Goal: Information Seeking & Learning: Compare options

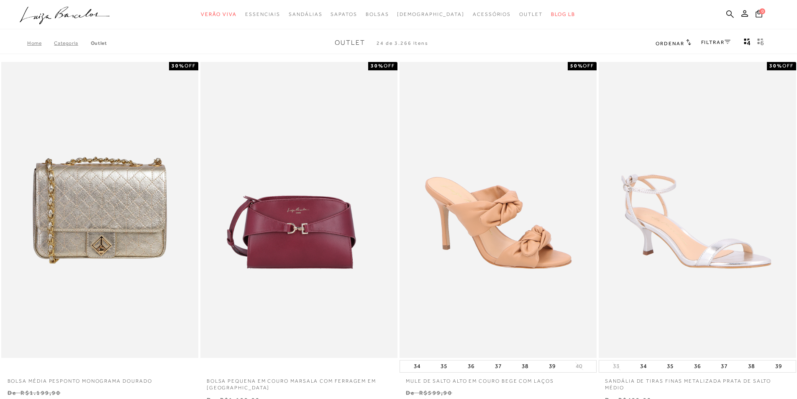
click at [715, 42] on link "FILTRAR" at bounding box center [715, 42] width 29 height 6
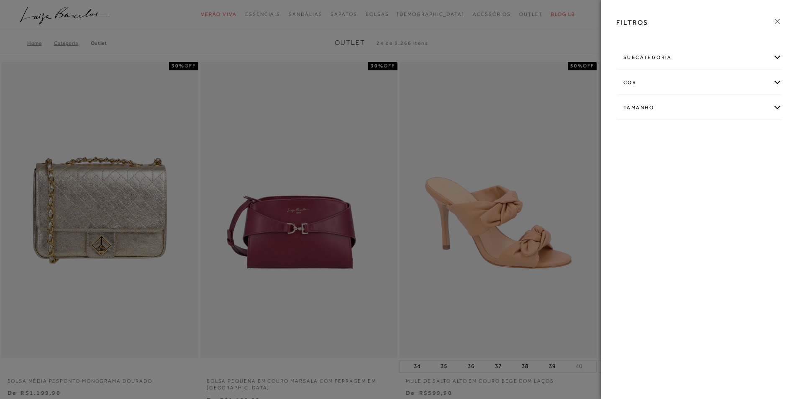
click at [666, 55] on div "subcategoria" at bounding box center [698, 57] width 165 height 22
click at [779, 20] on icon at bounding box center [776, 21] width 9 height 9
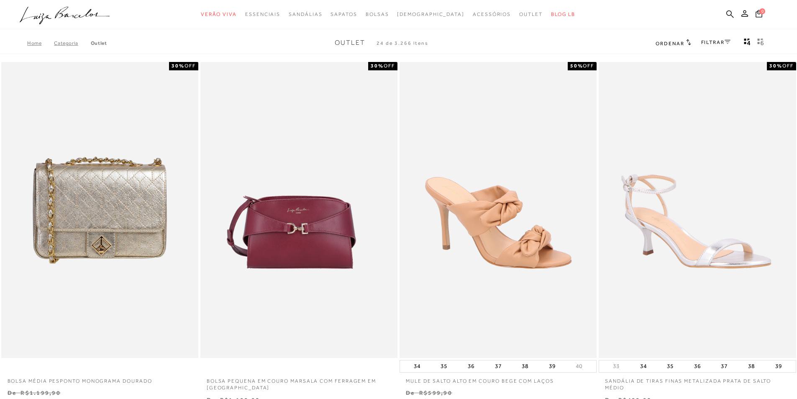
click at [709, 43] on link "FILTRAR" at bounding box center [715, 42] width 29 height 6
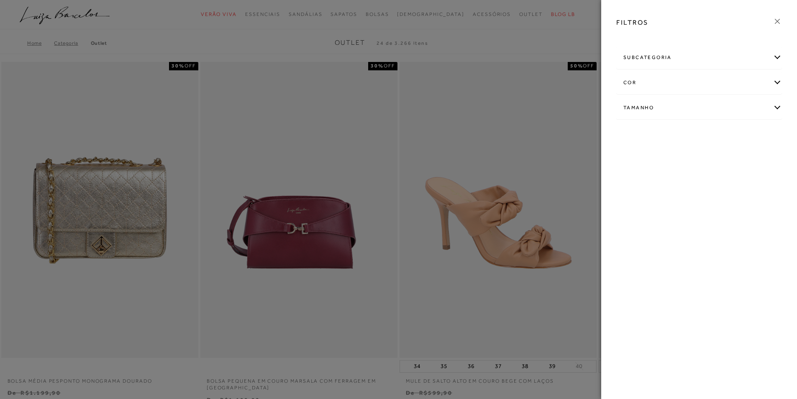
click at [644, 108] on div "Tamanho" at bounding box center [698, 108] width 165 height 22
click at [623, 169] on span "+" at bounding box center [624, 170] width 3 height 7
click at [627, 171] on link "Ver mais..." at bounding box center [638, 171] width 23 height 6
click at [743, 180] on span "38" at bounding box center [739, 179] width 12 height 6
click at [739, 180] on input "38" at bounding box center [735, 180] width 8 height 8
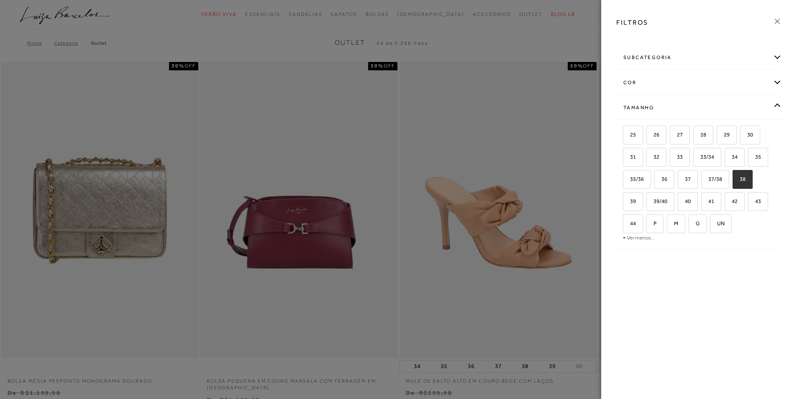
checkbox input "true"
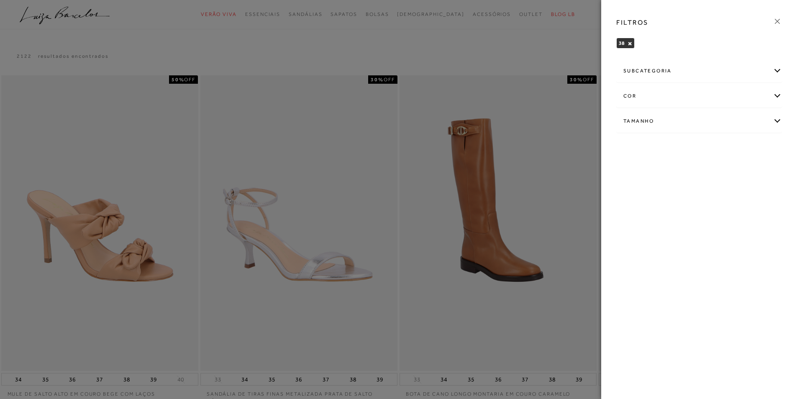
click at [778, 20] on icon at bounding box center [776, 21] width 9 height 9
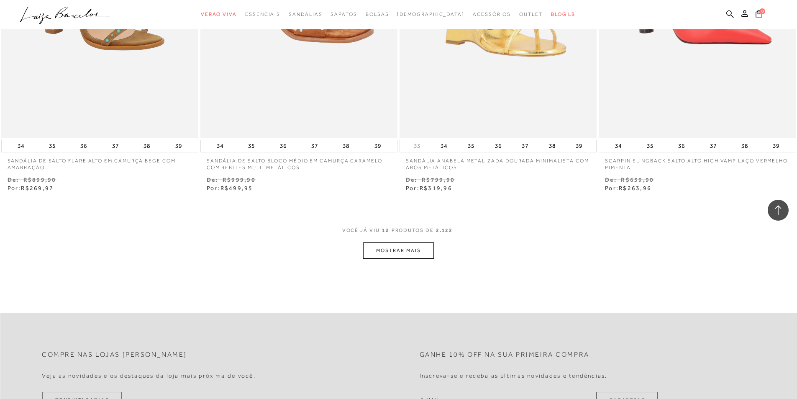
scroll to position [1004, 0]
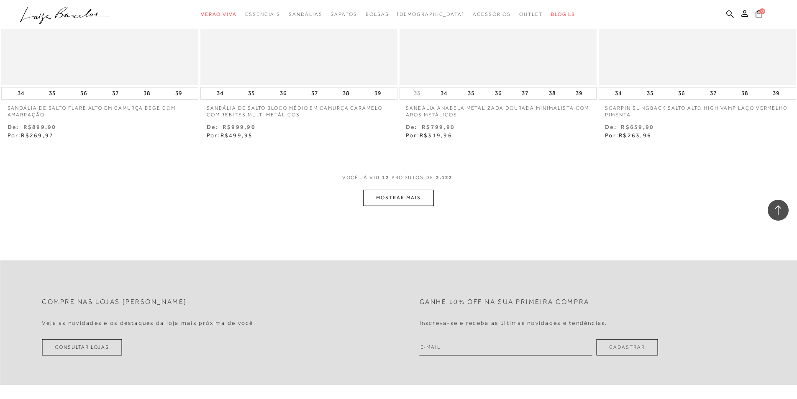
click at [402, 196] on button "MOSTRAR MAIS" at bounding box center [398, 197] width 70 height 16
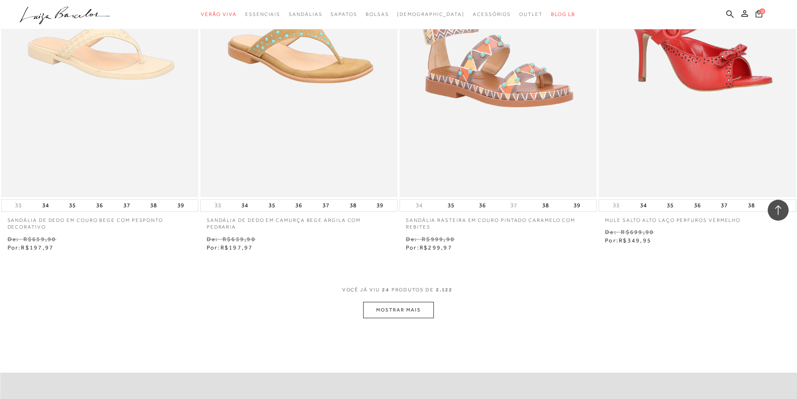
scroll to position [2091, 0]
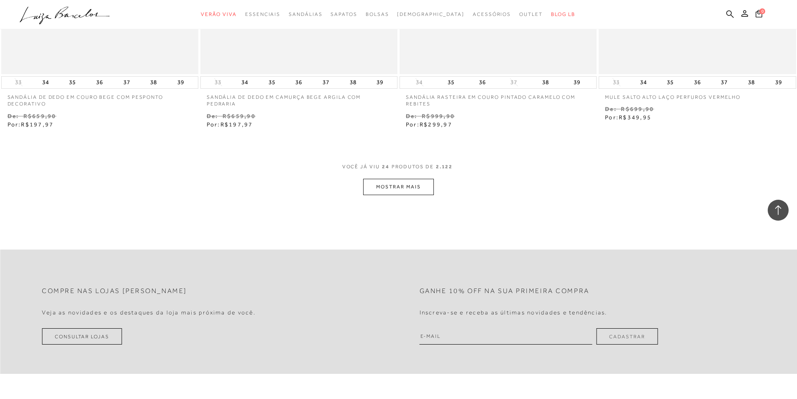
click at [398, 183] on button "MOSTRAR MAIS" at bounding box center [398, 187] width 70 height 16
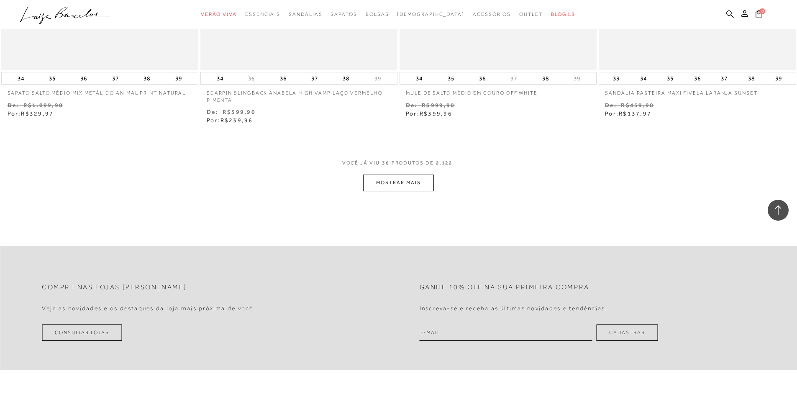
scroll to position [3262, 0]
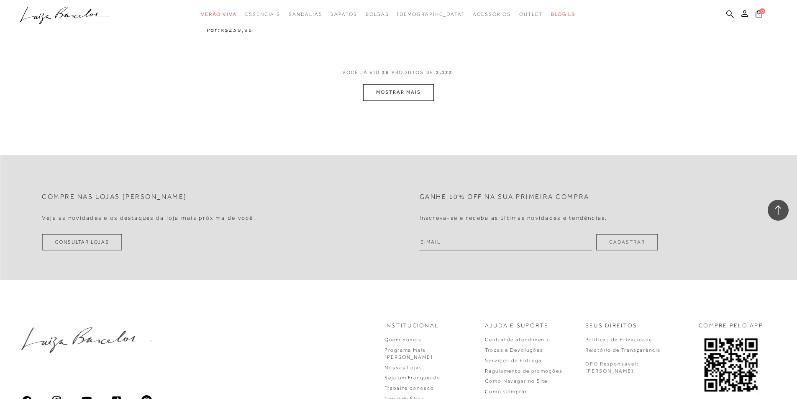
click at [419, 98] on button "MOSTRAR MAIS" at bounding box center [398, 92] width 70 height 16
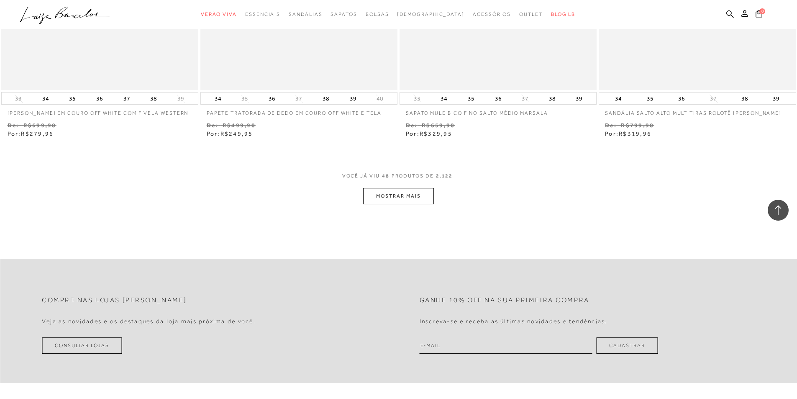
scroll to position [4223, 0]
click at [416, 197] on button "MOSTRAR MAIS" at bounding box center [398, 193] width 70 height 16
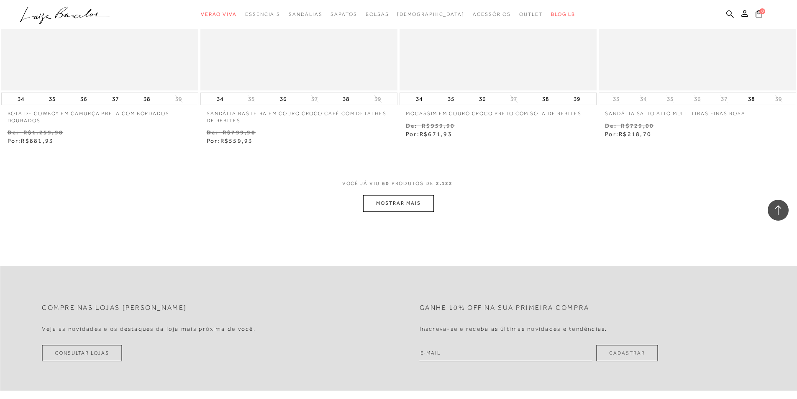
scroll to position [5352, 0]
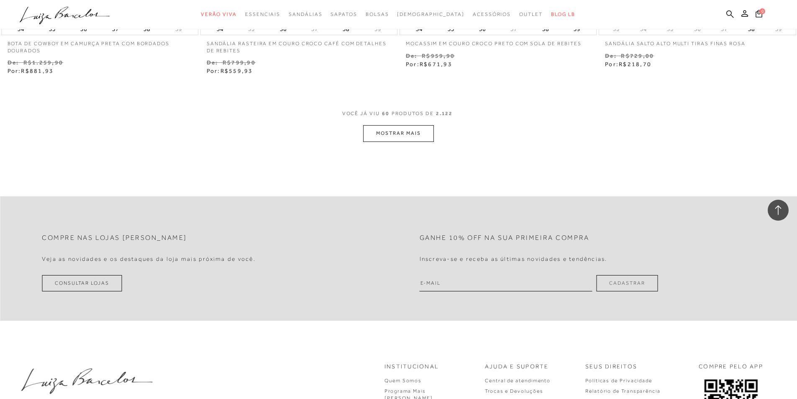
click at [407, 137] on button "MOSTRAR MAIS" at bounding box center [398, 133] width 70 height 16
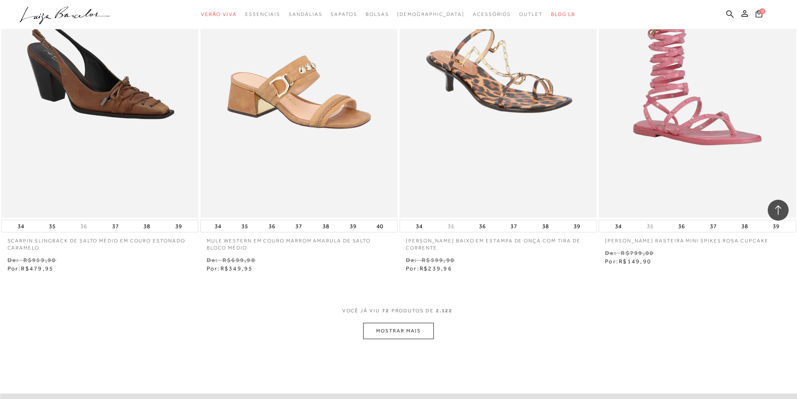
scroll to position [6272, 0]
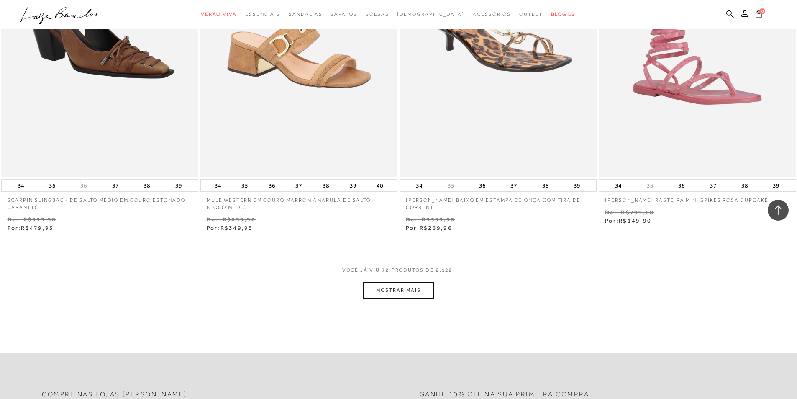
click at [410, 295] on button "MOSTRAR MAIS" at bounding box center [398, 290] width 70 height 16
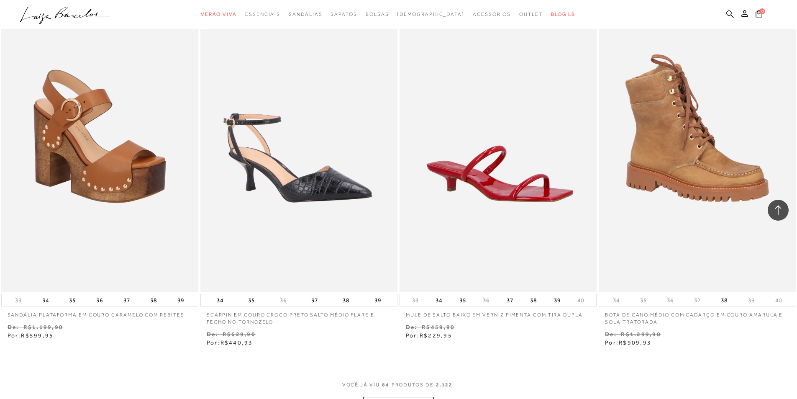
scroll to position [7401, 0]
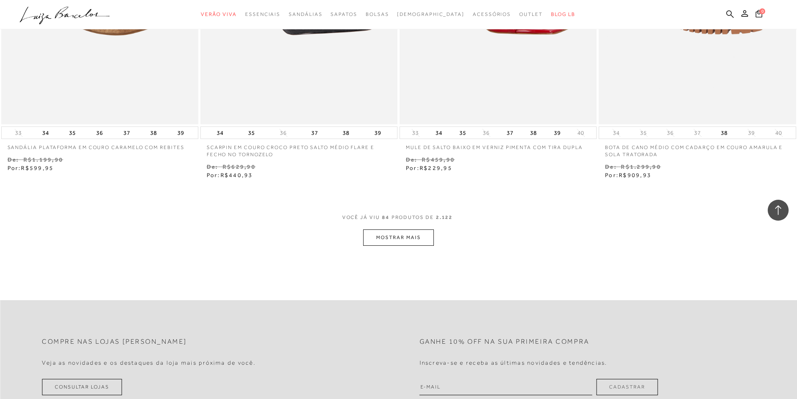
click at [394, 234] on button "MOSTRAR MAIS" at bounding box center [398, 237] width 70 height 16
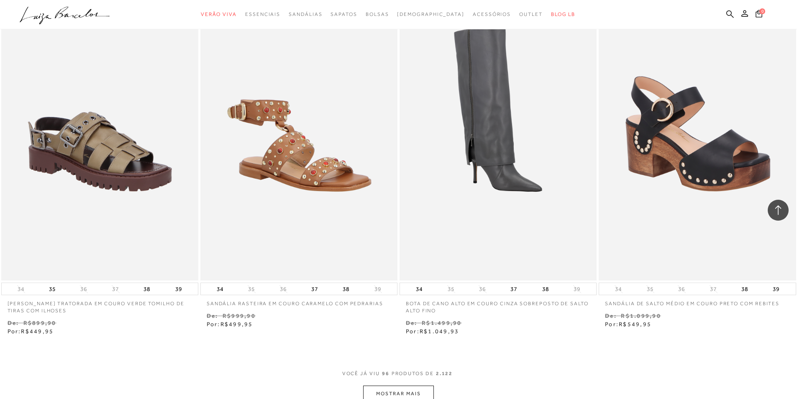
scroll to position [8489, 0]
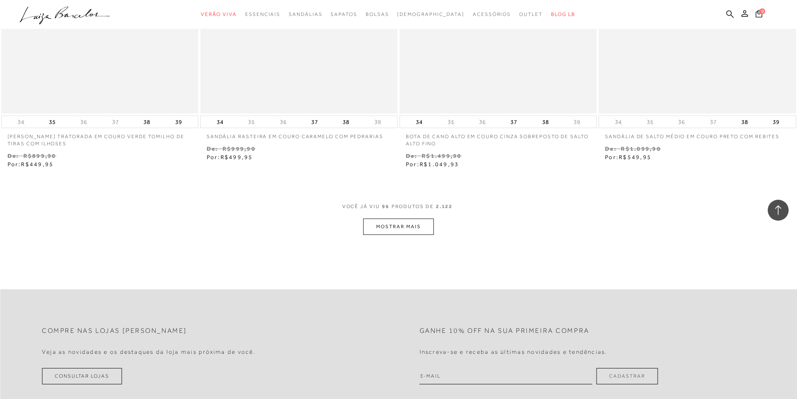
click at [422, 221] on button "MOSTRAR MAIS" at bounding box center [398, 226] width 70 height 16
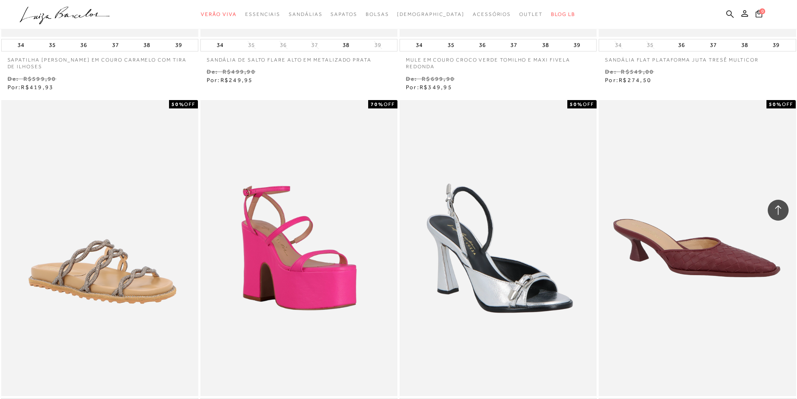
scroll to position [9576, 0]
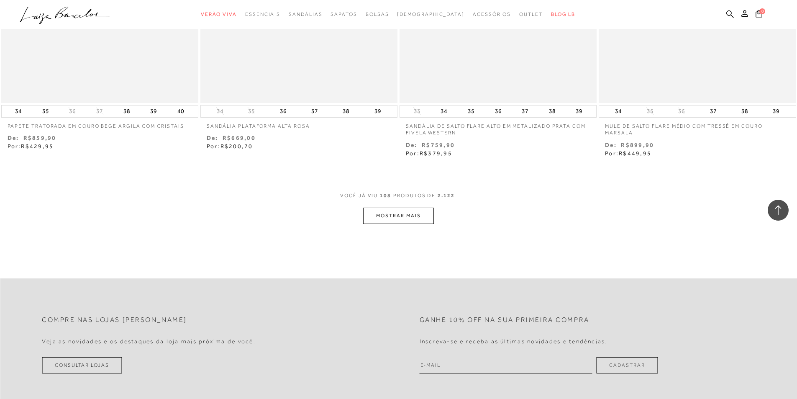
click at [407, 212] on button "MOSTRAR MAIS" at bounding box center [398, 215] width 70 height 16
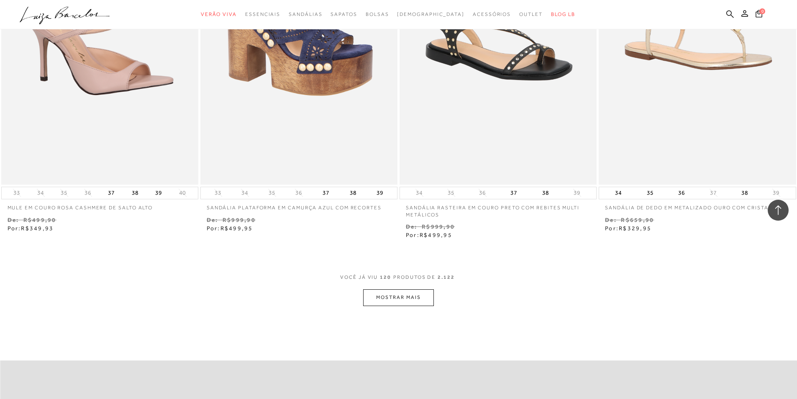
scroll to position [10663, 0]
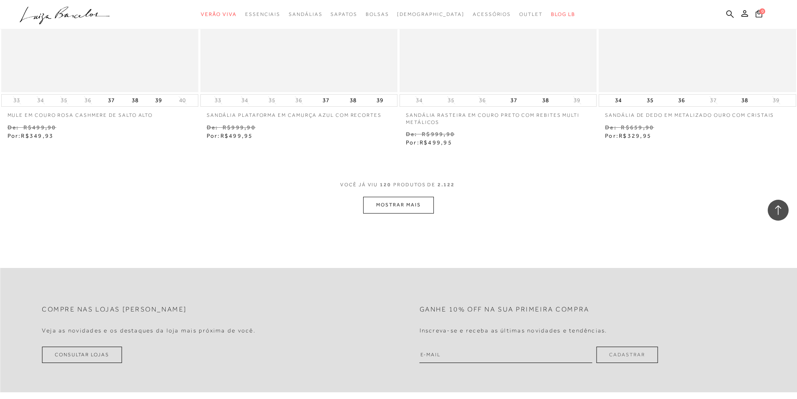
click at [407, 212] on button "MOSTRAR MAIS" at bounding box center [398, 205] width 70 height 16
click at [396, 204] on button "MOSTRAR MAIS" at bounding box center [398, 205] width 70 height 16
drag, startPoint x: 391, startPoint y: 188, endPoint x: 404, endPoint y: 199, distance: 17.2
click at [393, 188] on div "VOCê JÁ VIU 156 PRODUTOS DE 2.122" at bounding box center [398, 188] width 117 height 15
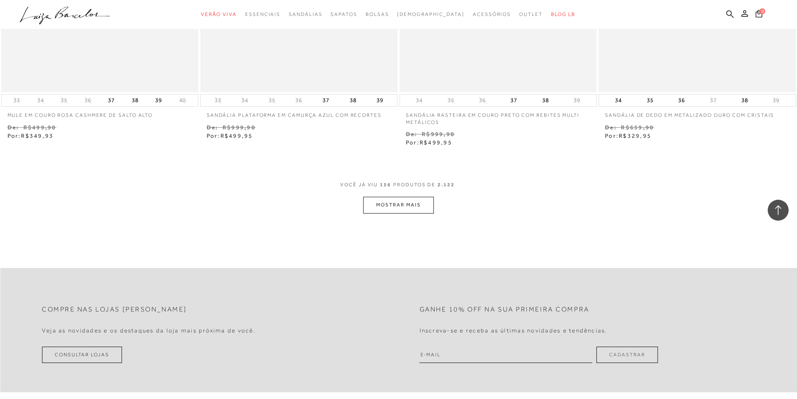
click at [406, 207] on button "MOSTRAR MAIS" at bounding box center [398, 205] width 70 height 16
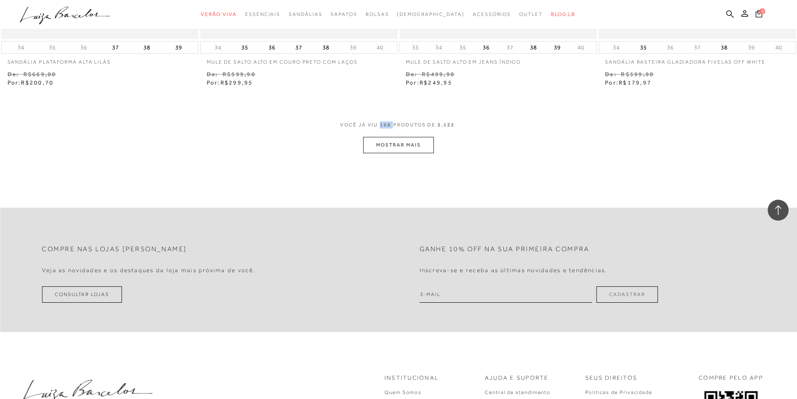
scroll to position [11792, 0]
click at [389, 148] on button "MOSTRAR MAIS" at bounding box center [398, 145] width 70 height 16
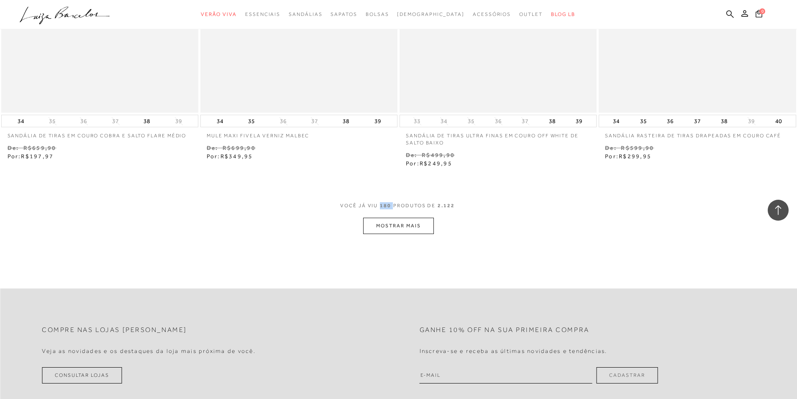
scroll to position [12796, 0]
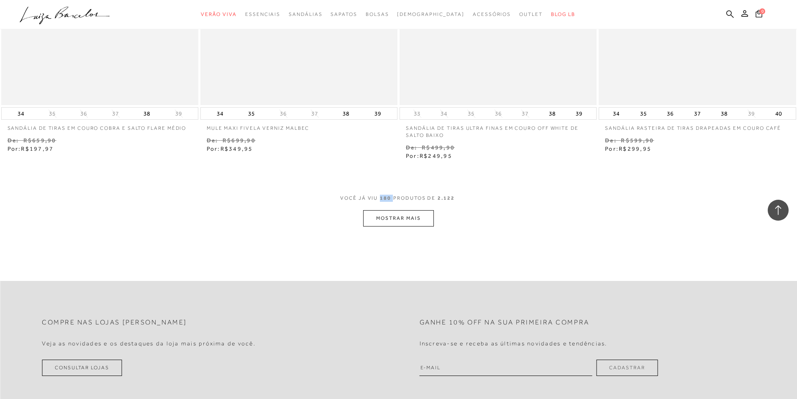
click at [390, 218] on button "MOSTRAR MAIS" at bounding box center [398, 218] width 70 height 16
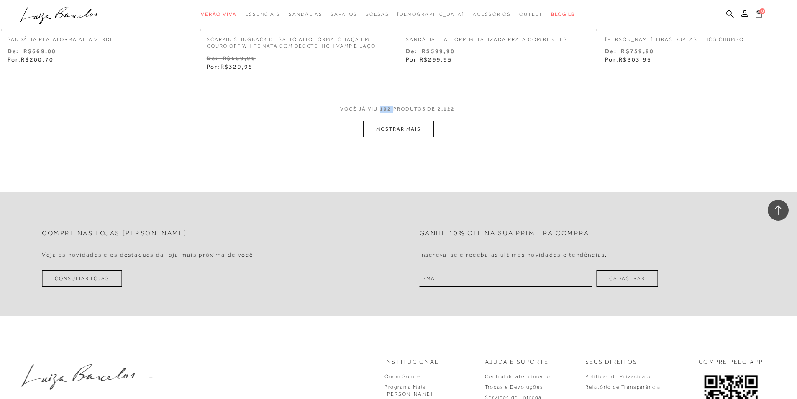
scroll to position [13883, 0]
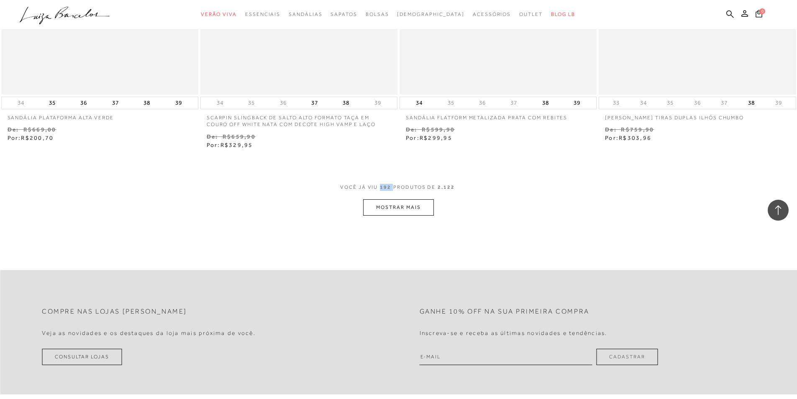
click at [389, 206] on button "MOSTRAR MAIS" at bounding box center [398, 207] width 70 height 16
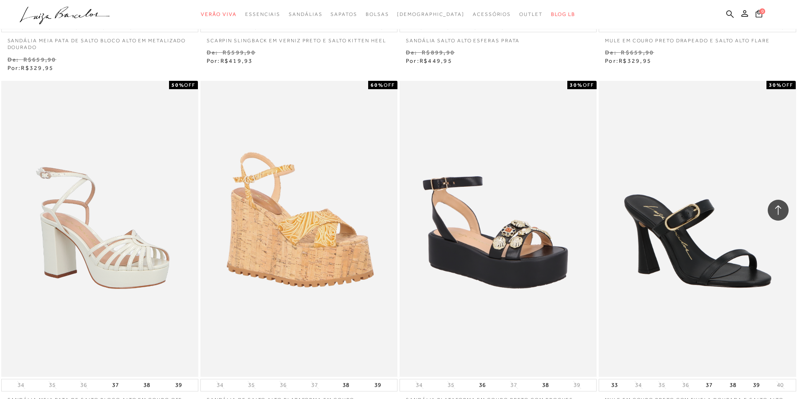
scroll to position [14886, 0]
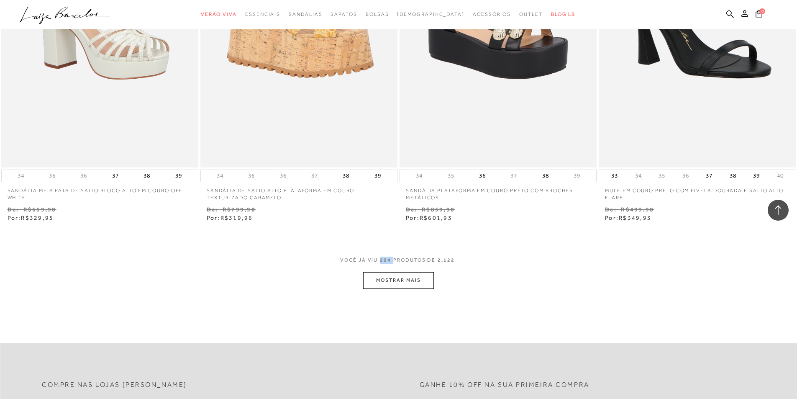
click at [382, 279] on button "MOSTRAR MAIS" at bounding box center [398, 280] width 70 height 16
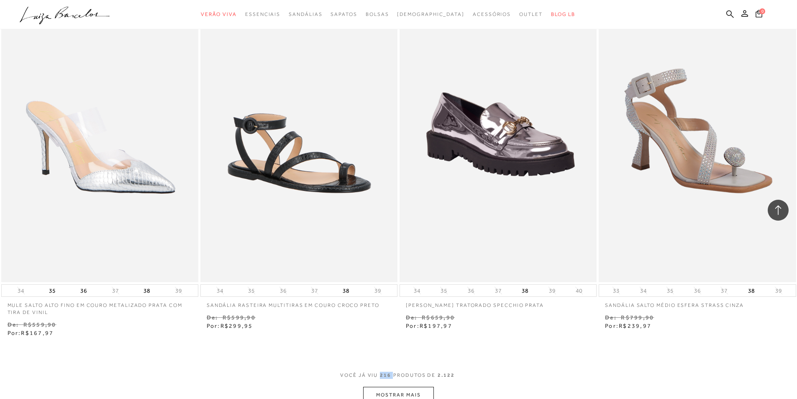
scroll to position [16057, 0]
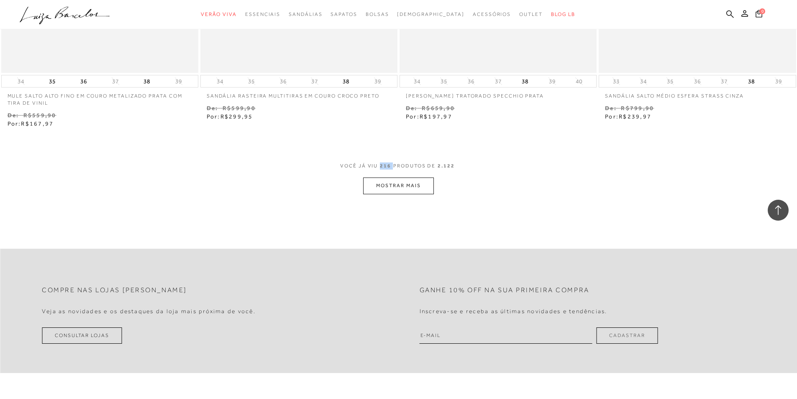
click at [392, 183] on button "MOSTRAR MAIS" at bounding box center [398, 185] width 70 height 16
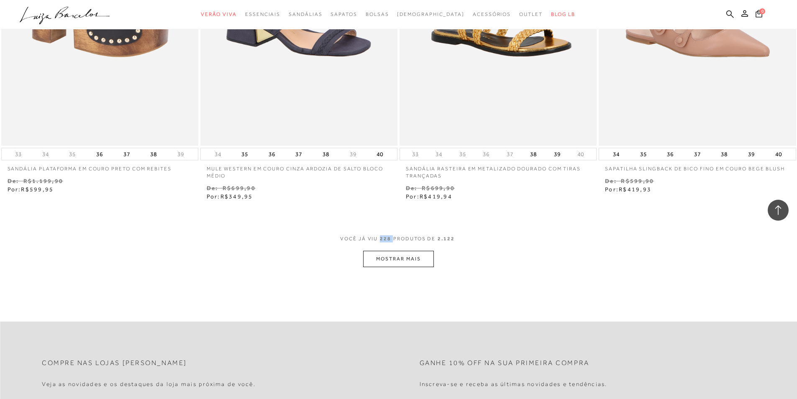
scroll to position [17103, 0]
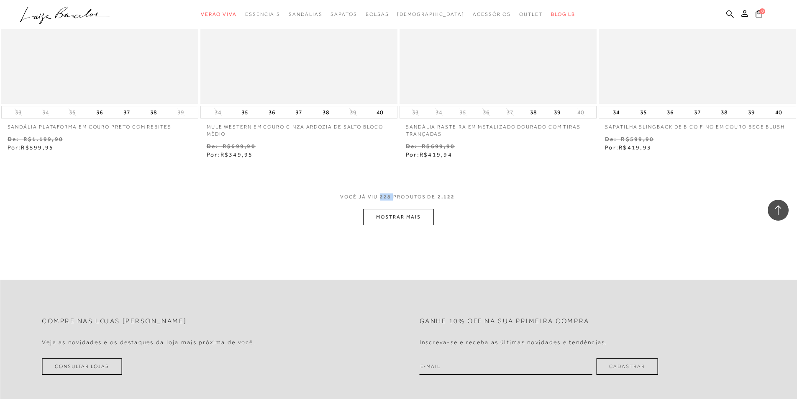
click at [386, 213] on button "MOSTRAR MAIS" at bounding box center [398, 217] width 70 height 16
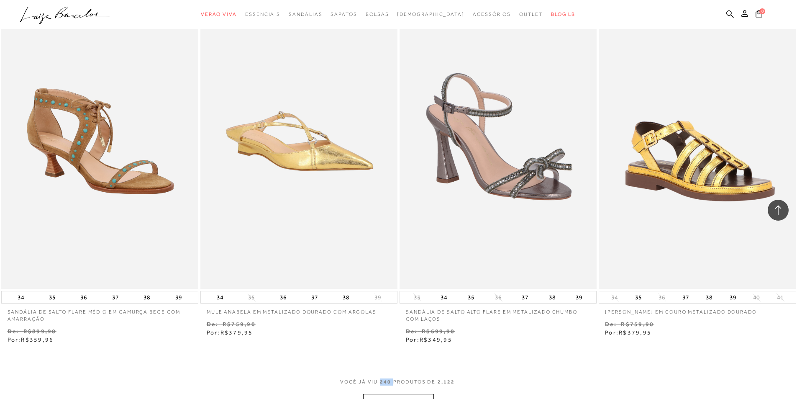
scroll to position [18106, 0]
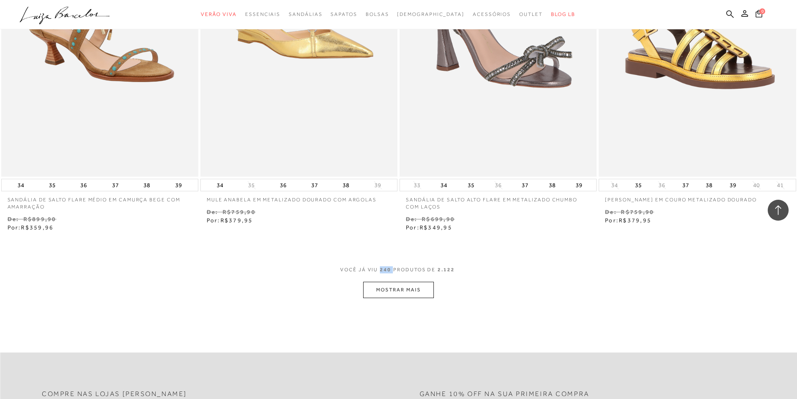
click at [399, 285] on button "MOSTRAR MAIS" at bounding box center [398, 289] width 70 height 16
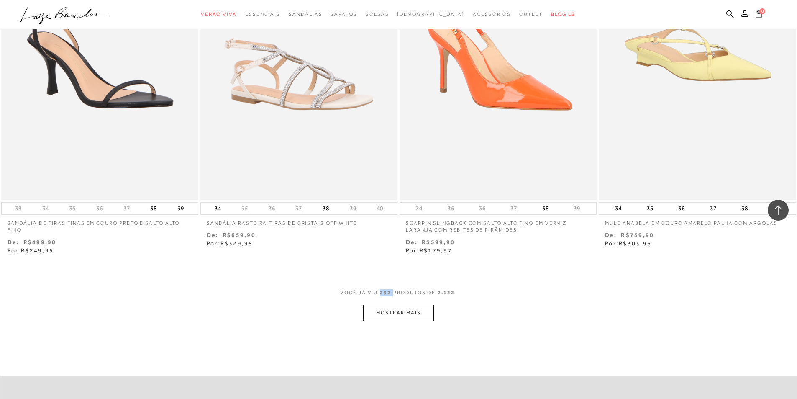
scroll to position [19277, 0]
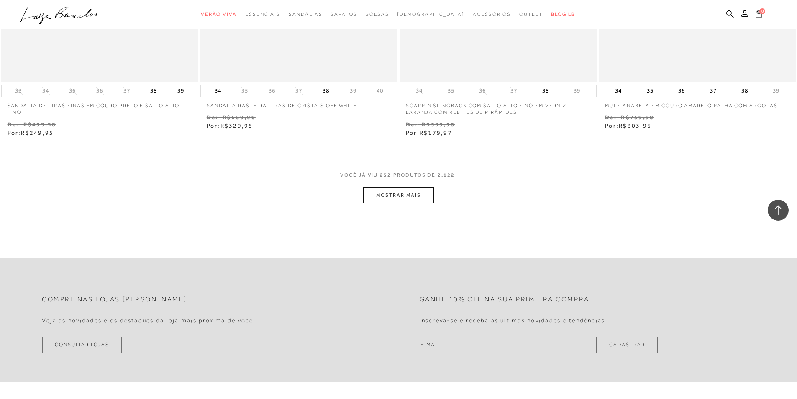
click at [406, 183] on div "VOCê JÁ VIU 252 PRODUTOS DE 2.122" at bounding box center [398, 178] width 117 height 15
click at [403, 196] on button "MOSTRAR MAIS" at bounding box center [398, 195] width 70 height 16
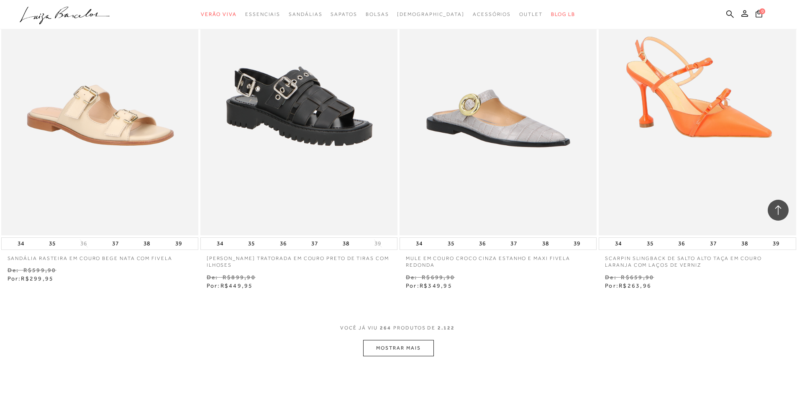
scroll to position [20322, 0]
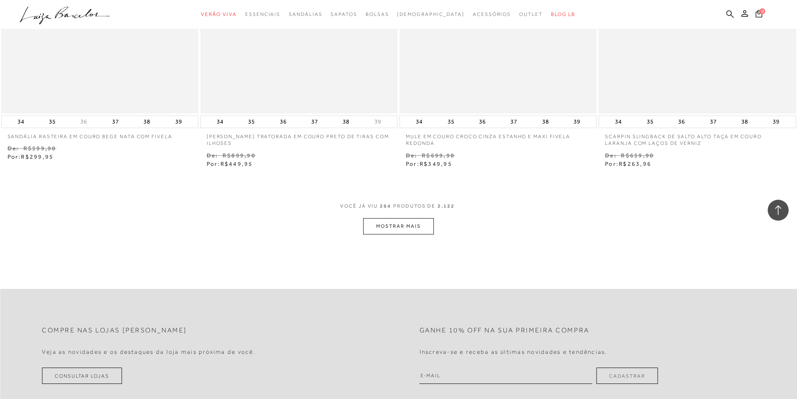
click at [408, 218] on button "MOSTRAR MAIS" at bounding box center [398, 226] width 70 height 16
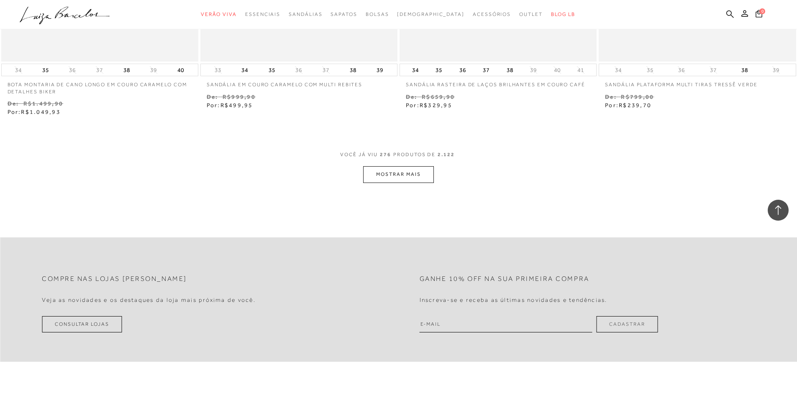
scroll to position [21451, 0]
click at [401, 173] on button "MOSTRAR MAIS" at bounding box center [398, 173] width 70 height 16
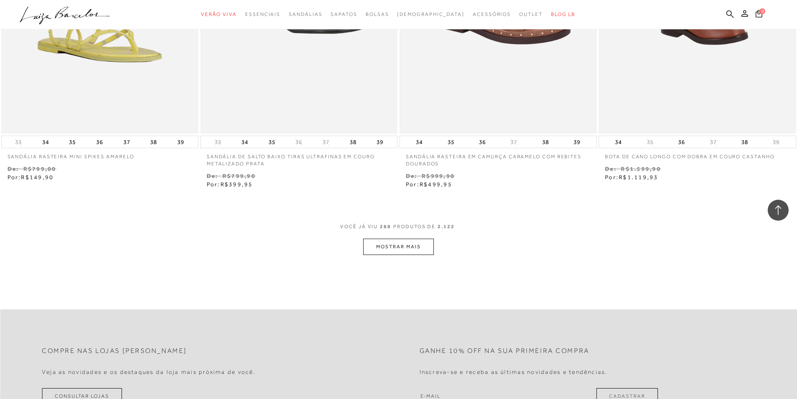
scroll to position [22497, 0]
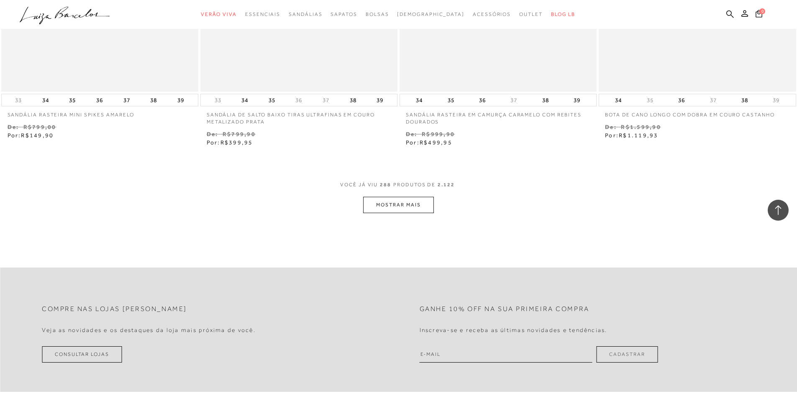
click at [410, 197] on button "MOSTRAR MAIS" at bounding box center [398, 205] width 70 height 16
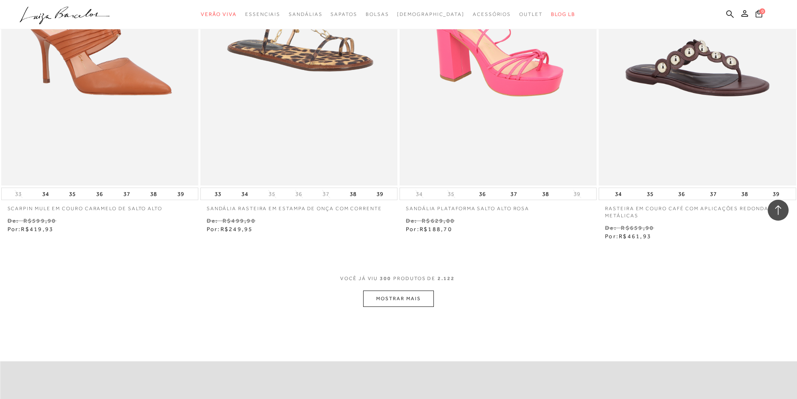
scroll to position [23542, 0]
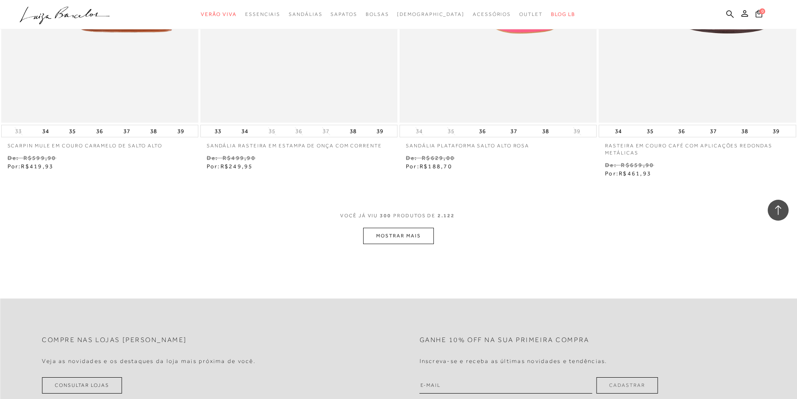
click at [425, 227] on button "MOSTRAR MAIS" at bounding box center [398, 235] width 70 height 16
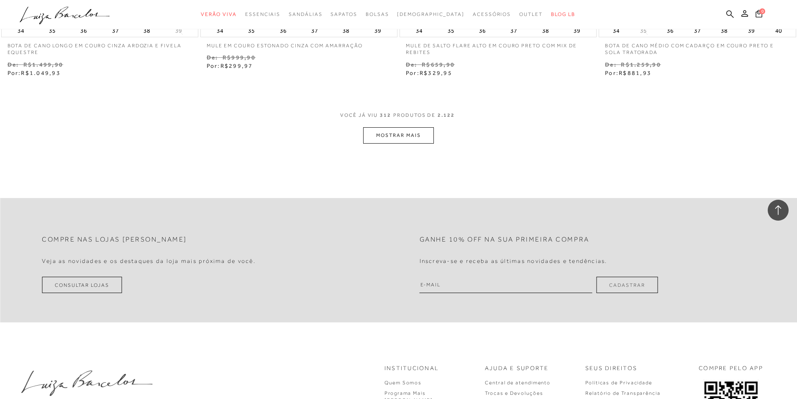
scroll to position [24713, 0]
click at [417, 128] on button "MOSTRAR MAIS" at bounding box center [398, 134] width 70 height 16
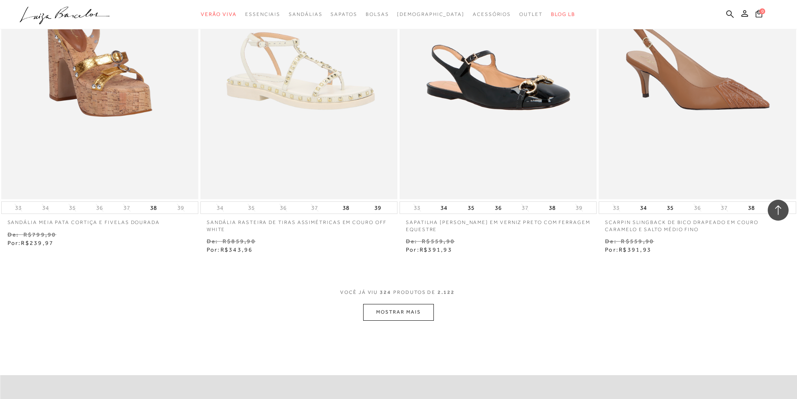
scroll to position [25633, 0]
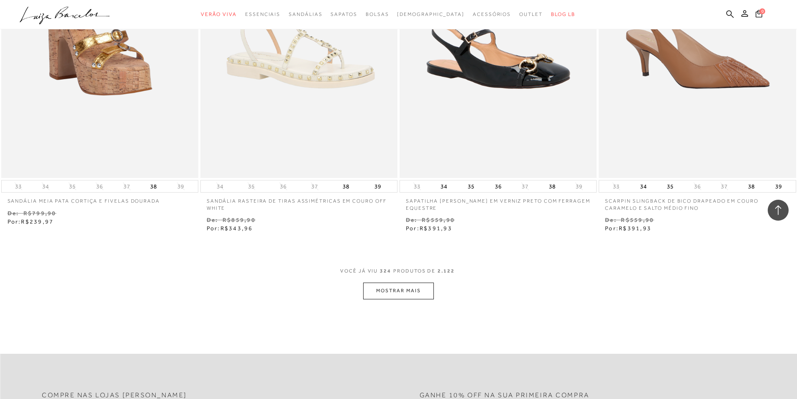
click at [413, 275] on div "VOCê JÁ VIU 324 PRODUTOS DE 2.122" at bounding box center [398, 274] width 117 height 15
click at [418, 282] on button "MOSTRAR MAIS" at bounding box center [398, 290] width 70 height 16
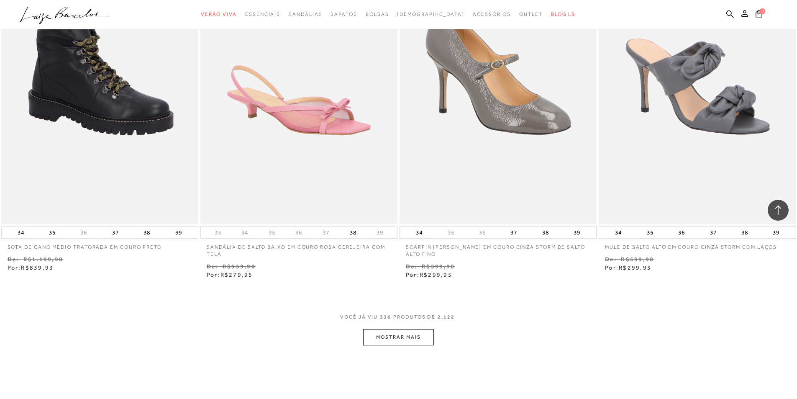
scroll to position [26804, 0]
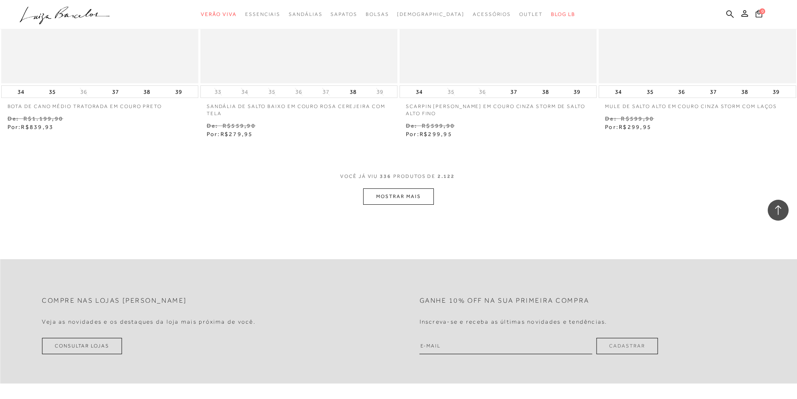
click at [398, 188] on button "MOSTRAR MAIS" at bounding box center [398, 196] width 70 height 16
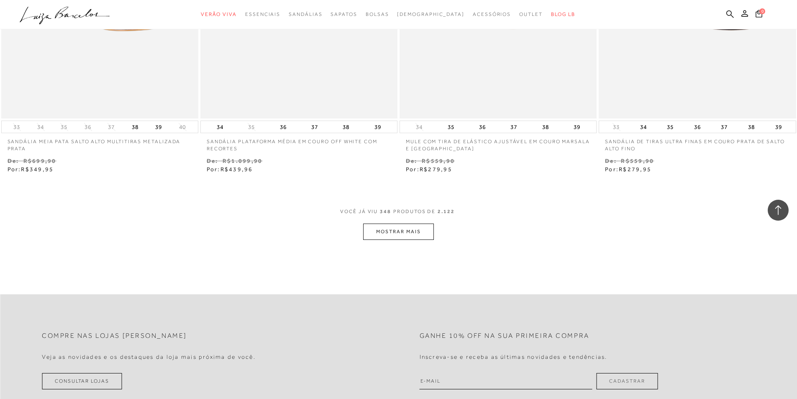
scroll to position [27849, 0]
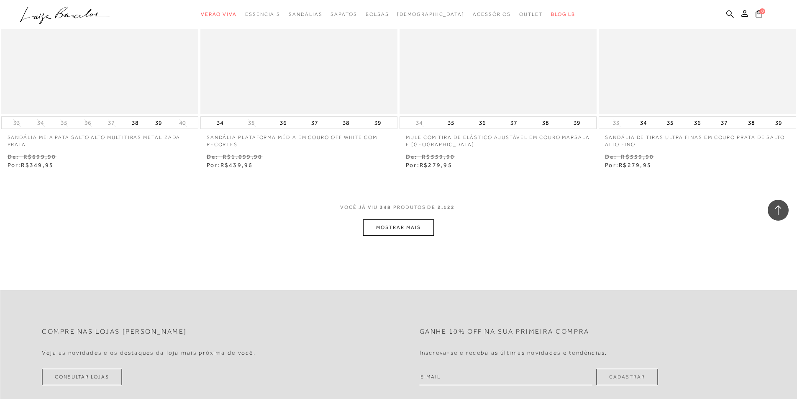
click at [373, 219] on button "MOSTRAR MAIS" at bounding box center [398, 227] width 70 height 16
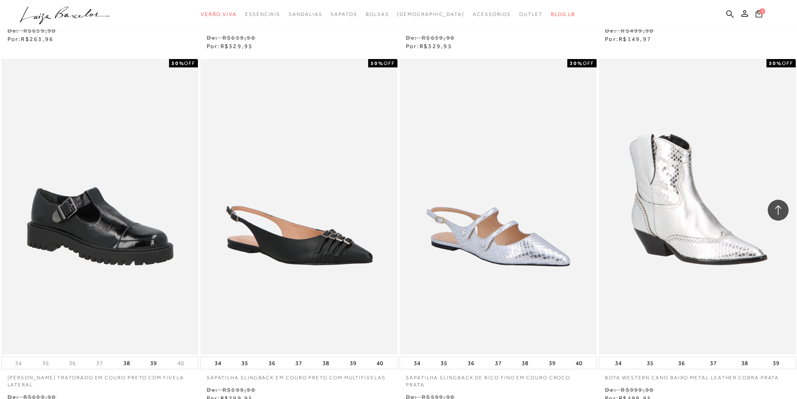
scroll to position [28936, 0]
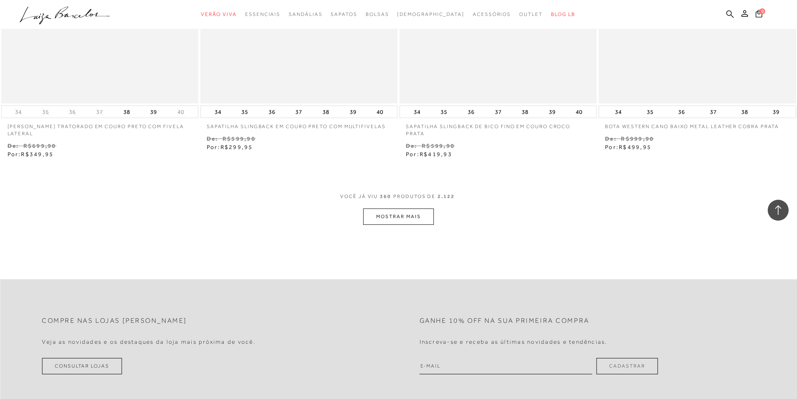
click at [373, 215] on button "MOSTRAR MAIS" at bounding box center [398, 216] width 70 height 16
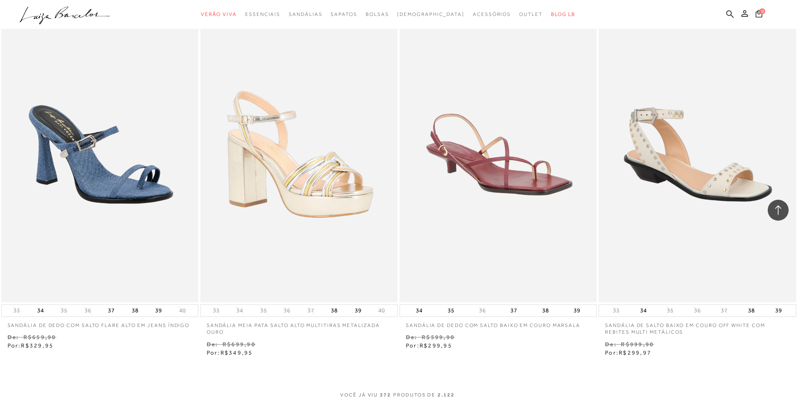
scroll to position [30024, 0]
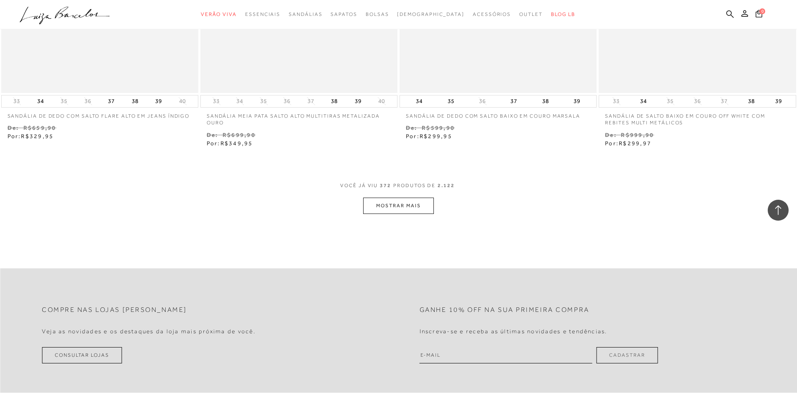
click at [376, 204] on button "MOSTRAR MAIS" at bounding box center [398, 205] width 70 height 16
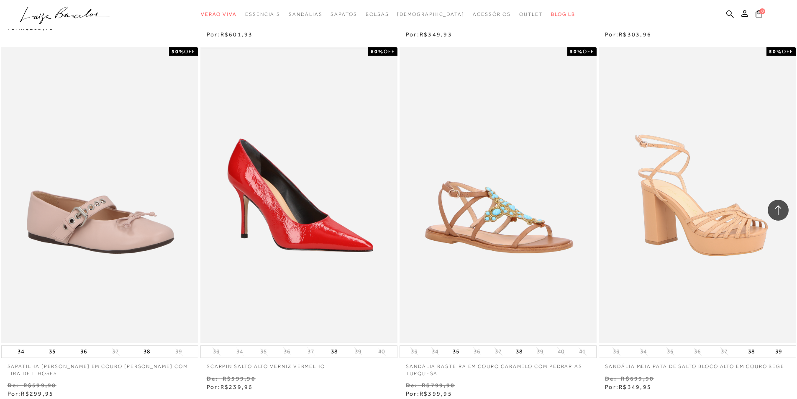
scroll to position [31059, 0]
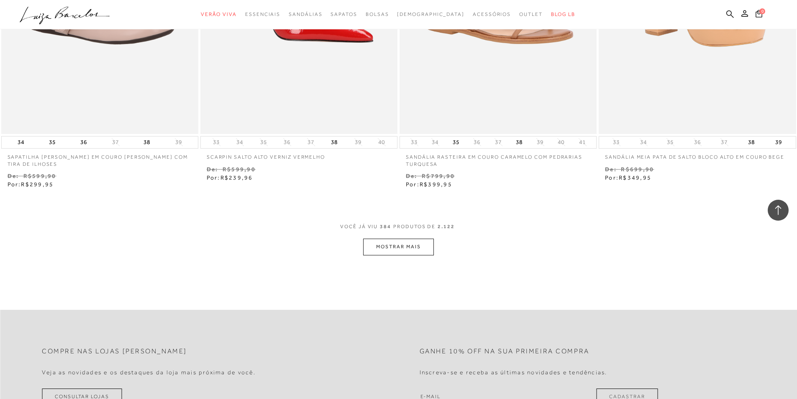
click at [375, 238] on button "MOSTRAR MAIS" at bounding box center [398, 246] width 70 height 16
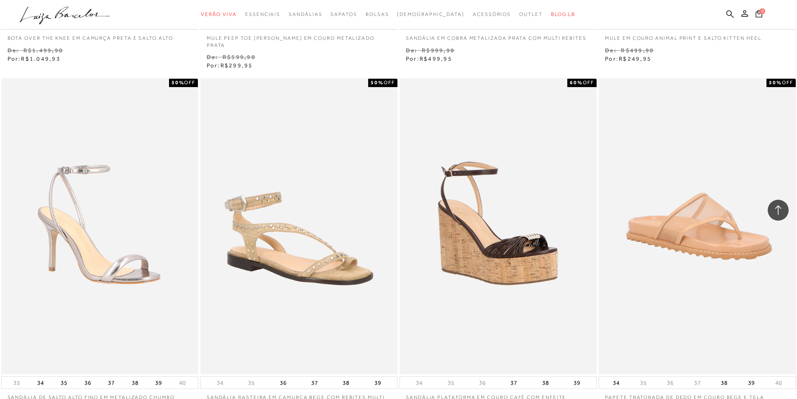
scroll to position [32104, 0]
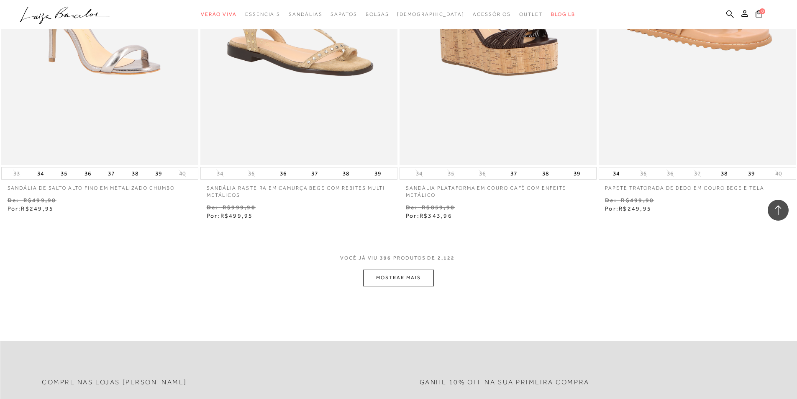
click at [402, 269] on button "MOSTRAR MAIS" at bounding box center [398, 277] width 70 height 16
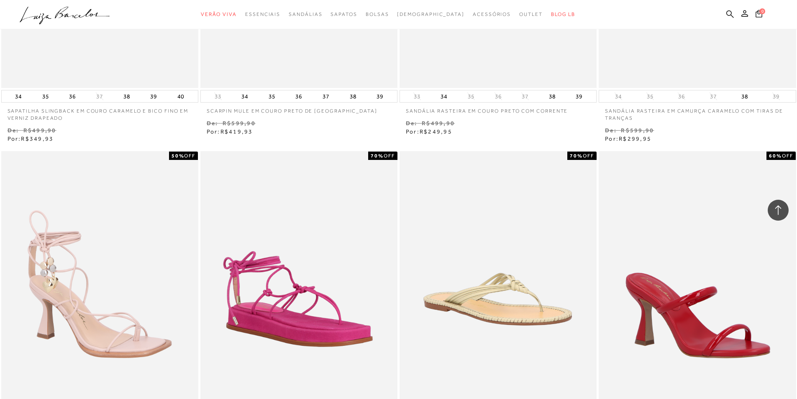
scroll to position [33150, 0]
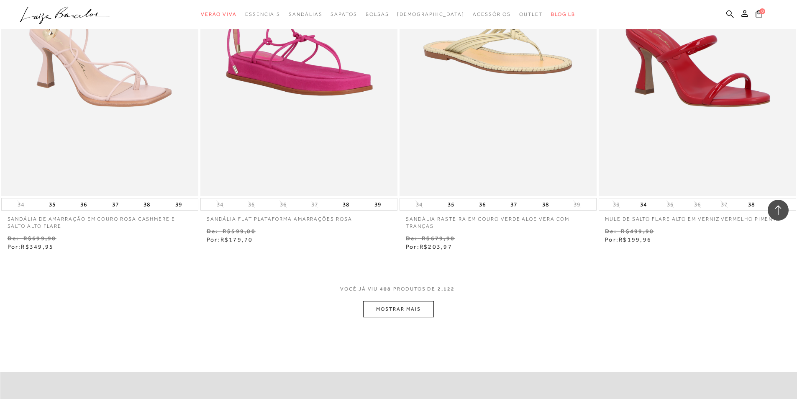
click at [413, 301] on button "MOSTRAR MAIS" at bounding box center [398, 309] width 70 height 16
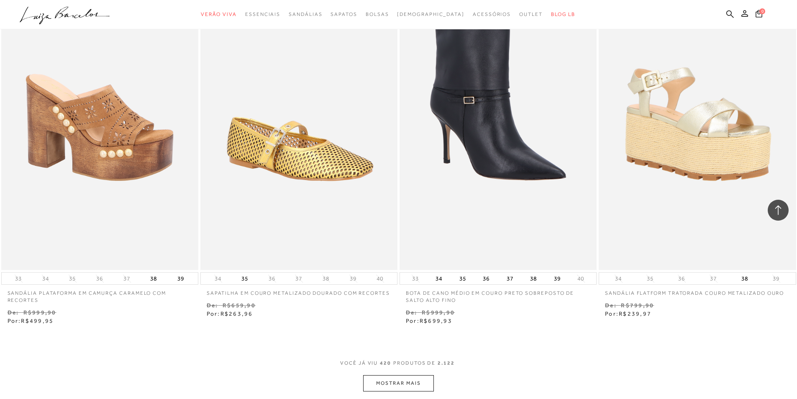
scroll to position [34279, 0]
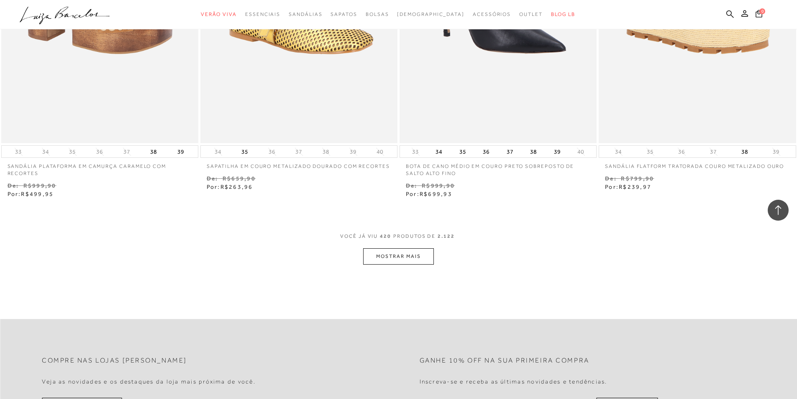
click at [411, 248] on button "MOSTRAR MAIS" at bounding box center [398, 256] width 70 height 16
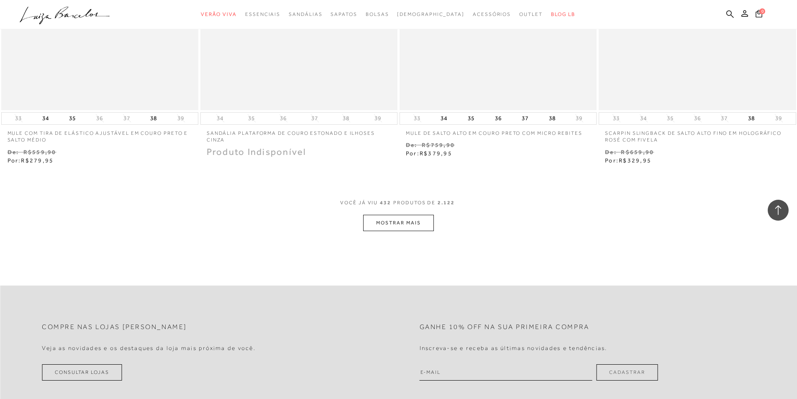
scroll to position [35450, 0]
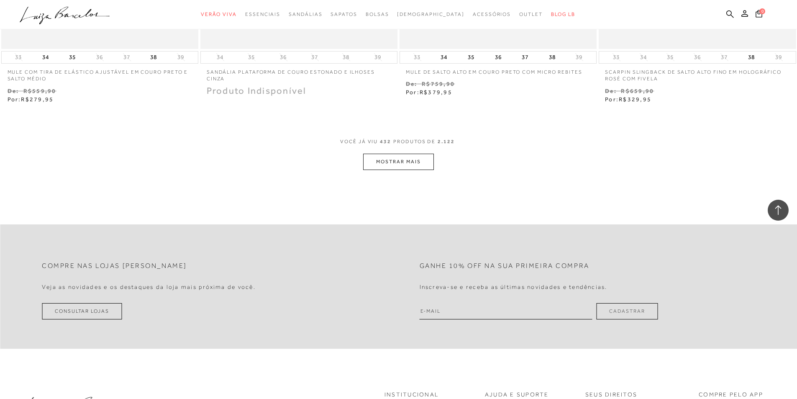
click at [411, 153] on button "MOSTRAR MAIS" at bounding box center [398, 161] width 70 height 16
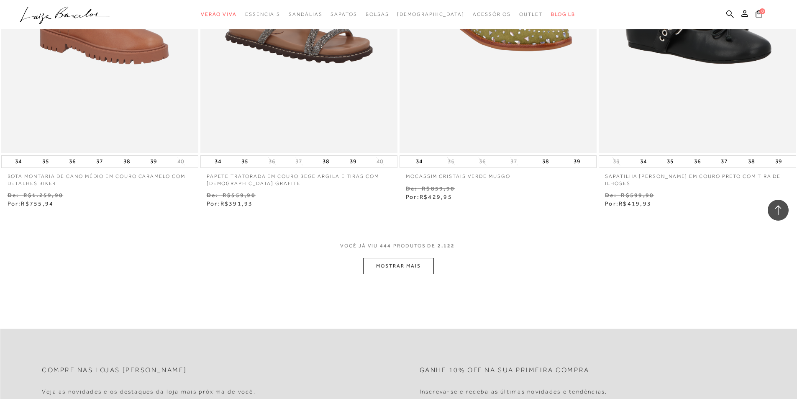
scroll to position [36453, 0]
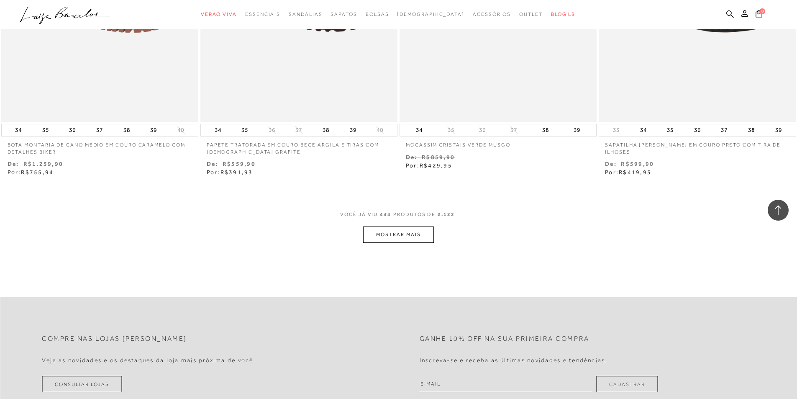
click at [416, 226] on button "MOSTRAR MAIS" at bounding box center [398, 234] width 70 height 16
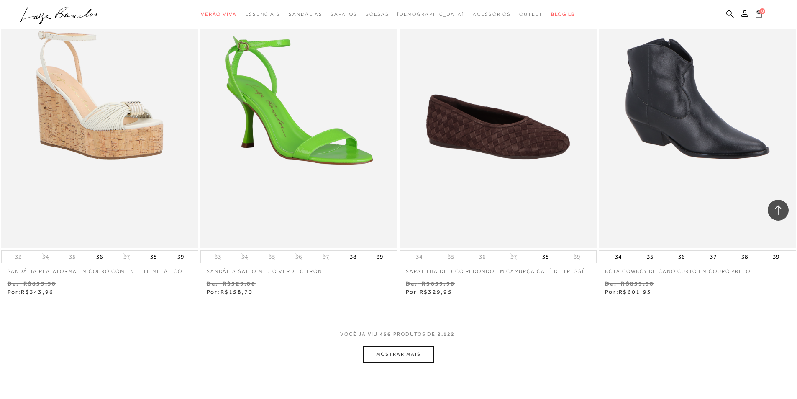
scroll to position [37540, 0]
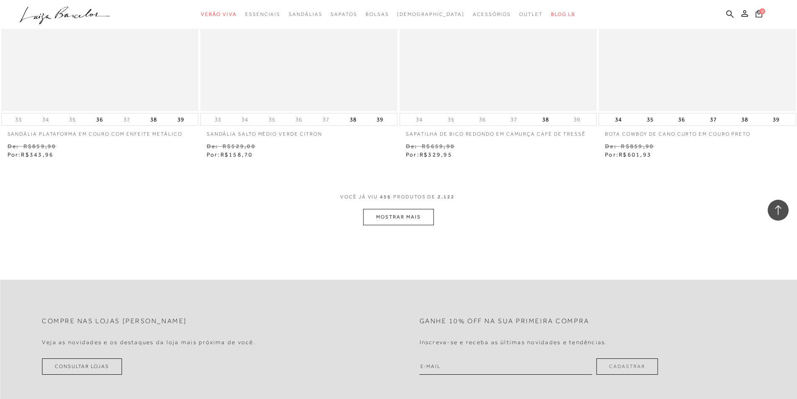
click at [401, 209] on button "MOSTRAR MAIS" at bounding box center [398, 217] width 70 height 16
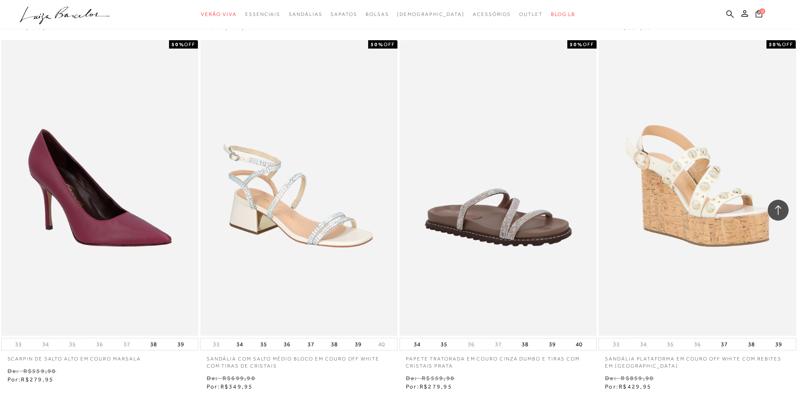
scroll to position [38502, 0]
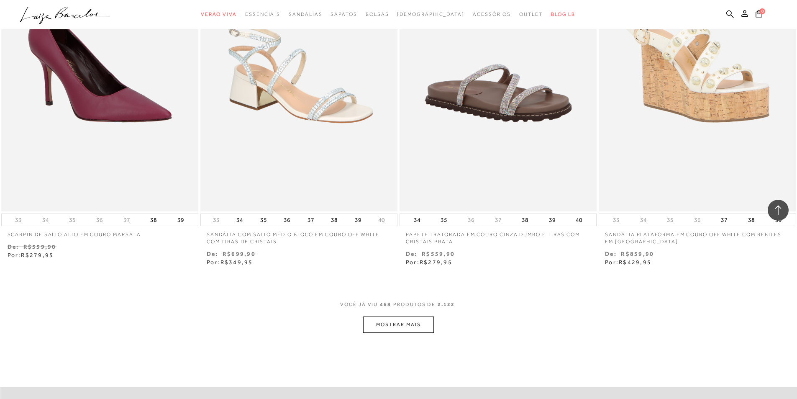
click at [424, 316] on button "MOSTRAR MAIS" at bounding box center [398, 324] width 70 height 16
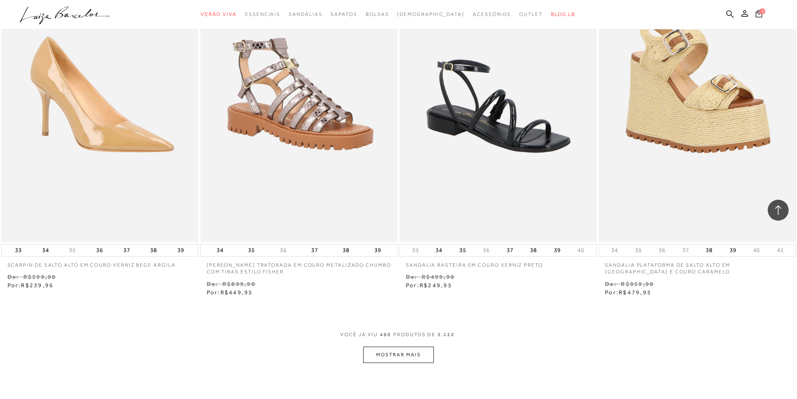
scroll to position [39715, 0]
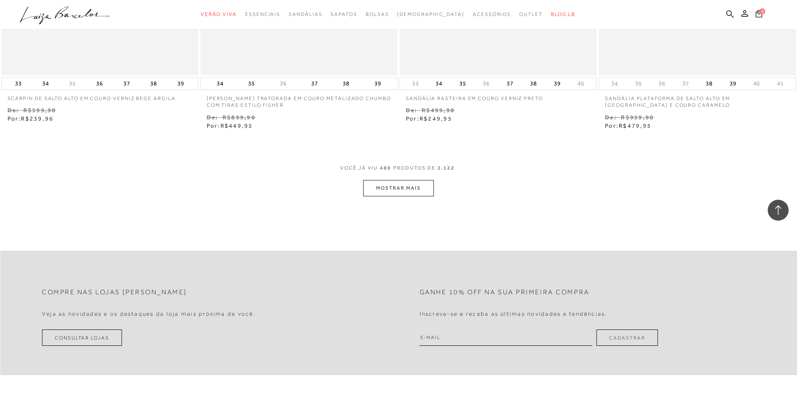
click at [419, 180] on button "MOSTRAR MAIS" at bounding box center [398, 188] width 70 height 16
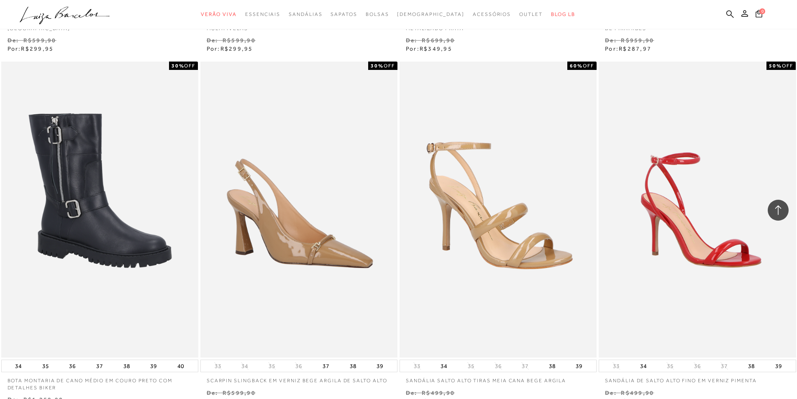
scroll to position [40760, 0]
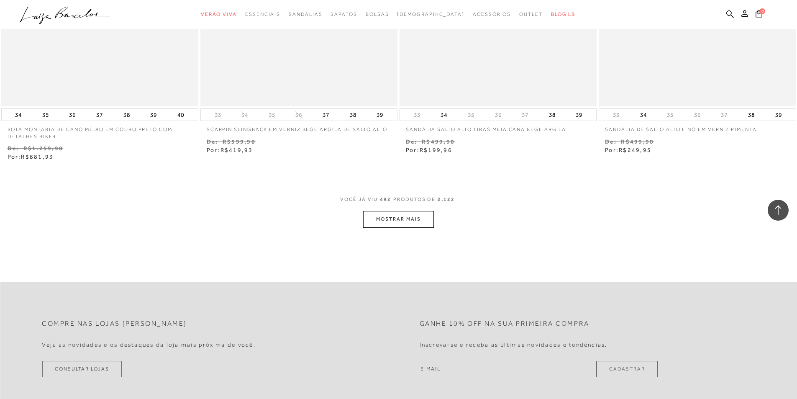
click at [385, 211] on button "MOSTRAR MAIS" at bounding box center [398, 219] width 70 height 16
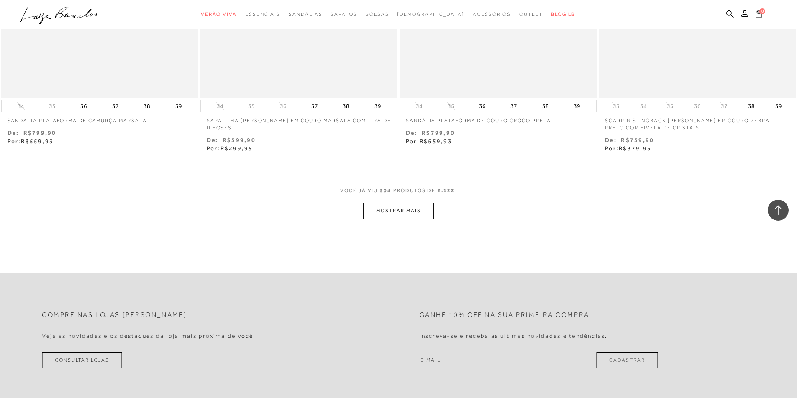
scroll to position [41847, 0]
click at [382, 200] on button "MOSTRAR MAIS" at bounding box center [398, 208] width 70 height 16
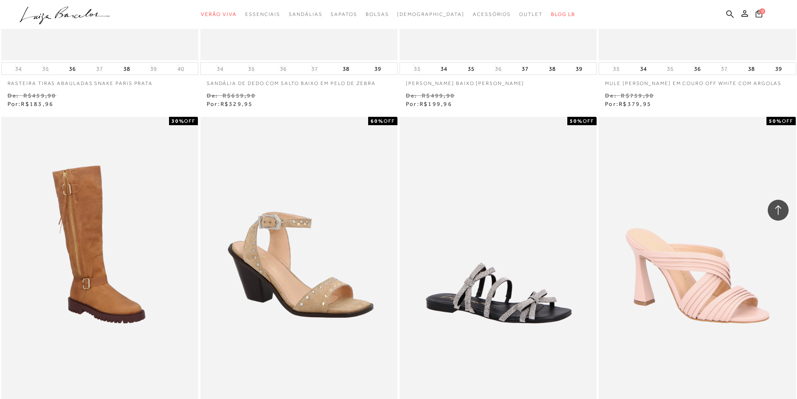
scroll to position [42851, 0]
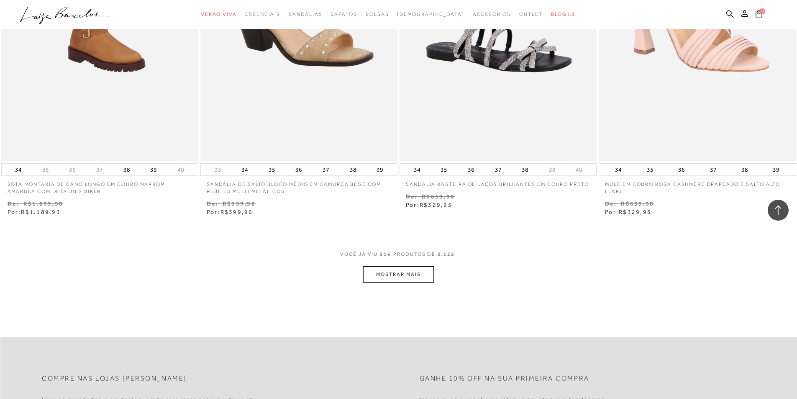
click at [390, 266] on button "MOSTRAR MAIS" at bounding box center [398, 274] width 70 height 16
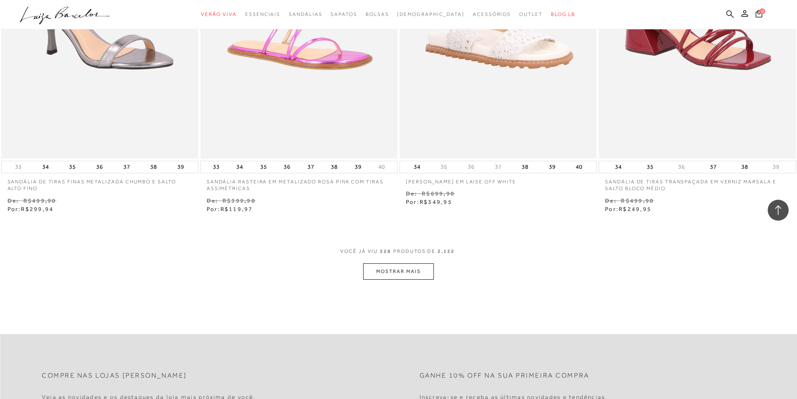
scroll to position [44022, 0]
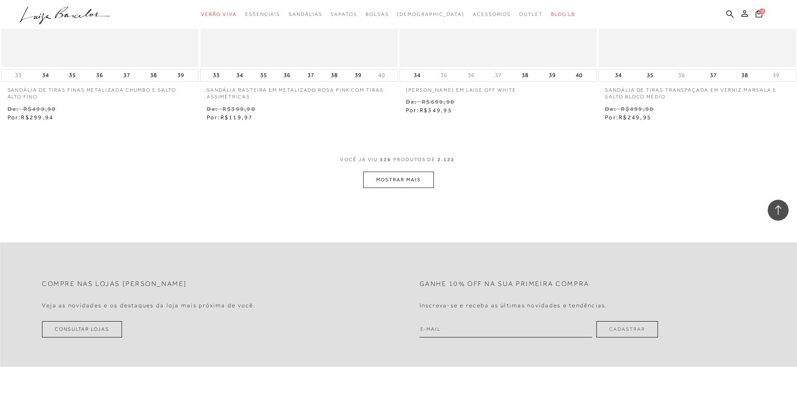
click at [395, 171] on button "MOSTRAR MAIS" at bounding box center [398, 179] width 70 height 16
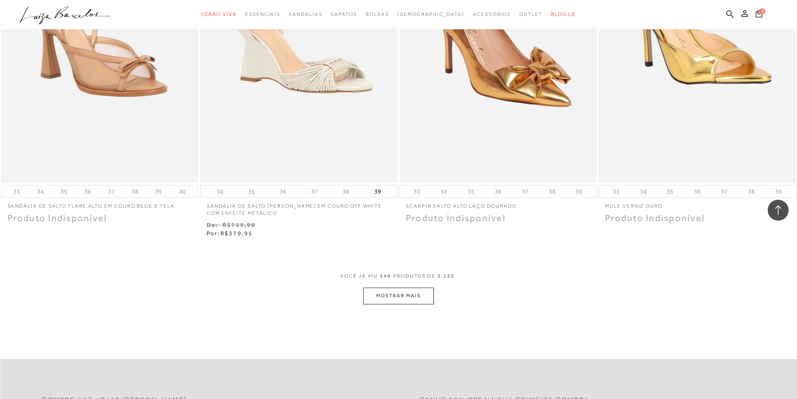
scroll to position [44984, 0]
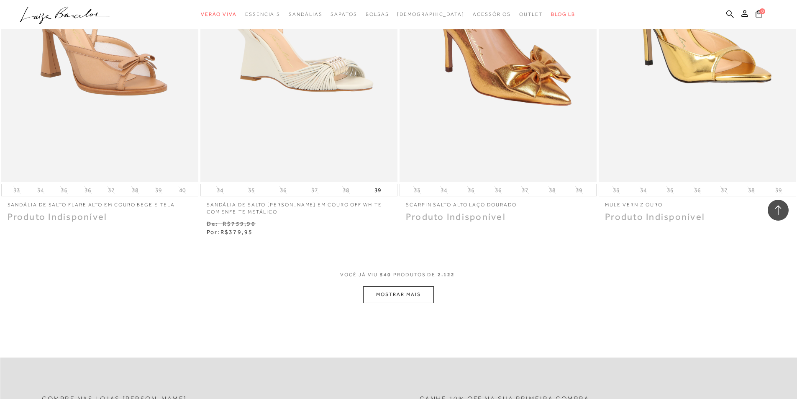
click at [386, 286] on button "MOSTRAR MAIS" at bounding box center [398, 294] width 70 height 16
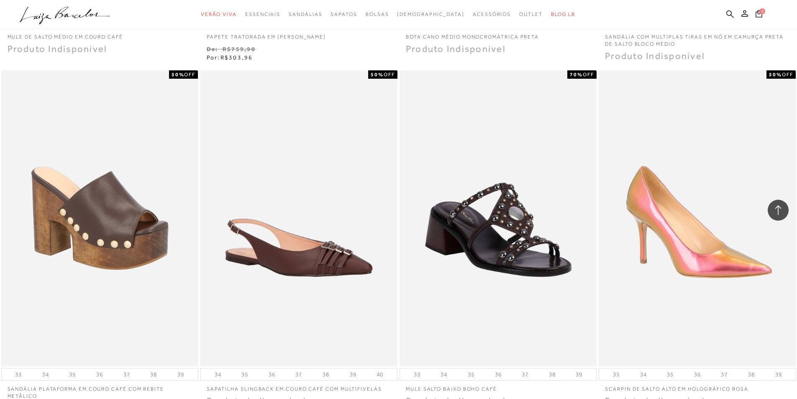
scroll to position [45945, 0]
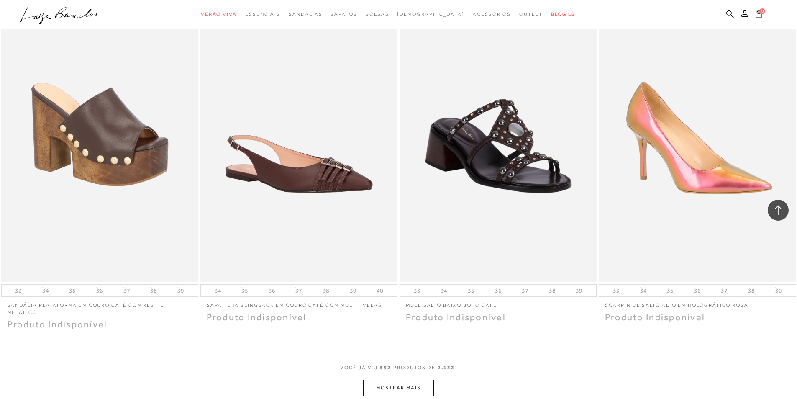
click at [400, 379] on button "MOSTRAR MAIS" at bounding box center [398, 387] width 70 height 16
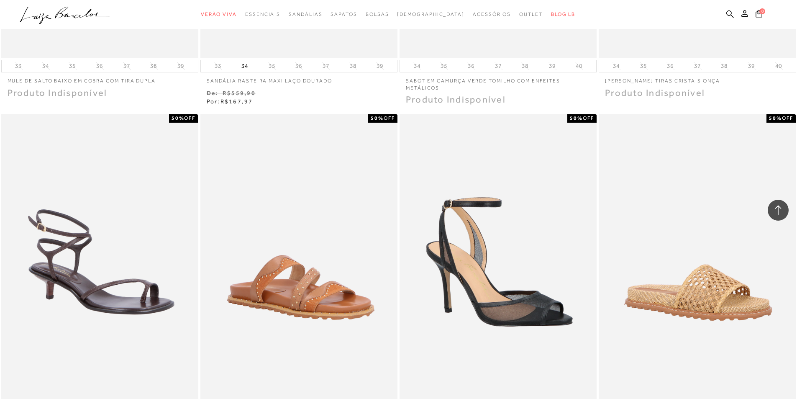
scroll to position [47033, 0]
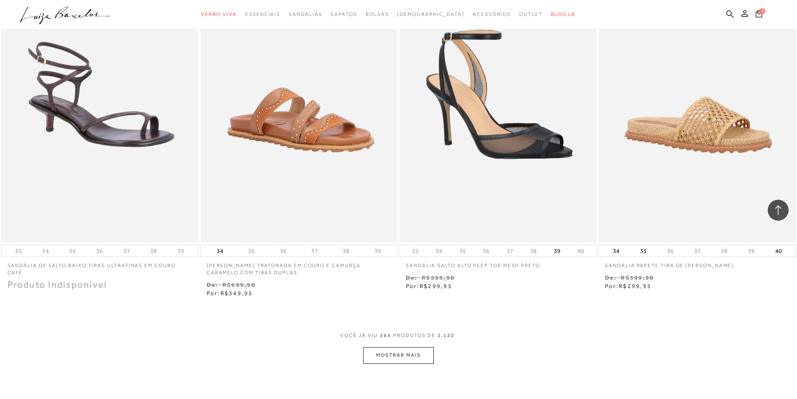
click at [395, 347] on button "MOSTRAR MAIS" at bounding box center [398, 355] width 70 height 16
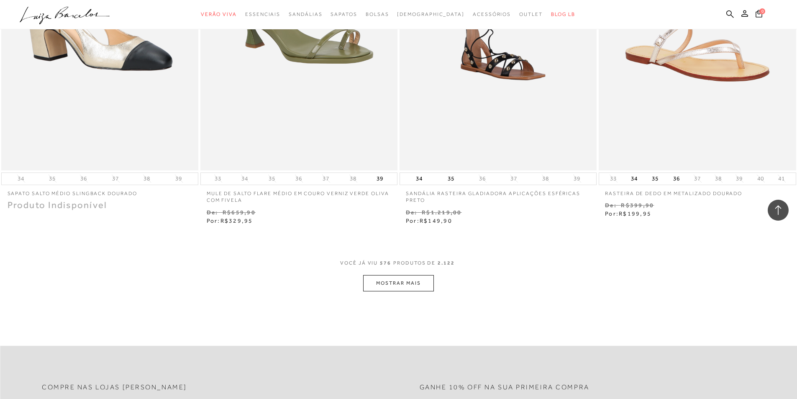
scroll to position [48120, 0]
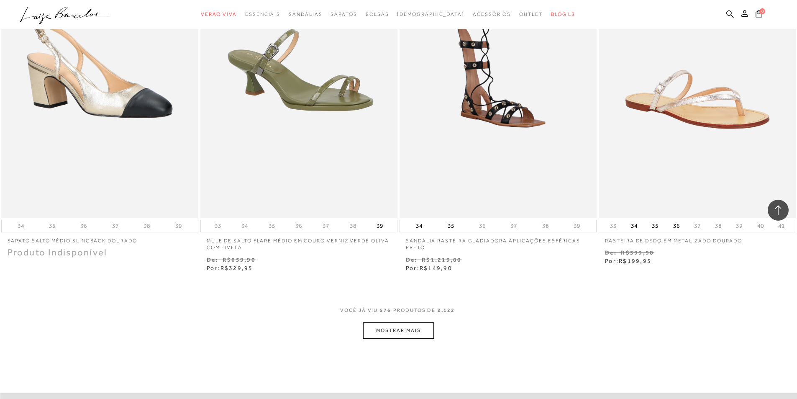
click at [395, 322] on button "MOSTRAR MAIS" at bounding box center [398, 330] width 70 height 16
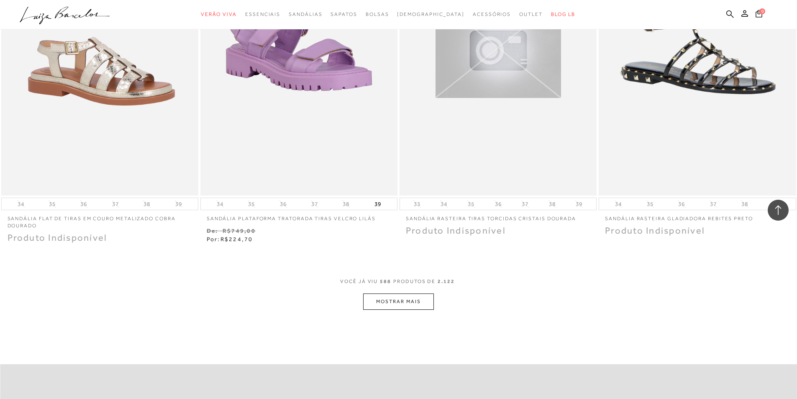
scroll to position [49291, 0]
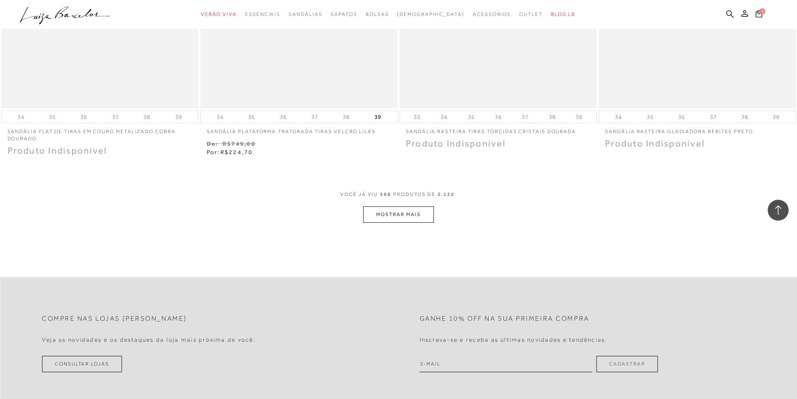
click at [402, 206] on button "MOSTRAR MAIS" at bounding box center [398, 214] width 70 height 16
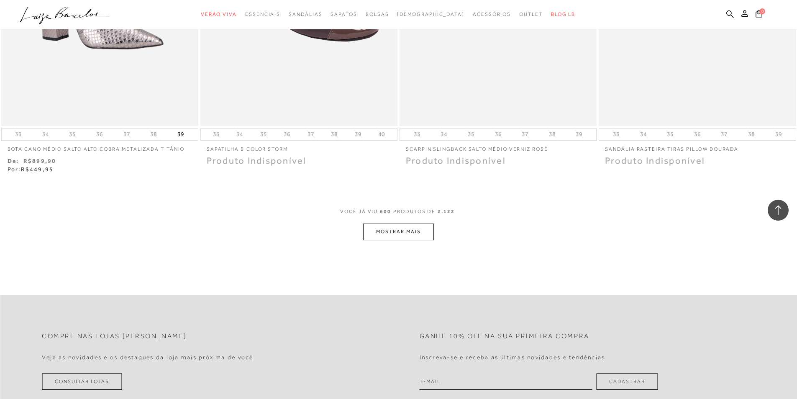
scroll to position [50336, 0]
click at [410, 223] on button "MOSTRAR MAIS" at bounding box center [398, 231] width 70 height 16
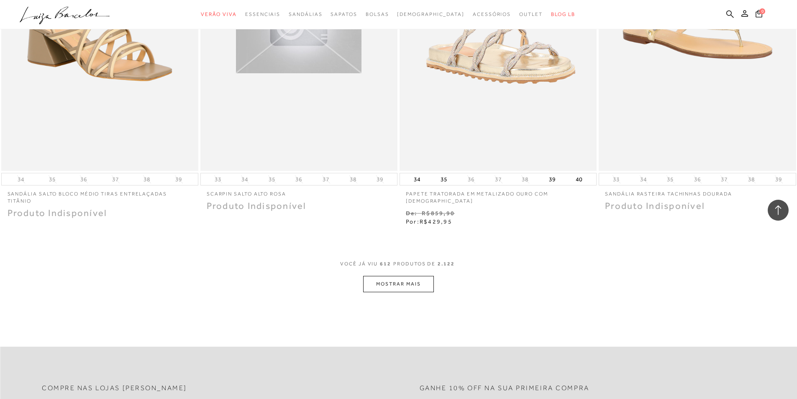
scroll to position [51507, 0]
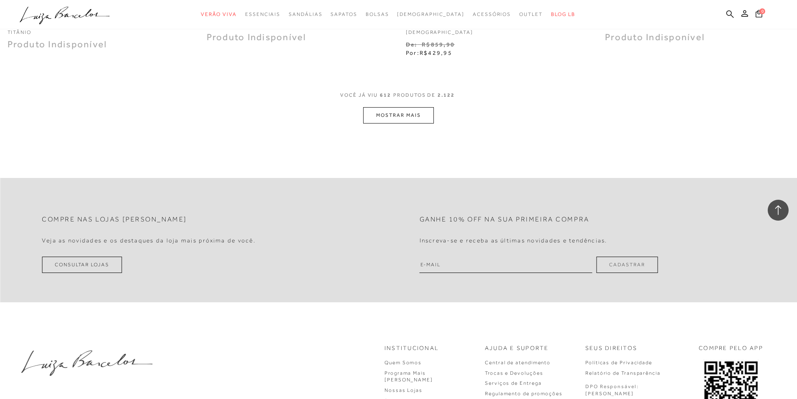
click at [414, 107] on button "MOSTRAR MAIS" at bounding box center [398, 115] width 70 height 16
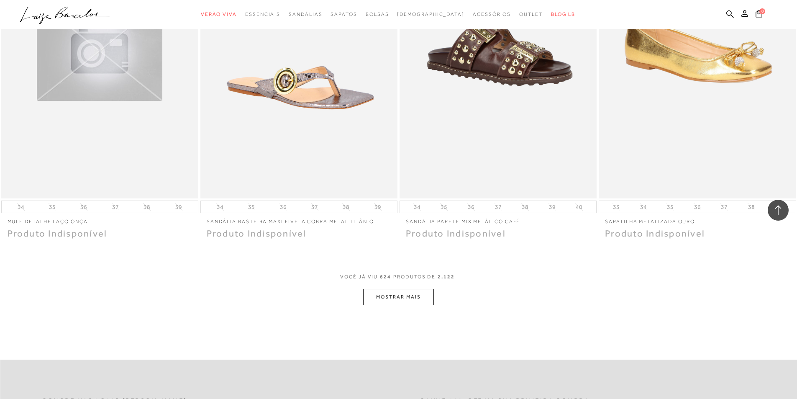
scroll to position [52375, 0]
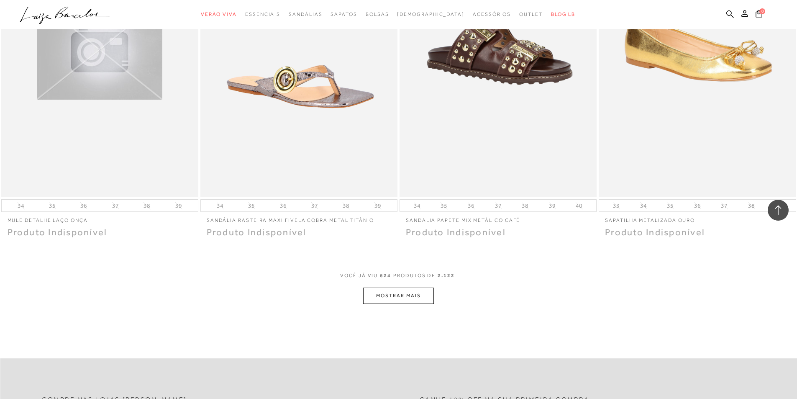
click at [391, 287] on button "MOSTRAR MAIS" at bounding box center [398, 295] width 70 height 16
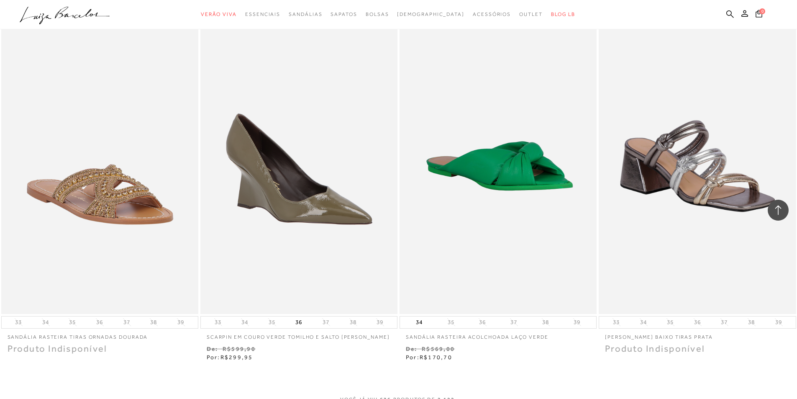
scroll to position [53462, 0]
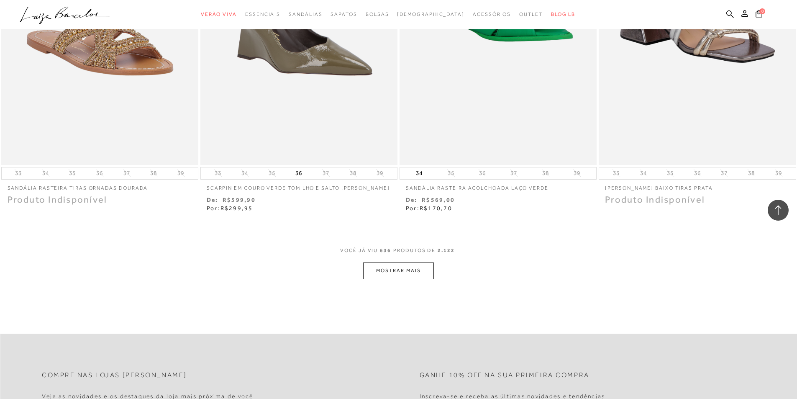
click at [425, 262] on button "MOSTRAR MAIS" at bounding box center [398, 270] width 70 height 16
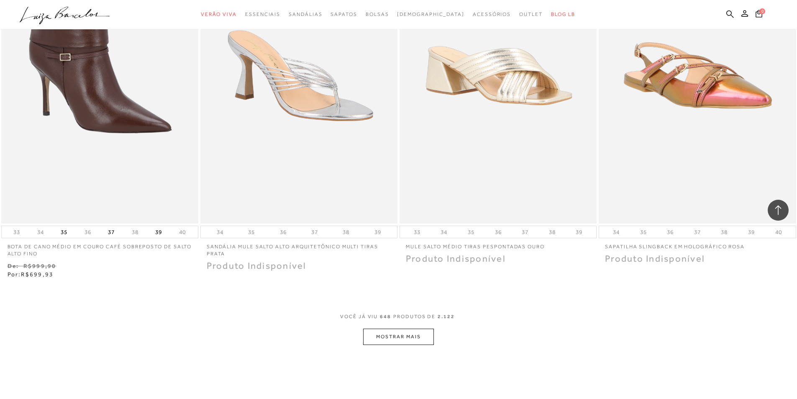
scroll to position [54549, 0]
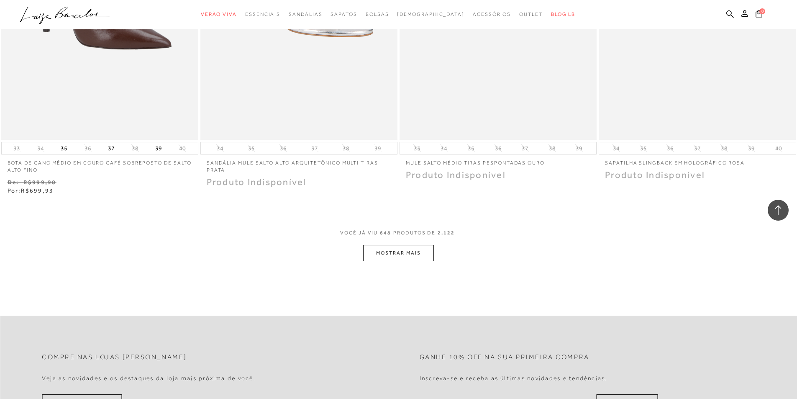
click at [414, 245] on button "MOSTRAR MAIS" at bounding box center [398, 253] width 70 height 16
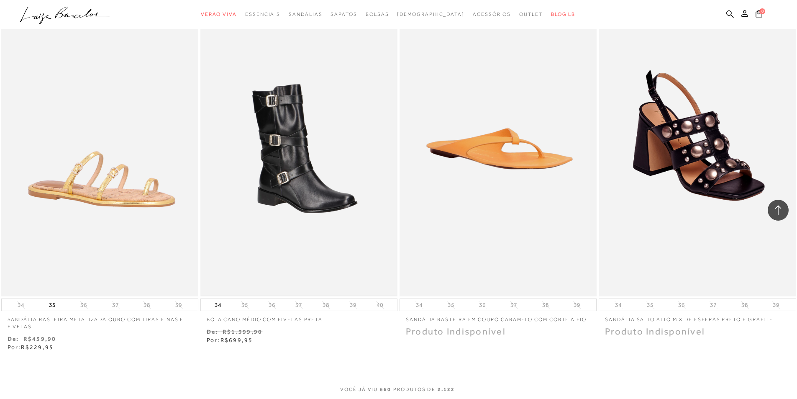
scroll to position [55594, 0]
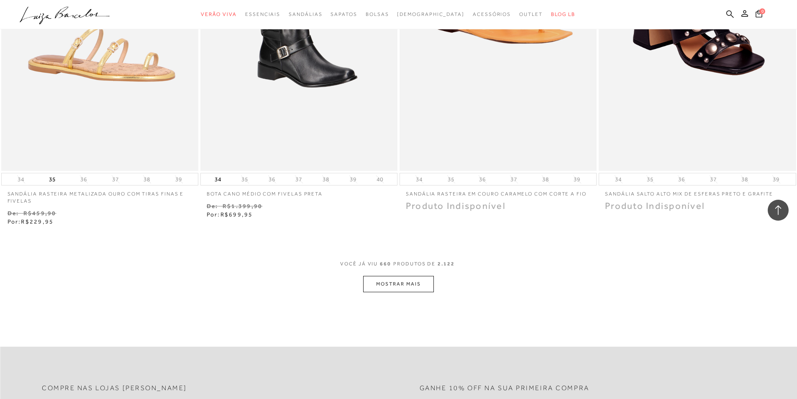
click at [406, 276] on button "MOSTRAR MAIS" at bounding box center [398, 284] width 70 height 16
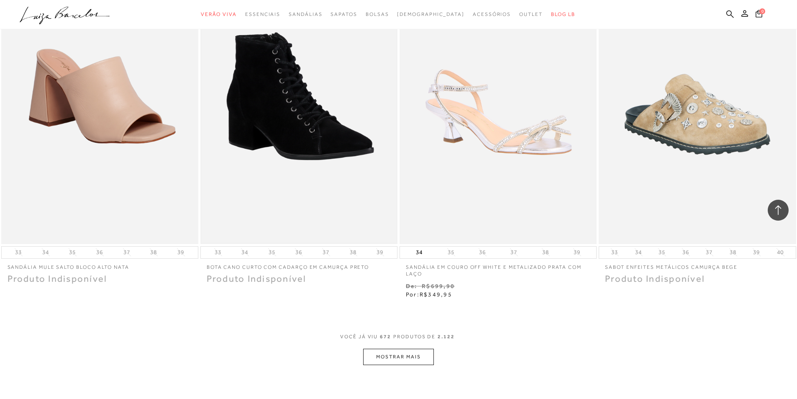
scroll to position [56723, 0]
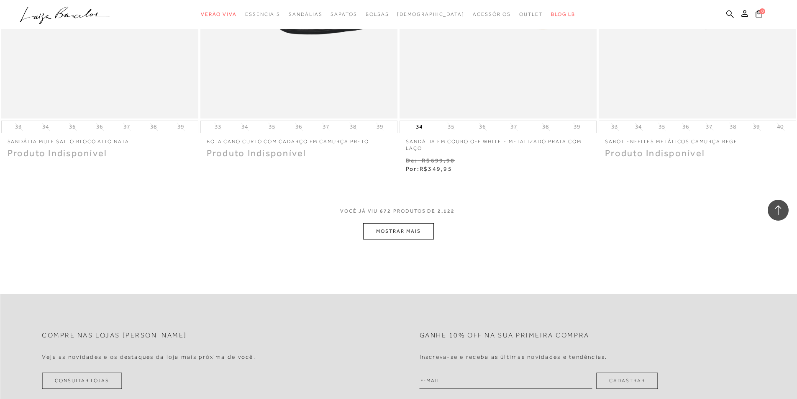
click at [383, 207] on span "672" at bounding box center [385, 214] width 11 height 15
click at [392, 223] on button "MOSTRAR MAIS" at bounding box center [398, 231] width 70 height 16
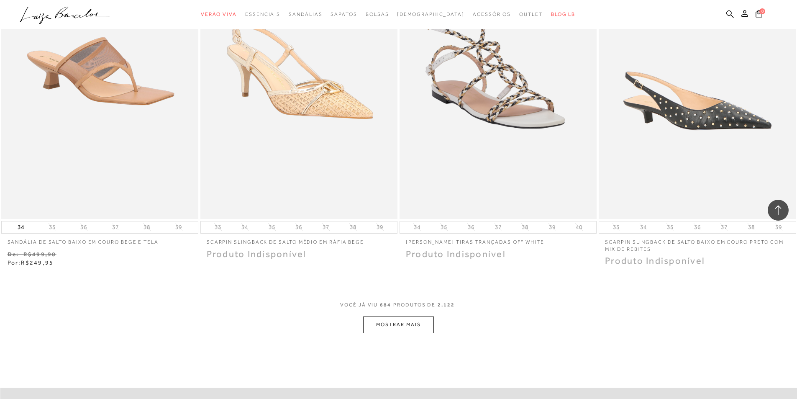
scroll to position [57811, 0]
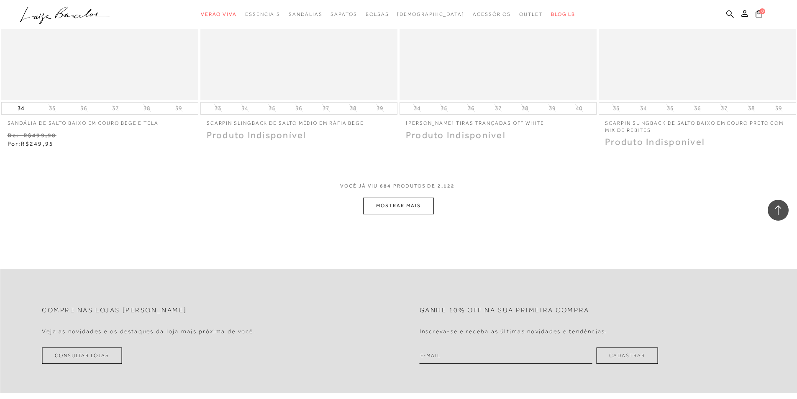
click at [405, 197] on button "MOSTRAR MAIS" at bounding box center [398, 205] width 70 height 16
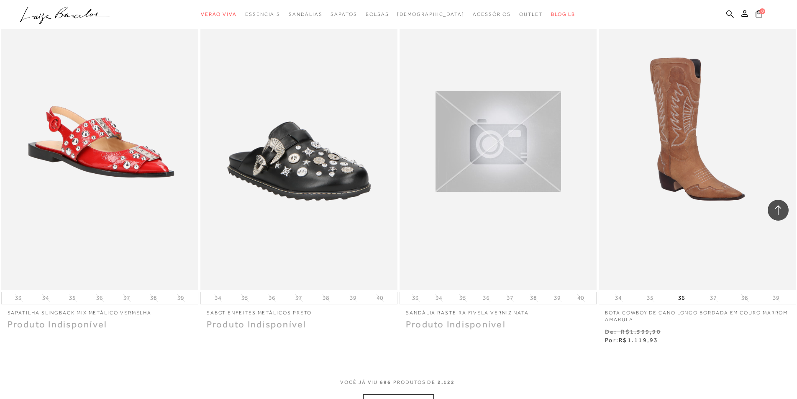
scroll to position [58856, 0]
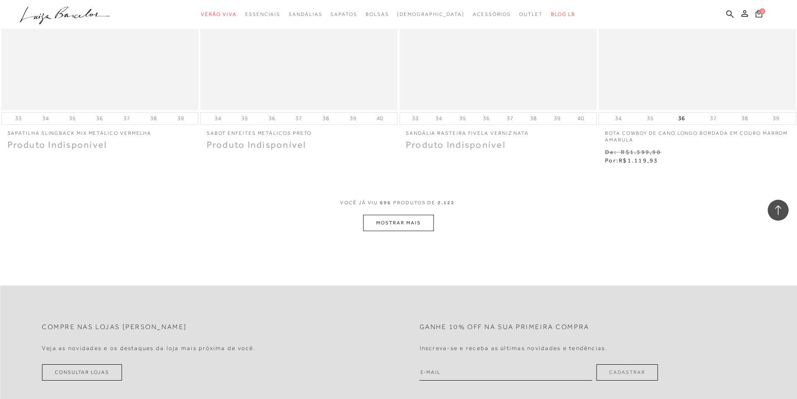
click at [401, 215] on button "MOSTRAR MAIS" at bounding box center [398, 223] width 70 height 16
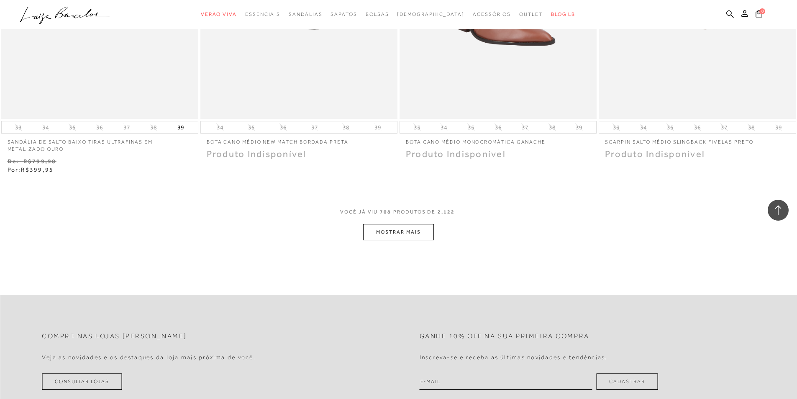
scroll to position [59943, 0]
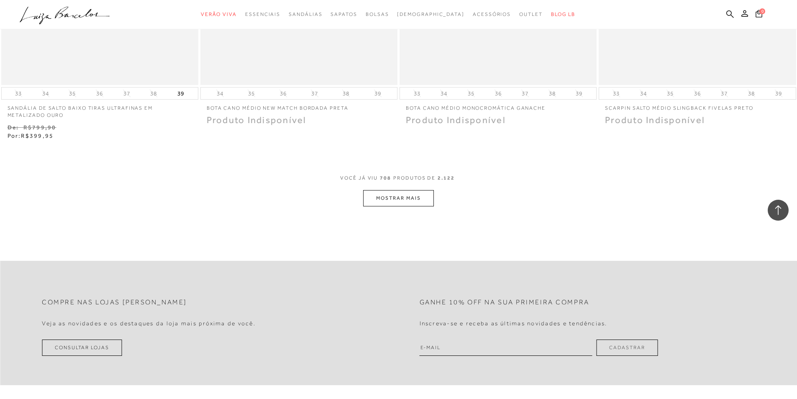
click at [394, 190] on button "MOSTRAR MAIS" at bounding box center [398, 198] width 70 height 16
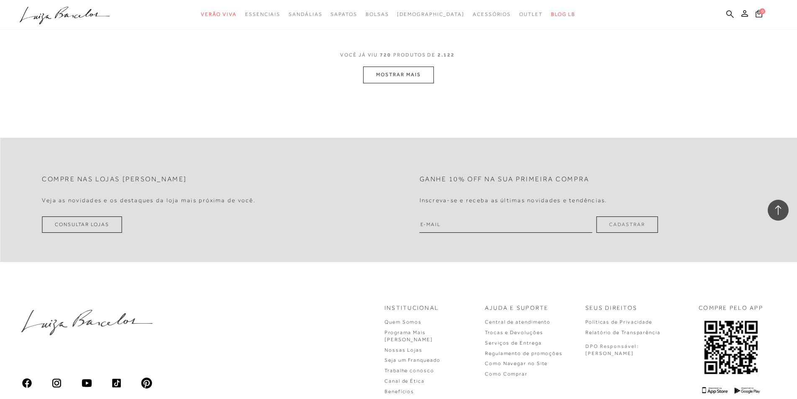
scroll to position [60947, 0]
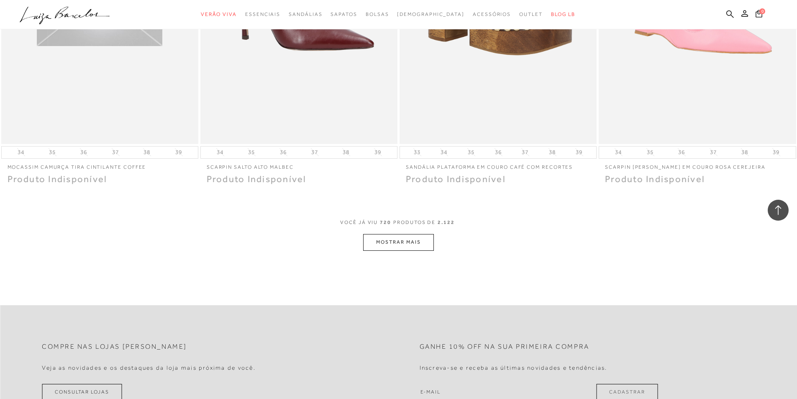
click at [386, 234] on button "MOSTRAR MAIS" at bounding box center [398, 242] width 70 height 16
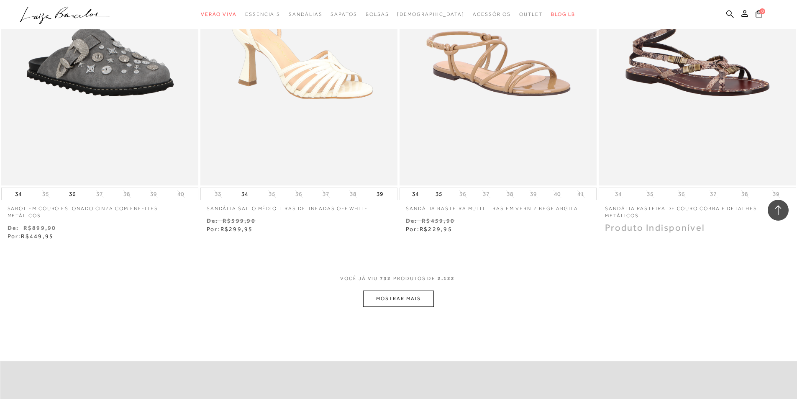
scroll to position [62066, 0]
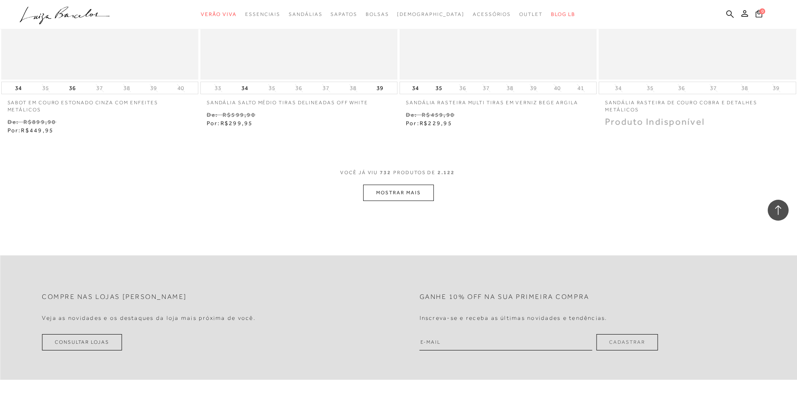
click at [406, 184] on button "MOSTRAR MAIS" at bounding box center [398, 192] width 70 height 16
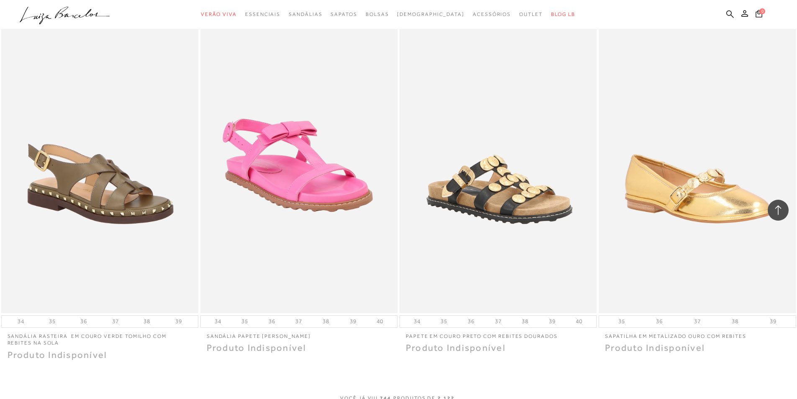
scroll to position [63111, 0]
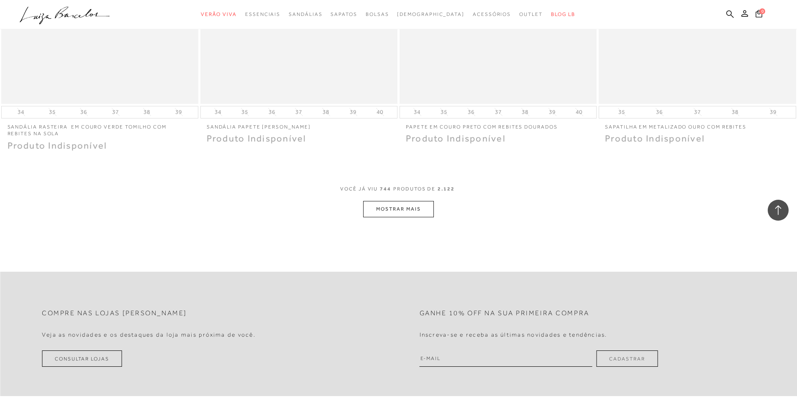
click at [409, 207] on button "MOSTRAR MAIS" at bounding box center [398, 209] width 70 height 16
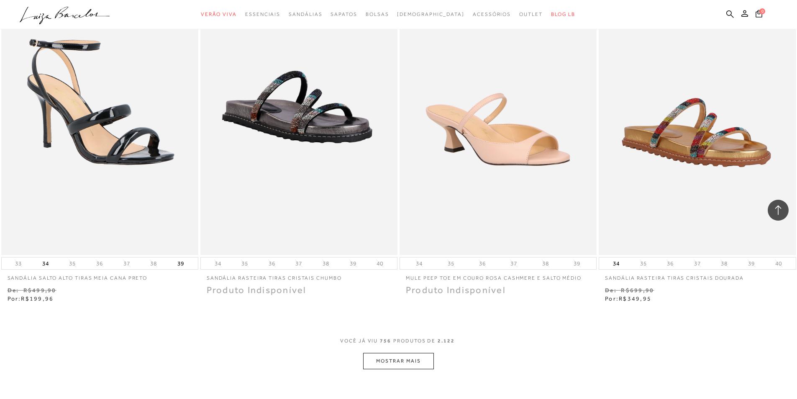
scroll to position [64031, 0]
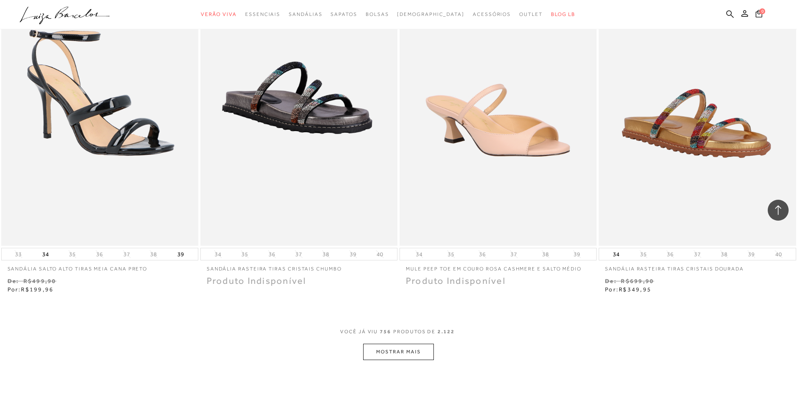
click at [401, 343] on button "MOSTRAR MAIS" at bounding box center [398, 351] width 70 height 16
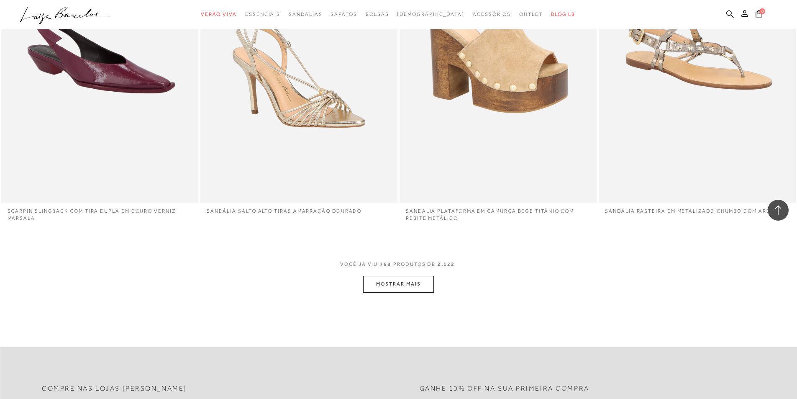
scroll to position [65076, 0]
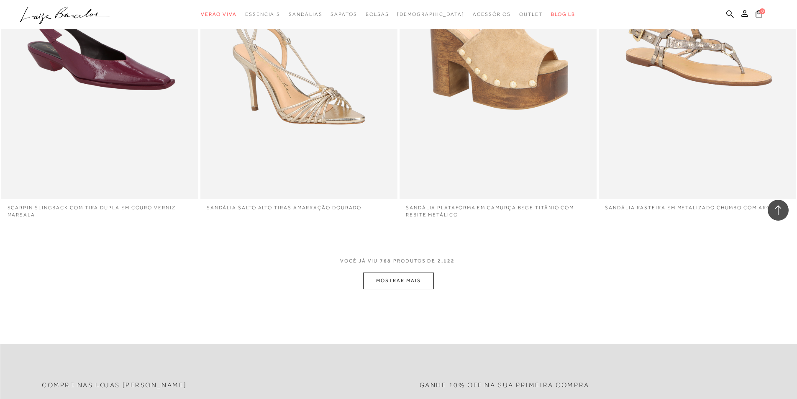
click at [408, 272] on button "MOSTRAR MAIS" at bounding box center [398, 280] width 70 height 16
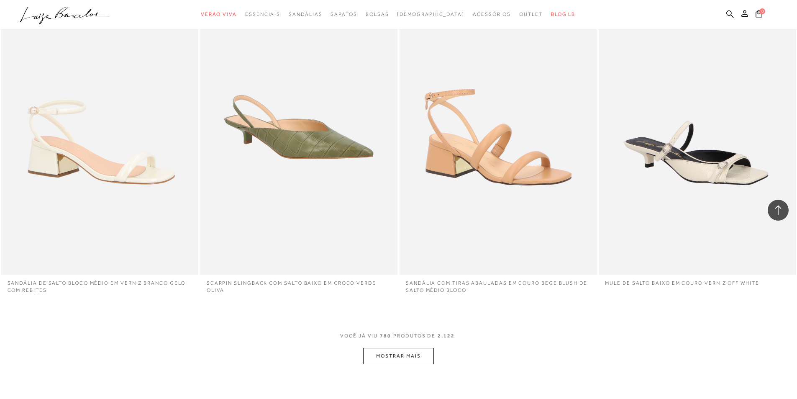
scroll to position [65996, 0]
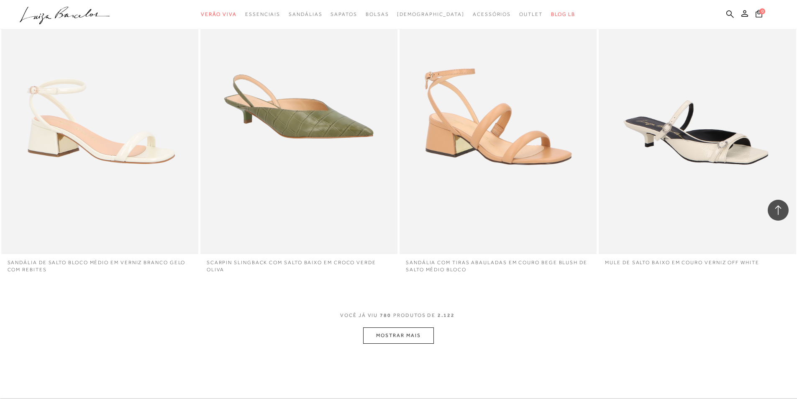
click at [401, 332] on button "MOSTRAR MAIS" at bounding box center [398, 335] width 70 height 16
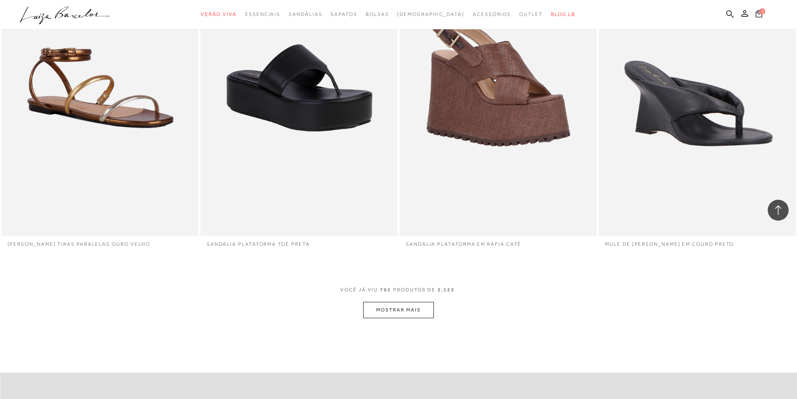
scroll to position [67000, 0]
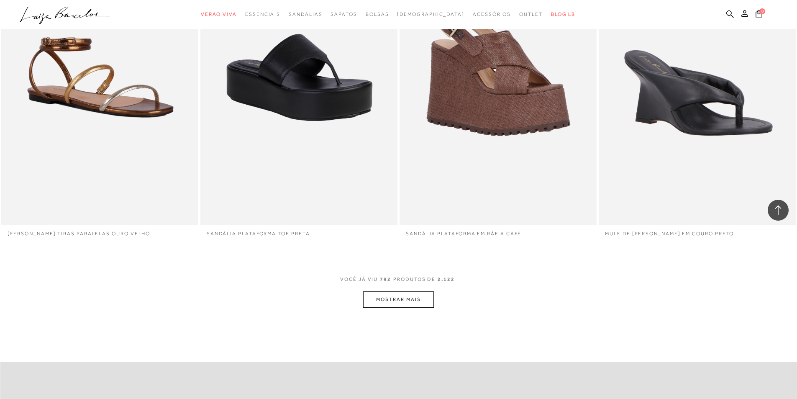
click at [398, 291] on button "MOSTRAR MAIS" at bounding box center [398, 299] width 70 height 16
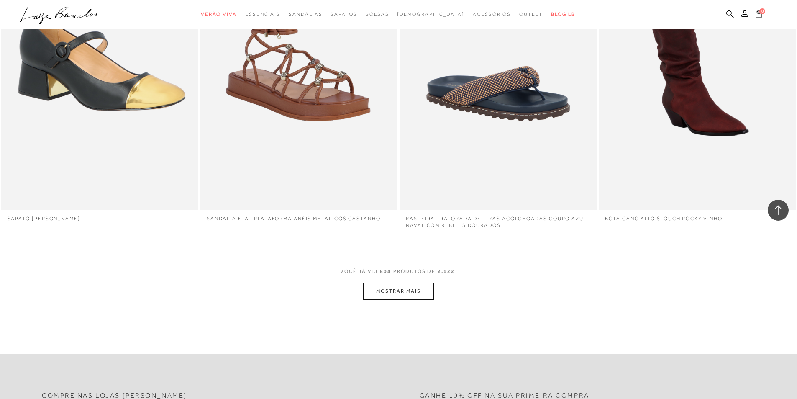
scroll to position [68004, 0]
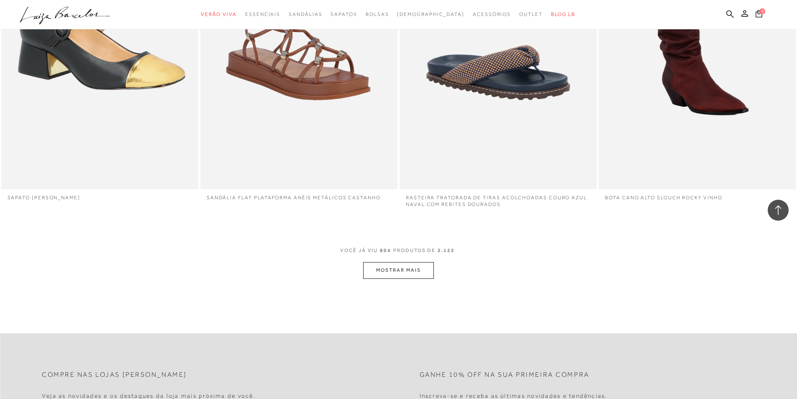
click at [399, 262] on button "MOSTRAR MAIS" at bounding box center [398, 270] width 70 height 16
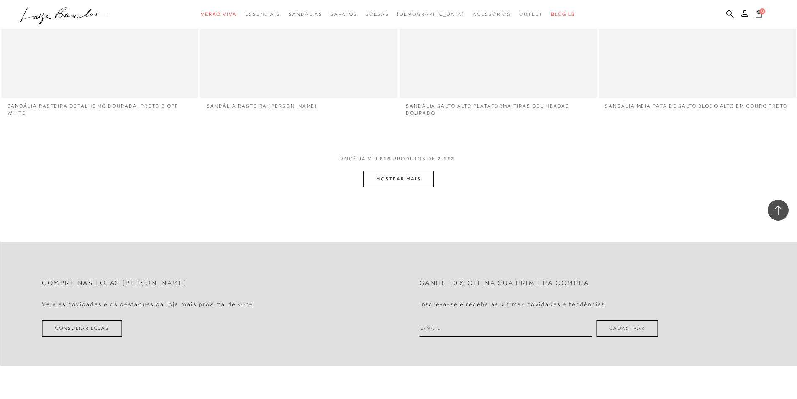
scroll to position [69091, 0]
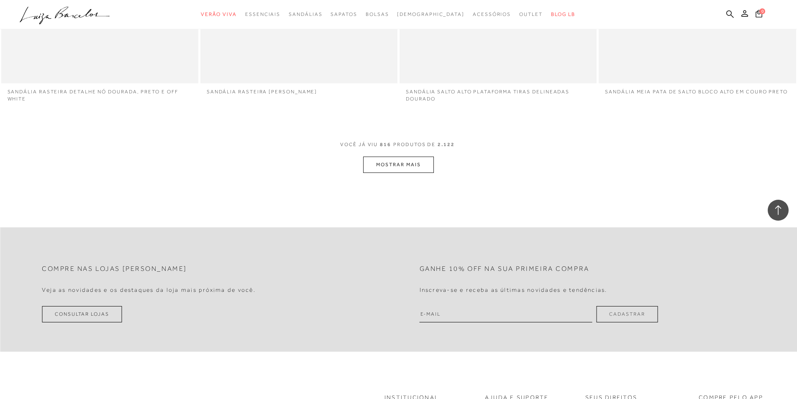
click at [413, 157] on button "MOSTRAR MAIS" at bounding box center [398, 164] width 70 height 16
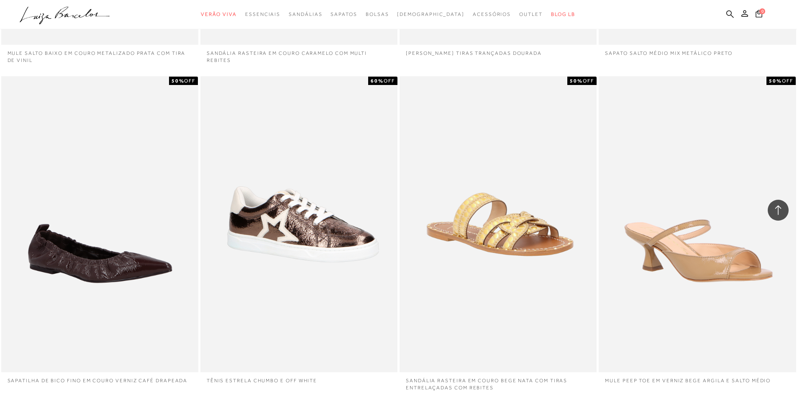
scroll to position [69969, 0]
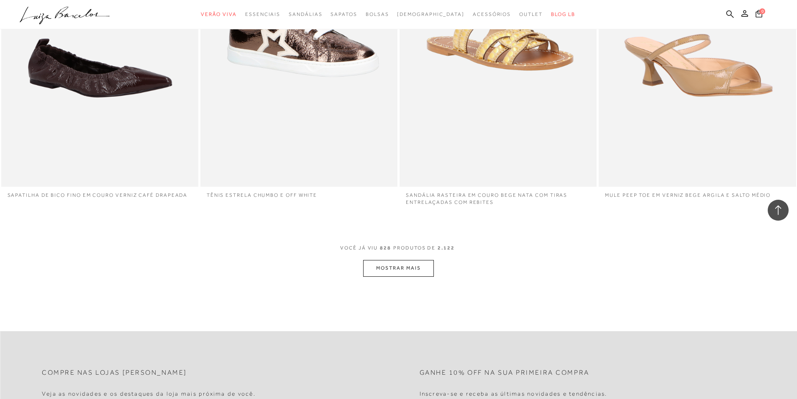
click at [407, 266] on button "MOSTRAR MAIS" at bounding box center [398, 268] width 70 height 16
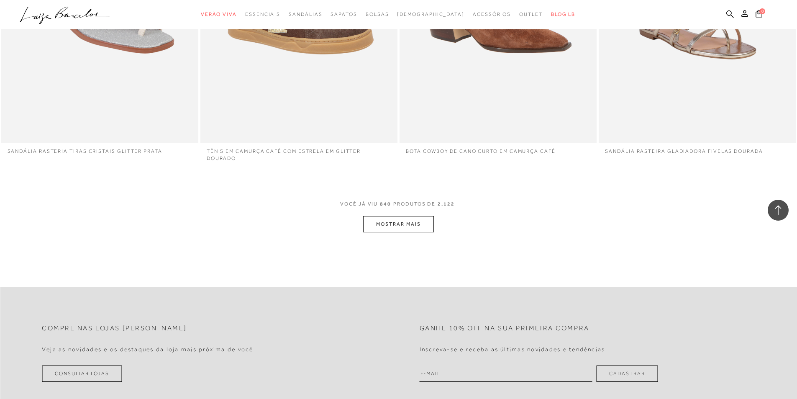
scroll to position [71056, 0]
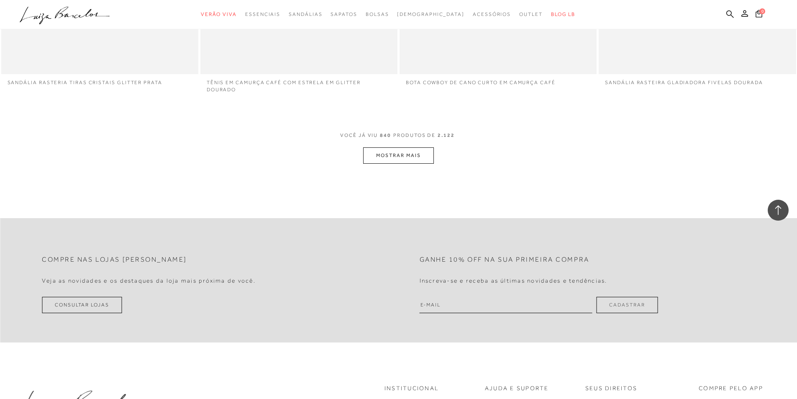
click at [421, 147] on button "MOSTRAR MAIS" at bounding box center [398, 155] width 70 height 16
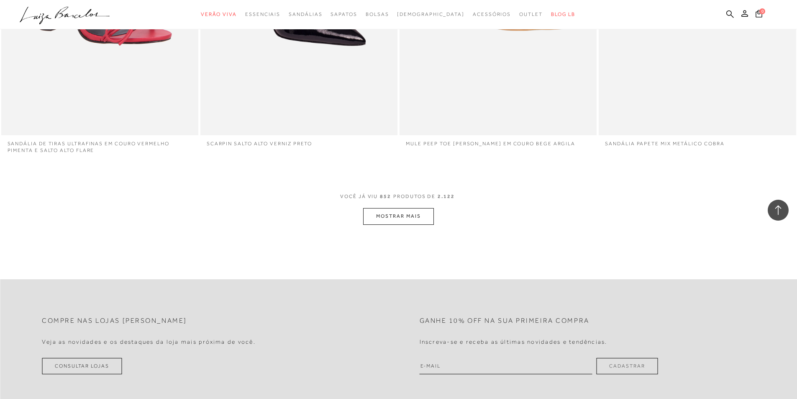
scroll to position [71976, 0]
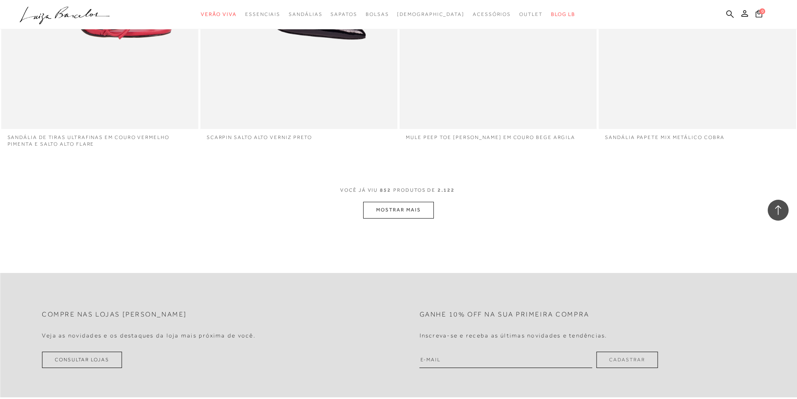
click at [394, 207] on button "MOSTRAR MAIS" at bounding box center [398, 210] width 70 height 16
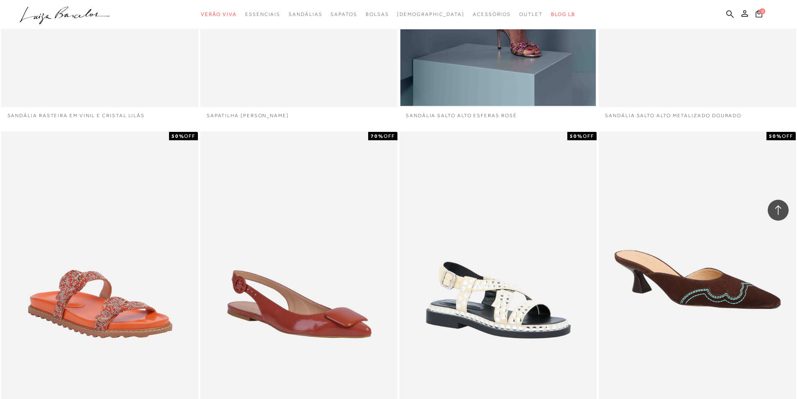
scroll to position [72854, 0]
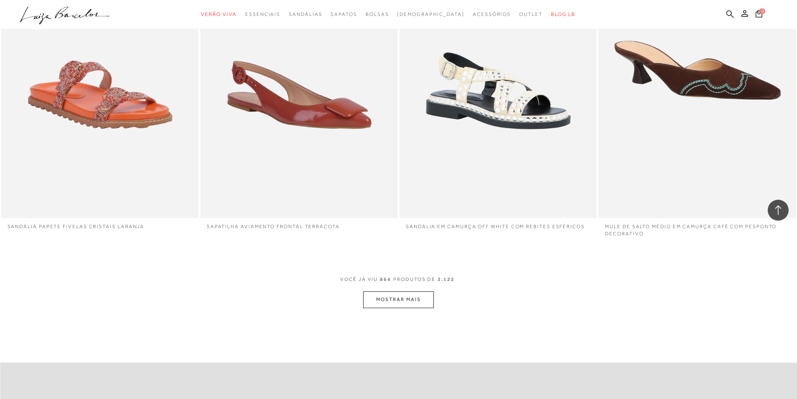
click at [383, 295] on button "MOSTRAR MAIS" at bounding box center [398, 299] width 70 height 16
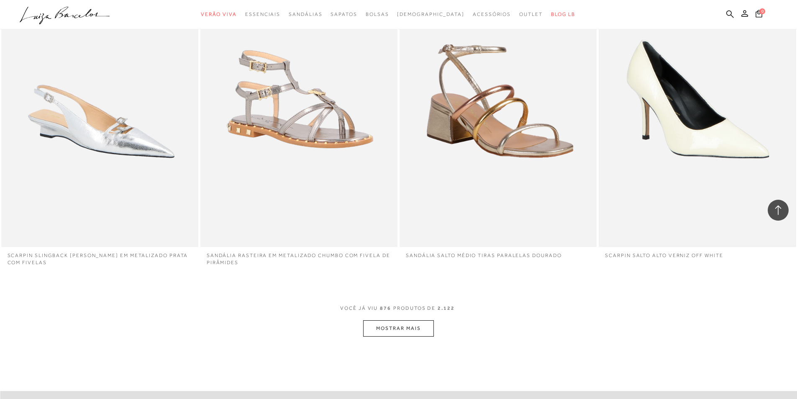
scroll to position [73941, 0]
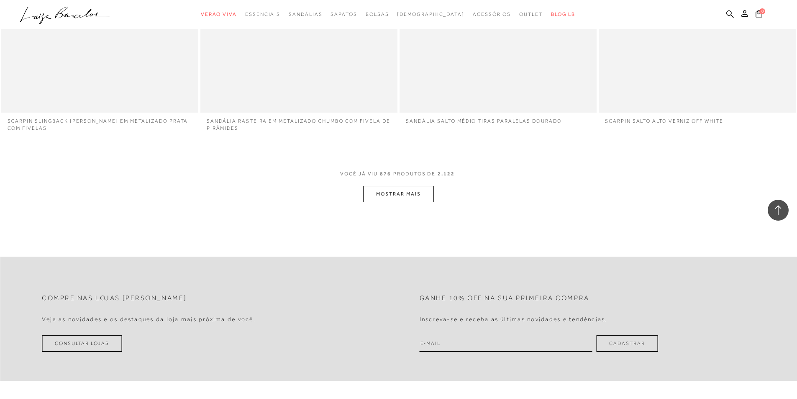
click at [404, 190] on button "MOSTRAR MAIS" at bounding box center [398, 194] width 70 height 16
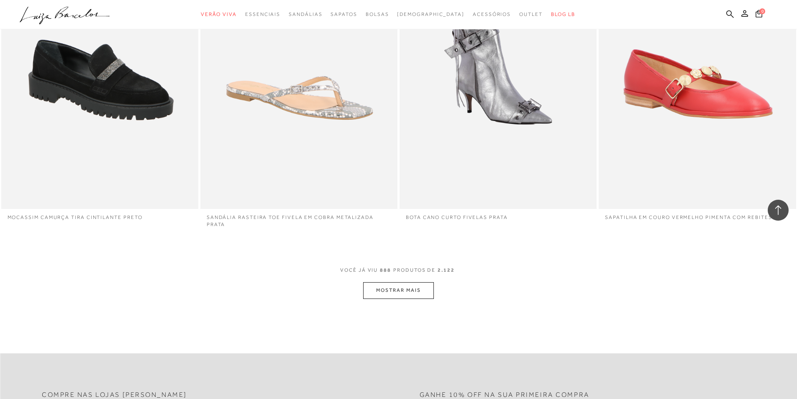
scroll to position [74861, 0]
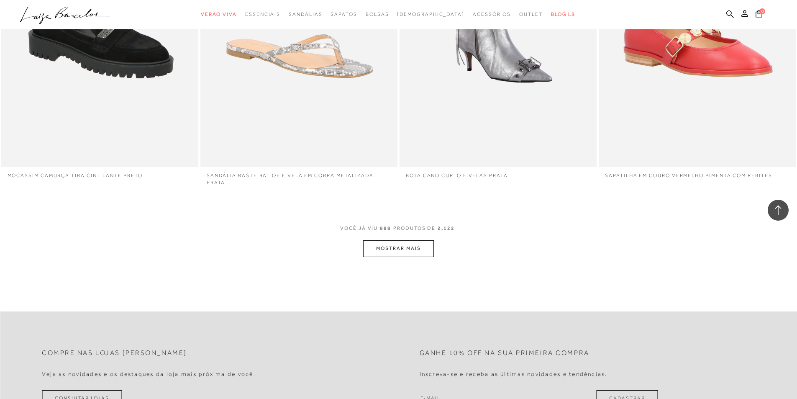
click at [390, 240] on button "MOSTRAR MAIS" at bounding box center [398, 248] width 70 height 16
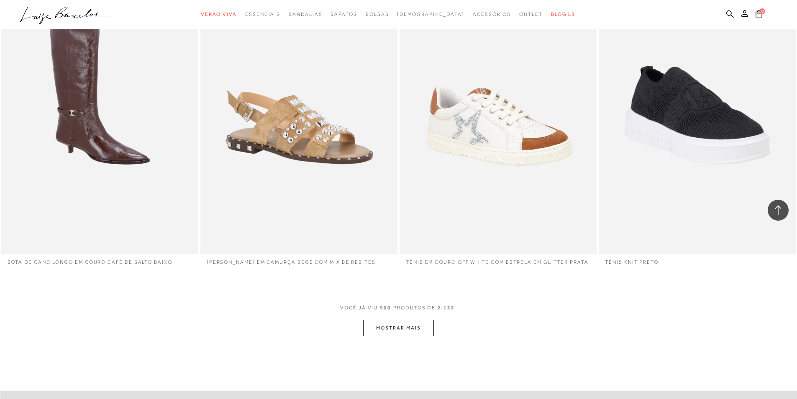
scroll to position [75781, 0]
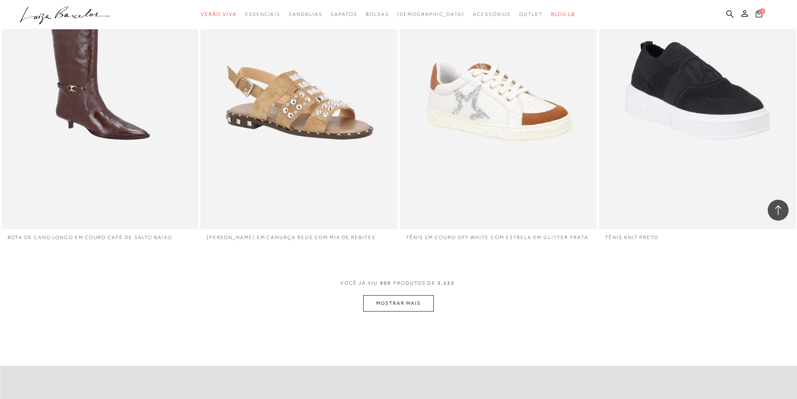
click at [411, 302] on button "MOSTRAR MAIS" at bounding box center [398, 303] width 70 height 16
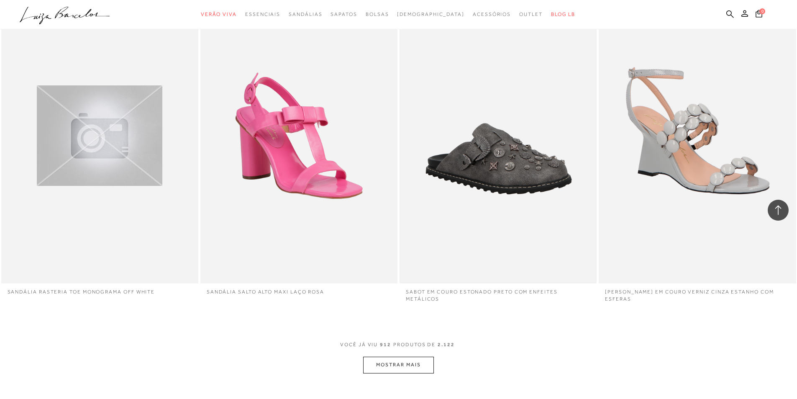
scroll to position [76785, 0]
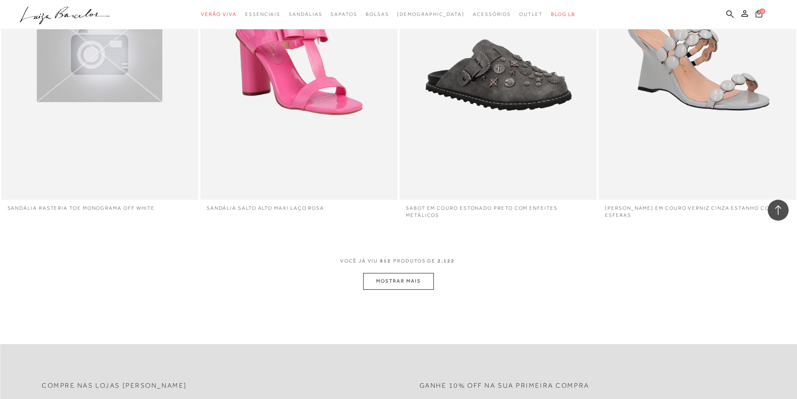
click at [402, 280] on button "MOSTRAR MAIS" at bounding box center [398, 281] width 70 height 16
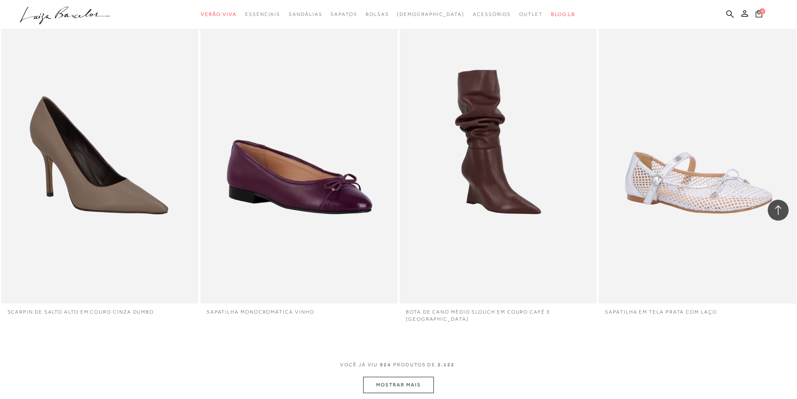
scroll to position [77705, 0]
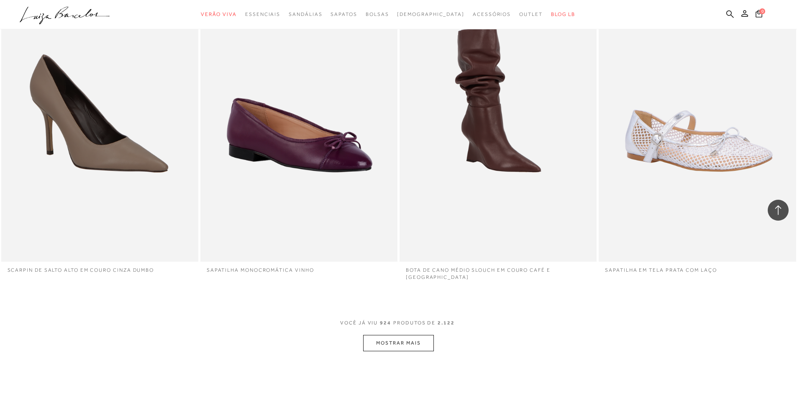
click at [427, 340] on button "MOSTRAR MAIS" at bounding box center [398, 343] width 70 height 16
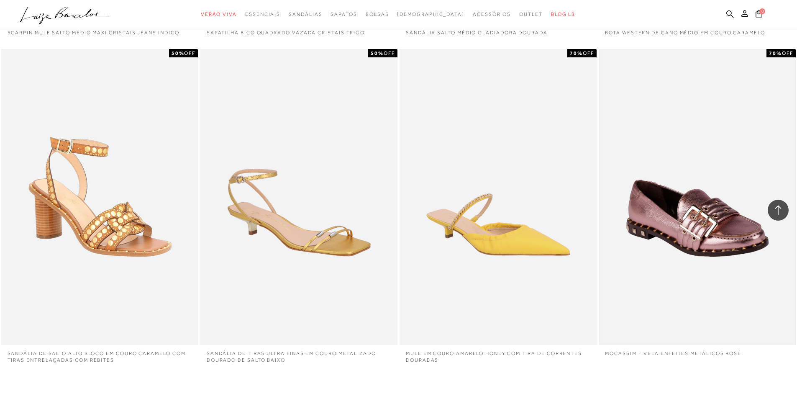
scroll to position [78625, 0]
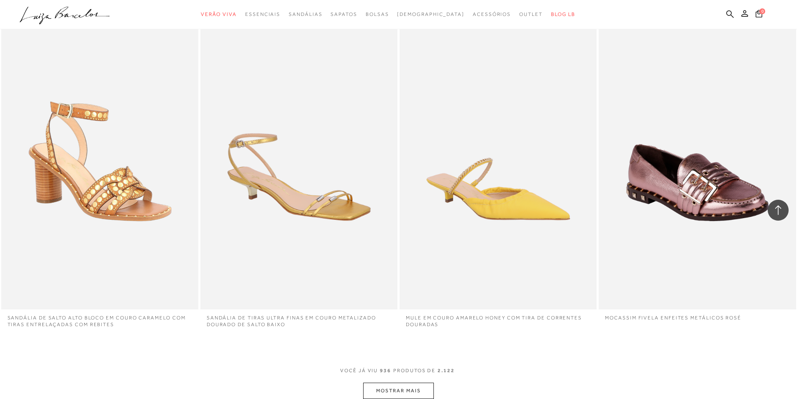
click at [409, 389] on button "MOSTRAR MAIS" at bounding box center [398, 390] width 70 height 16
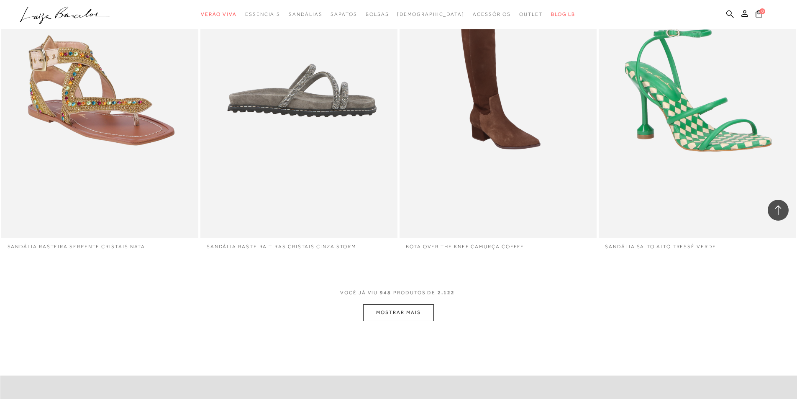
scroll to position [79879, 0]
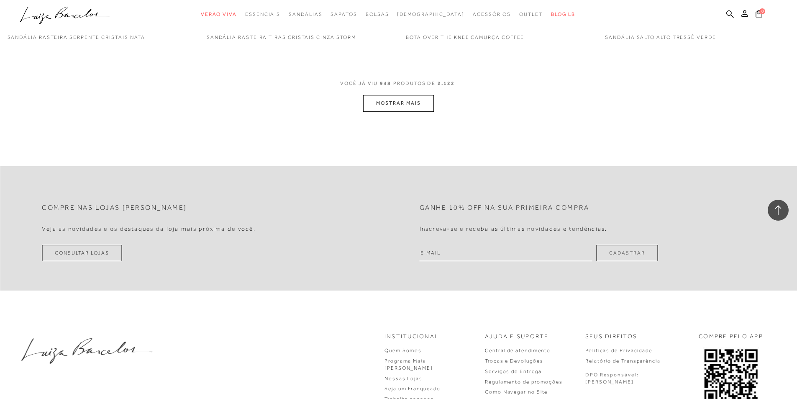
click at [375, 101] on button "MOSTRAR MAIS" at bounding box center [398, 103] width 70 height 16
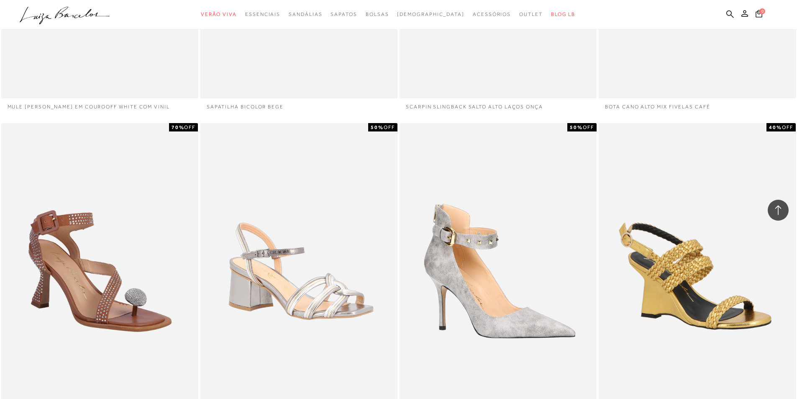
scroll to position [80256, 0]
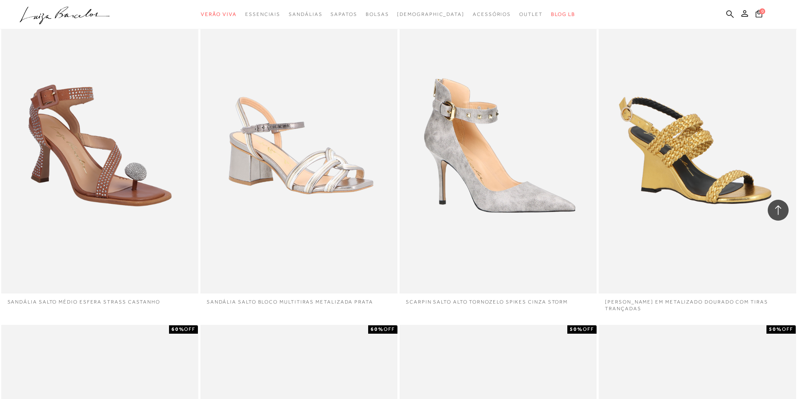
click at [51, 16] on icon ".a{fill-rule:evenodd;}" at bounding box center [65, 16] width 90 height 18
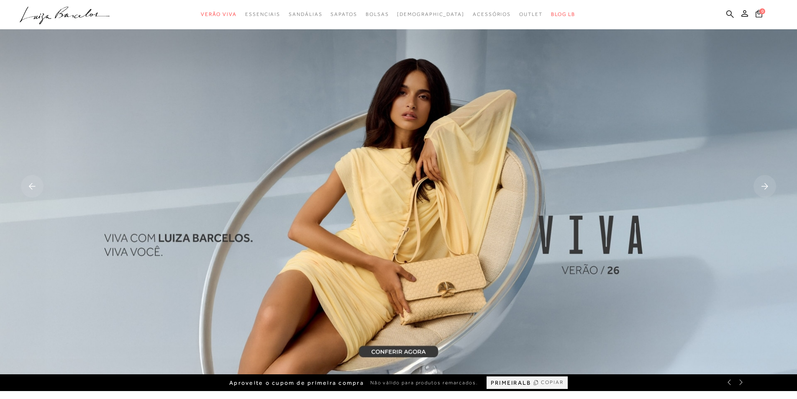
click at [284, 61] on img at bounding box center [398, 187] width 797 height 374
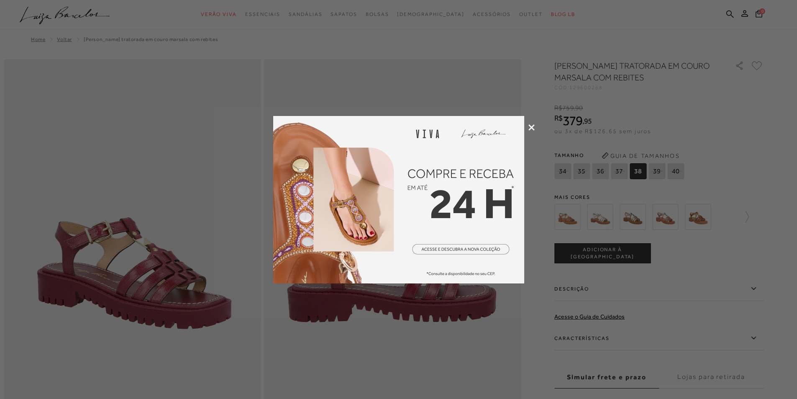
click at [531, 129] on icon at bounding box center [531, 127] width 6 height 6
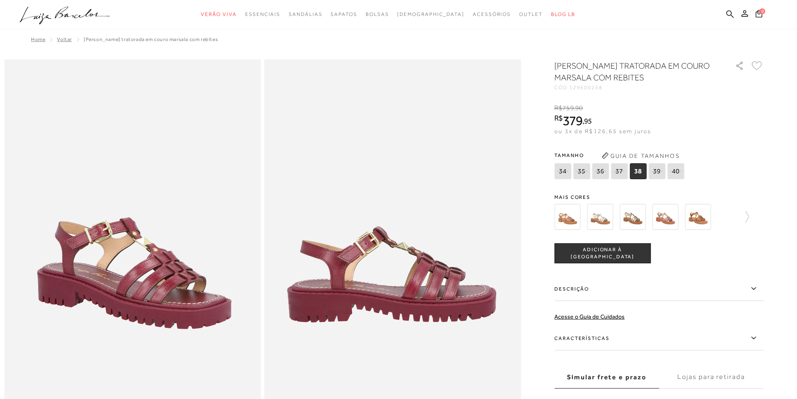
click at [702, 220] on img at bounding box center [698, 217] width 26 height 26
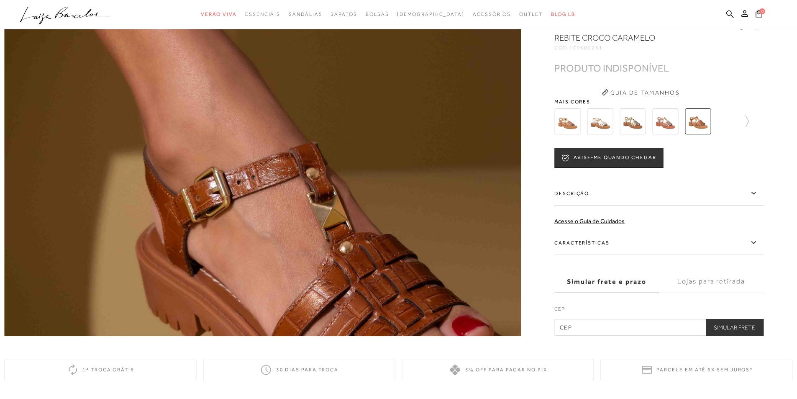
scroll to position [502, 0]
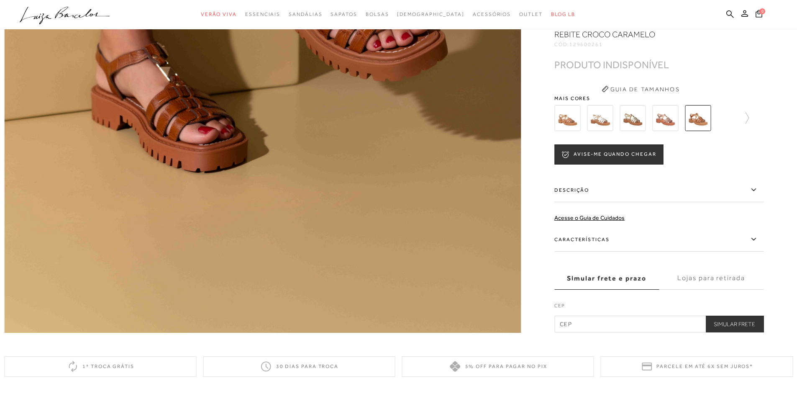
click at [669, 127] on img at bounding box center [665, 118] width 26 height 26
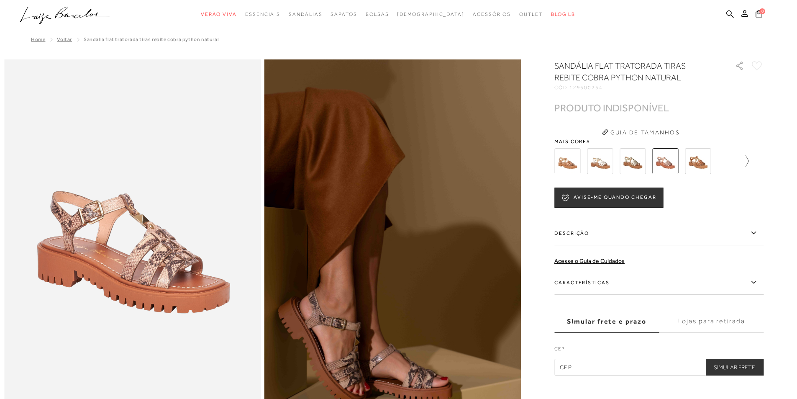
click at [748, 162] on icon at bounding box center [743, 161] width 12 height 12
click at [582, 163] on img at bounding box center [582, 161] width 26 height 26
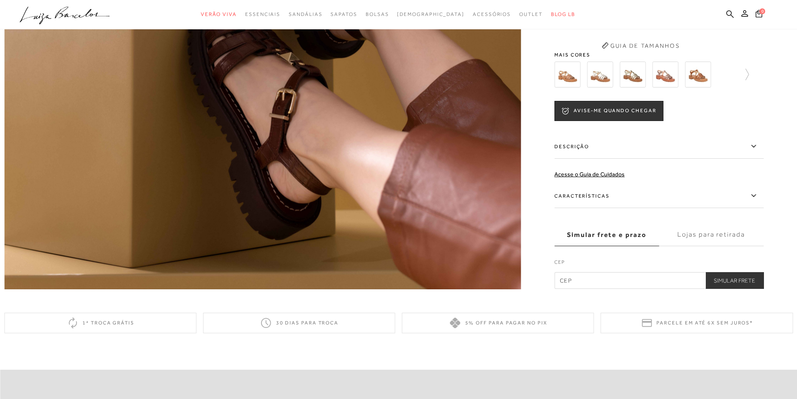
scroll to position [460, 0]
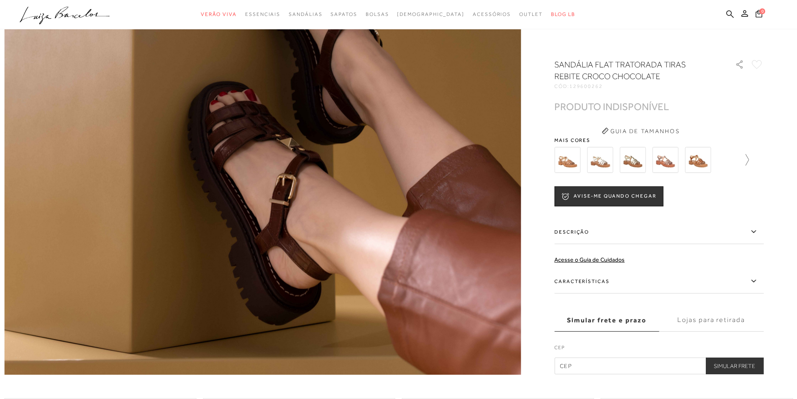
click at [749, 162] on icon at bounding box center [743, 160] width 12 height 12
click at [612, 153] on img at bounding box center [614, 160] width 26 height 26
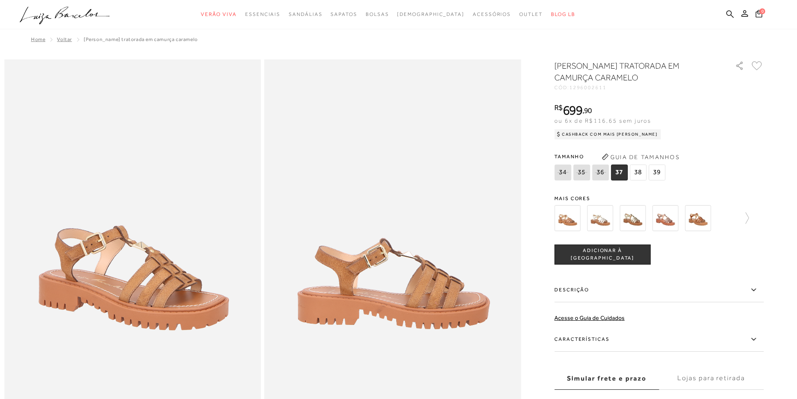
click at [701, 220] on img at bounding box center [698, 218] width 26 height 26
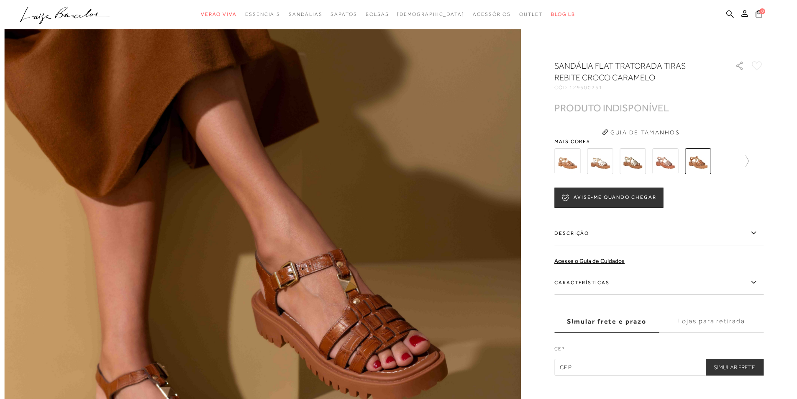
scroll to position [293, 0]
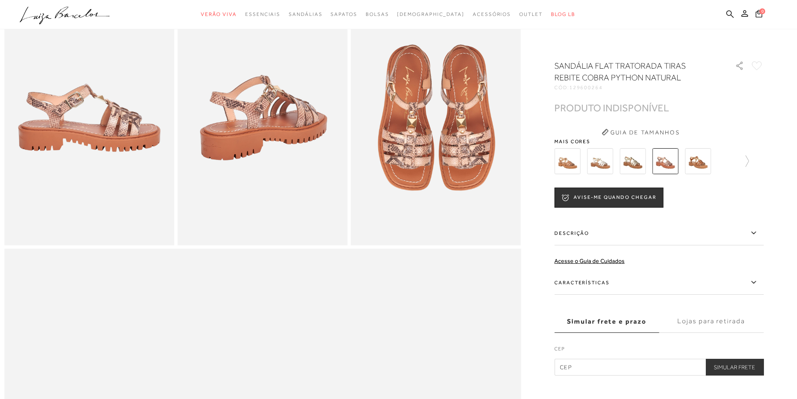
scroll to position [460, 0]
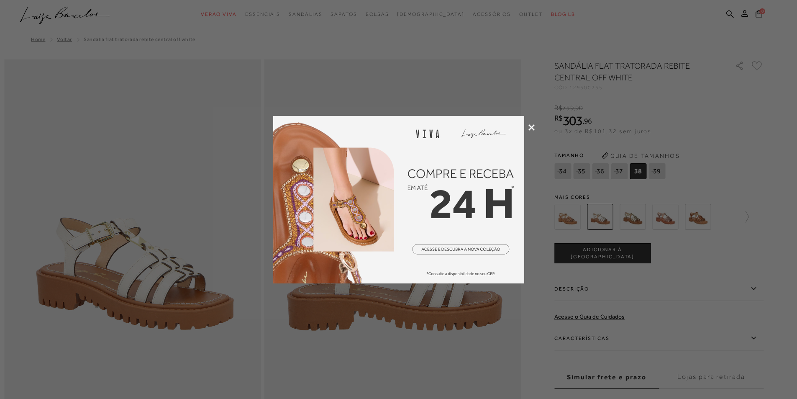
click at [529, 129] on icon at bounding box center [531, 127] width 6 height 6
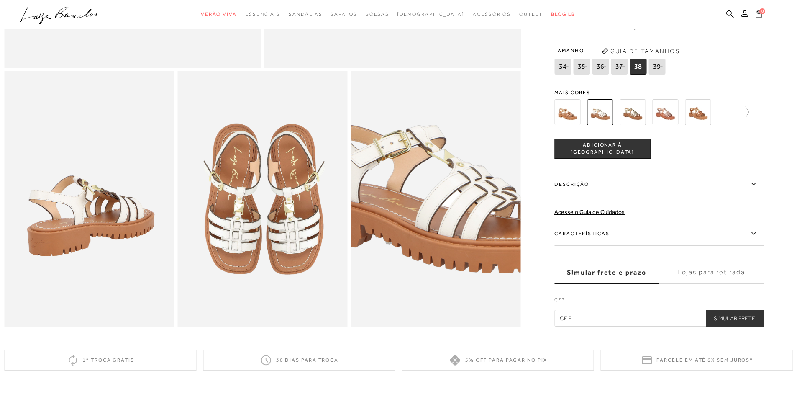
scroll to position [167, 0]
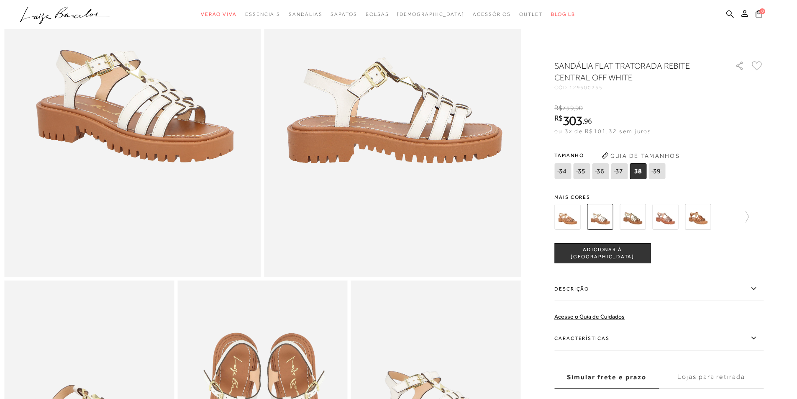
click at [572, 223] on img at bounding box center [567, 217] width 26 height 26
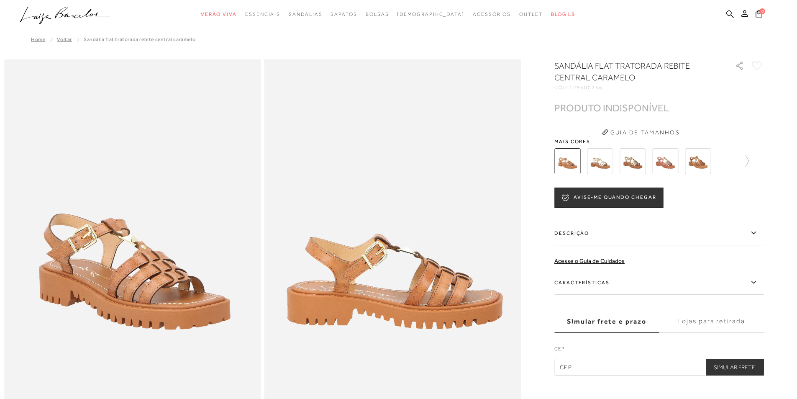
click at [629, 166] on img at bounding box center [632, 161] width 26 height 26
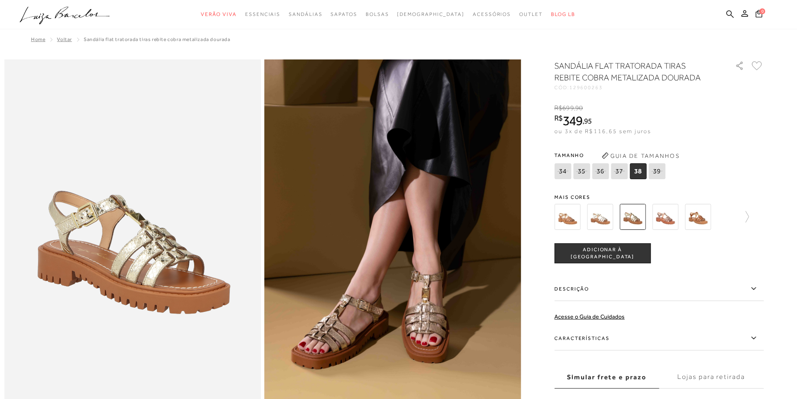
click at [663, 222] on img at bounding box center [665, 217] width 26 height 26
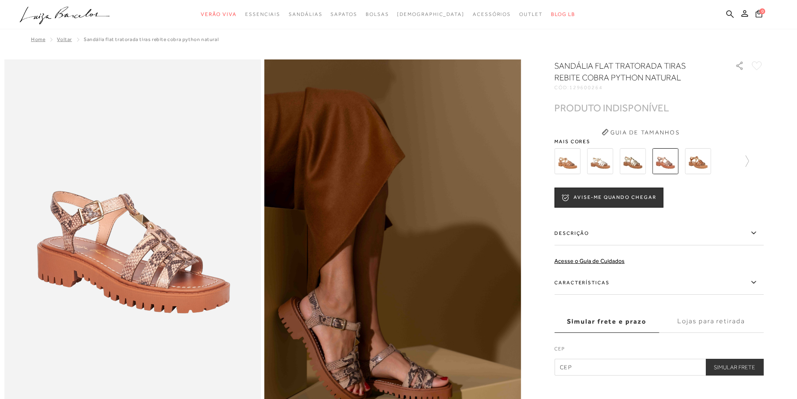
click at [699, 164] on img at bounding box center [698, 161] width 26 height 26
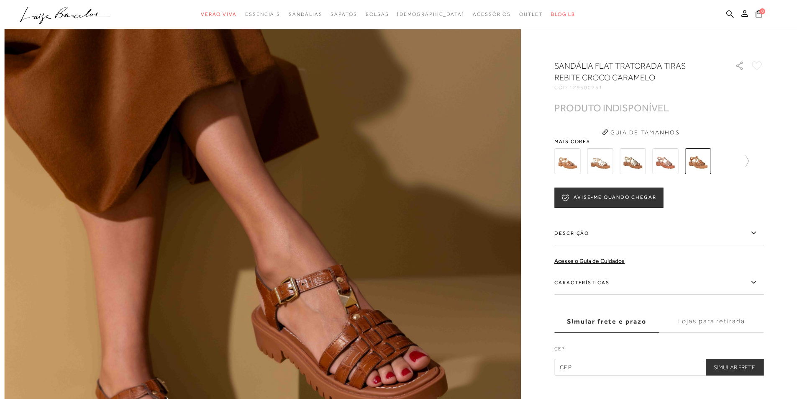
scroll to position [167, 0]
click at [752, 158] on div at bounding box center [658, 161] width 209 height 31
click at [749, 159] on icon at bounding box center [743, 161] width 12 height 12
click at [591, 156] on img at bounding box center [582, 161] width 26 height 26
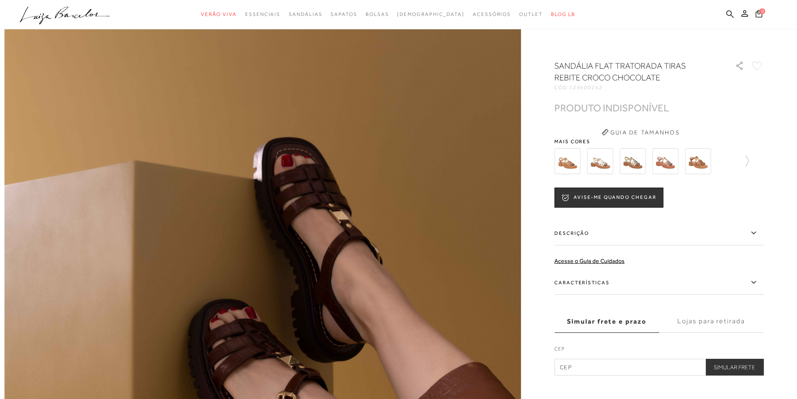
scroll to position [251, 0]
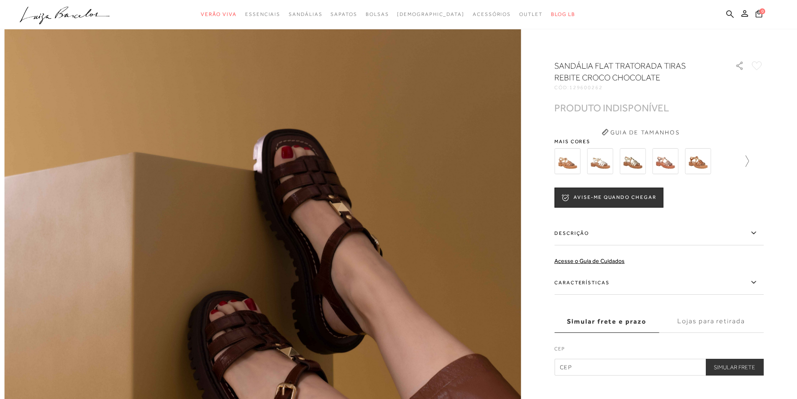
click at [745, 163] on icon at bounding box center [743, 161] width 12 height 12
click at [621, 160] on img at bounding box center [614, 161] width 26 height 26
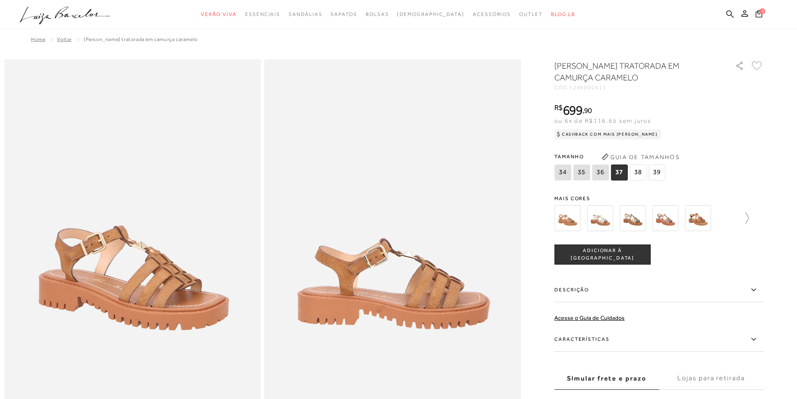
click at [745, 219] on icon at bounding box center [743, 218] width 12 height 12
click at [725, 222] on img at bounding box center [712, 218] width 26 height 26
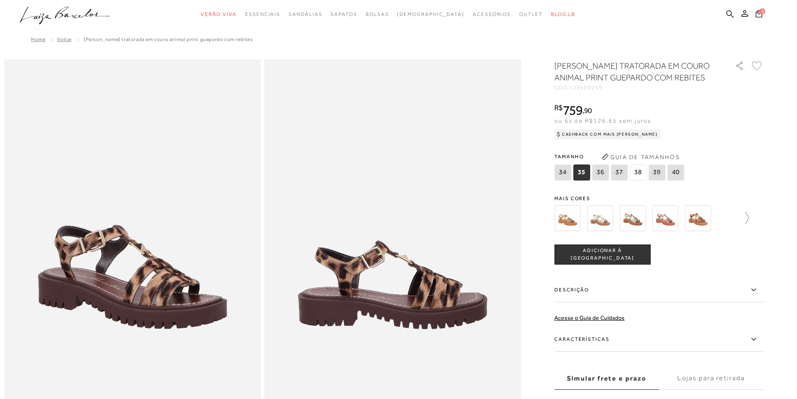
click at [749, 218] on icon at bounding box center [743, 218] width 12 height 12
click at [763, 215] on icon at bounding box center [757, 218] width 12 height 12
click at [589, 214] on img at bounding box center [582, 218] width 26 height 26
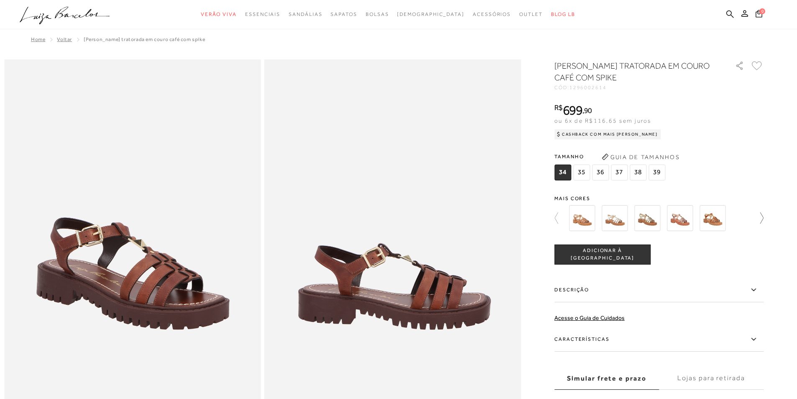
click at [762, 215] on icon at bounding box center [757, 218] width 12 height 12
click at [620, 217] on img at bounding box center [614, 218] width 26 height 26
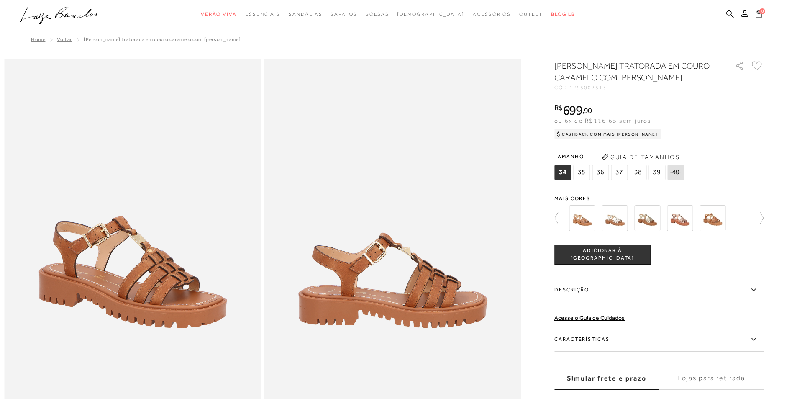
click at [647, 220] on img at bounding box center [647, 218] width 26 height 26
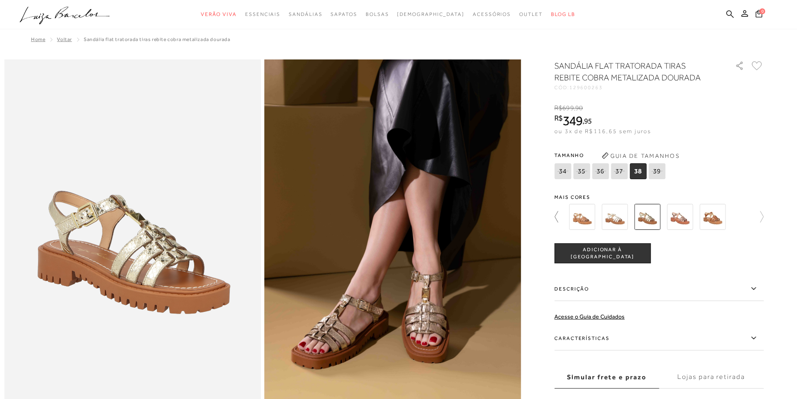
click at [561, 220] on icon at bounding box center [560, 217] width 12 height 12
click at [559, 220] on img at bounding box center [567, 217] width 26 height 26
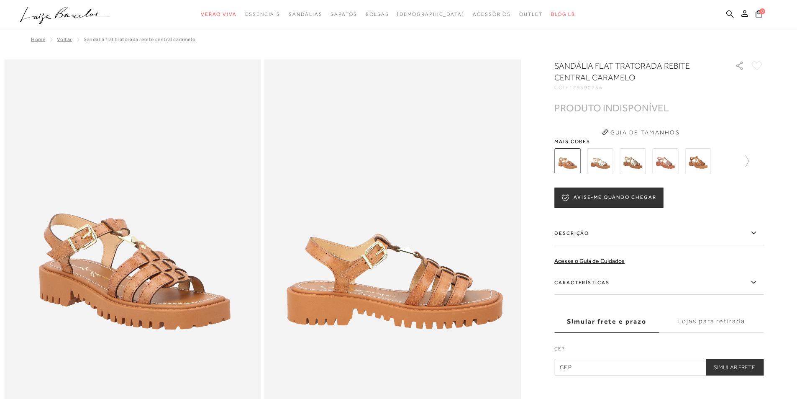
click at [598, 167] on img at bounding box center [600, 161] width 26 height 26
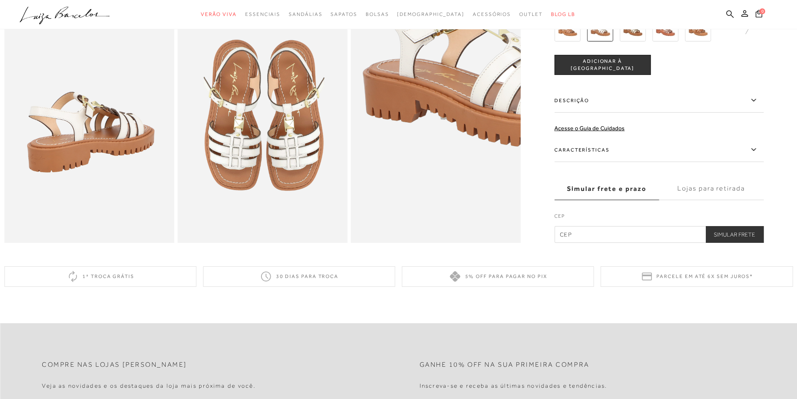
scroll to position [209, 0]
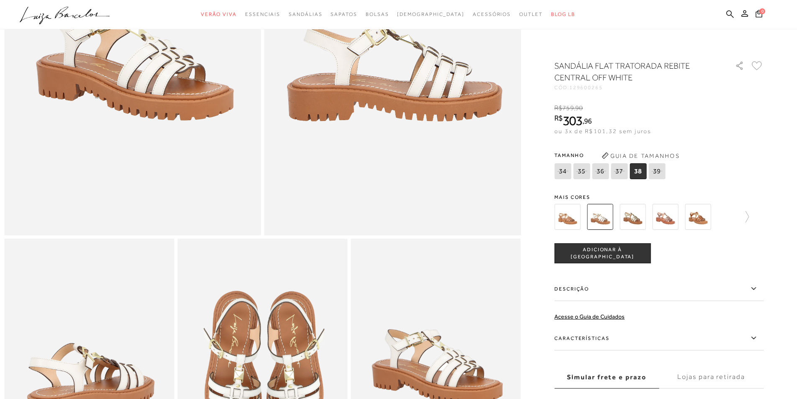
click at [570, 117] on span "303" at bounding box center [572, 120] width 20 height 15
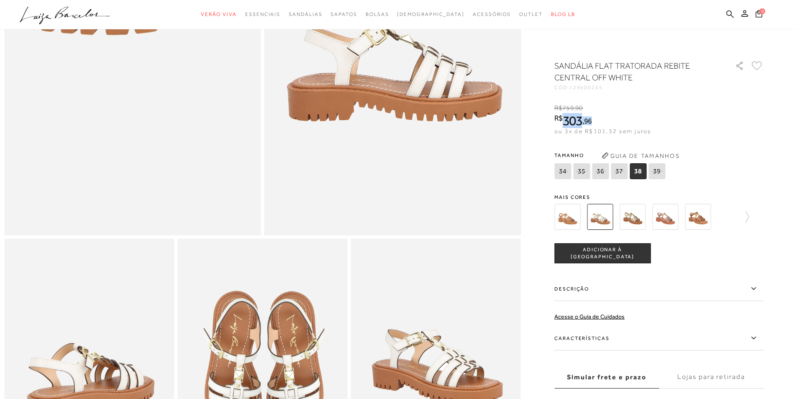
scroll to position [376, 0]
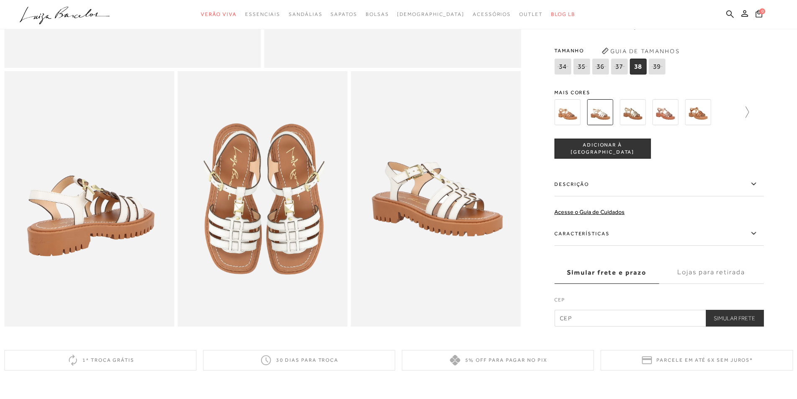
click at [749, 118] on icon at bounding box center [743, 112] width 12 height 12
click at [767, 119] on div at bounding box center [398, 4] width 788 height 643
click at [762, 118] on icon at bounding box center [757, 112] width 12 height 12
click at [571, 121] on div at bounding box center [656, 112] width 180 height 31
click at [585, 123] on img at bounding box center [582, 112] width 26 height 26
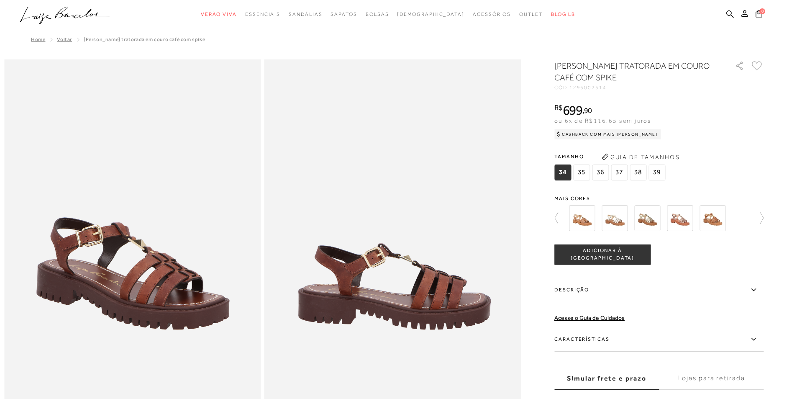
click at [710, 221] on img at bounding box center [712, 218] width 26 height 26
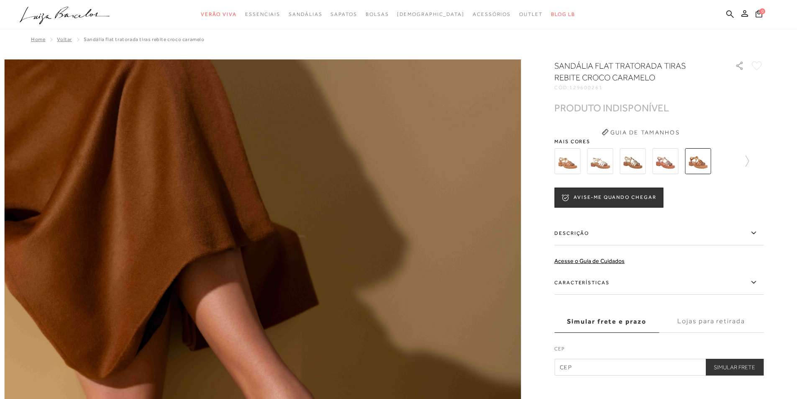
scroll to position [167, 0]
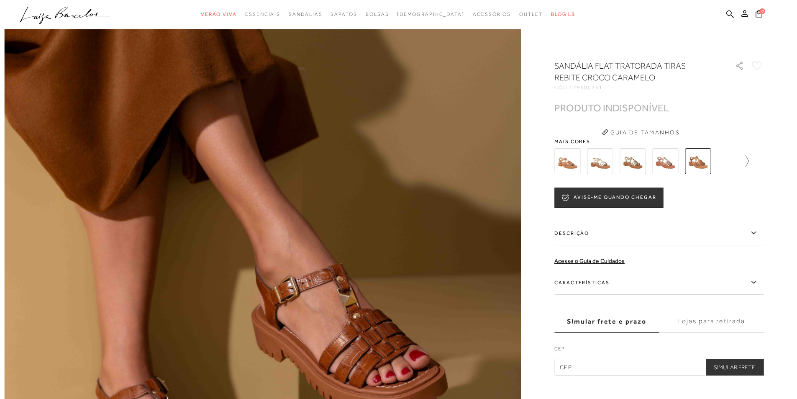
click at [744, 164] on icon at bounding box center [743, 161] width 12 height 12
click at [762, 163] on icon at bounding box center [757, 161] width 12 height 12
click at [674, 173] on img at bounding box center [680, 161] width 26 height 26
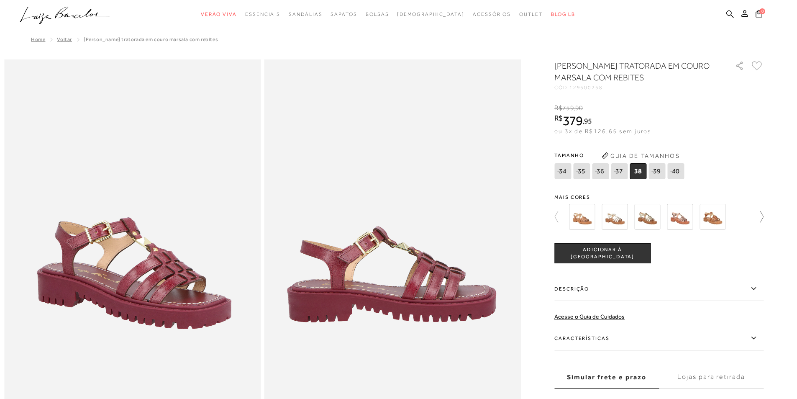
click at [763, 218] on icon at bounding box center [757, 217] width 12 height 12
click at [763, 215] on icon at bounding box center [757, 217] width 12 height 12
click at [566, 215] on icon at bounding box center [560, 217] width 12 height 12
click at [763, 216] on icon at bounding box center [757, 217] width 12 height 12
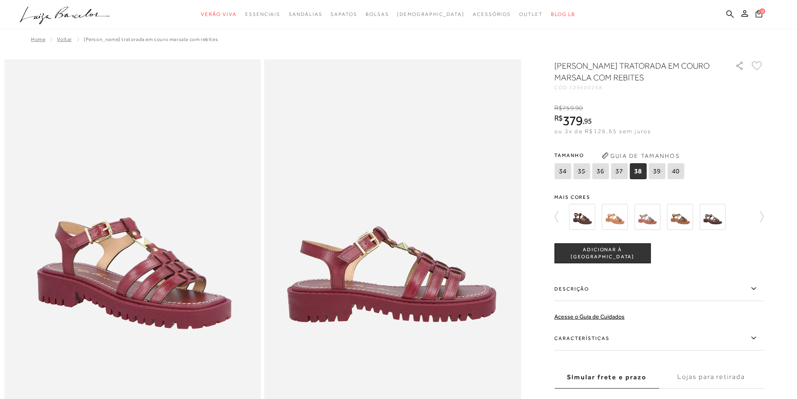
click at [582, 213] on img at bounding box center [582, 217] width 26 height 26
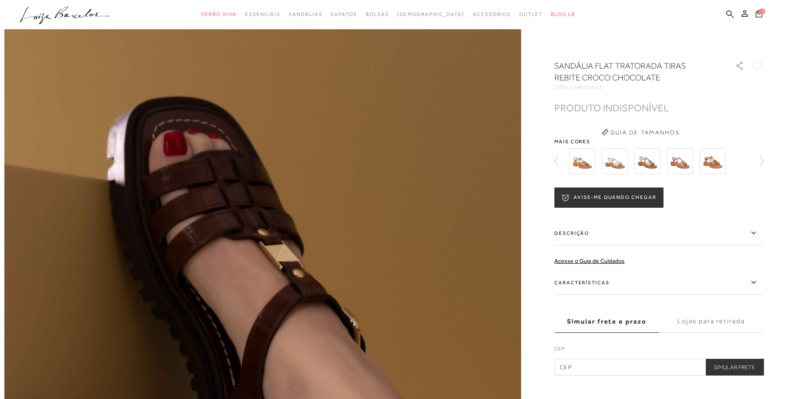
scroll to position [502, 0]
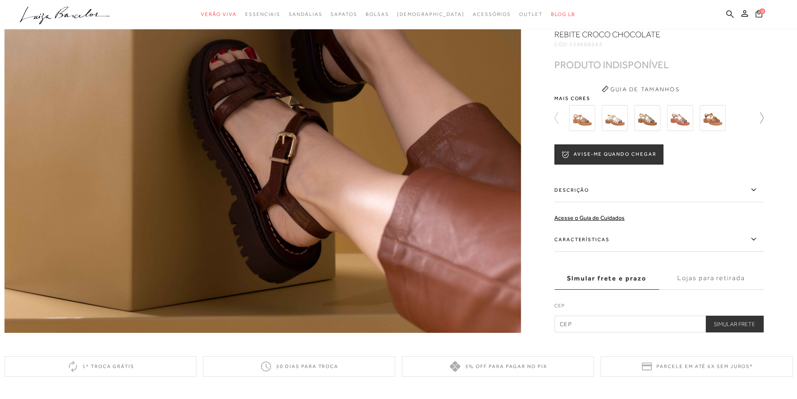
click at [763, 124] on icon at bounding box center [757, 118] width 12 height 12
click at [722, 131] on img at bounding box center [712, 118] width 26 height 26
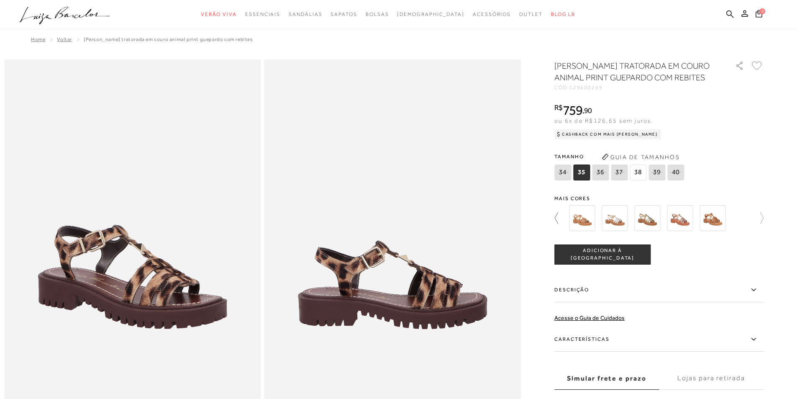
click at [559, 218] on icon at bounding box center [560, 218] width 12 height 12
click at [570, 212] on img at bounding box center [567, 218] width 26 height 26
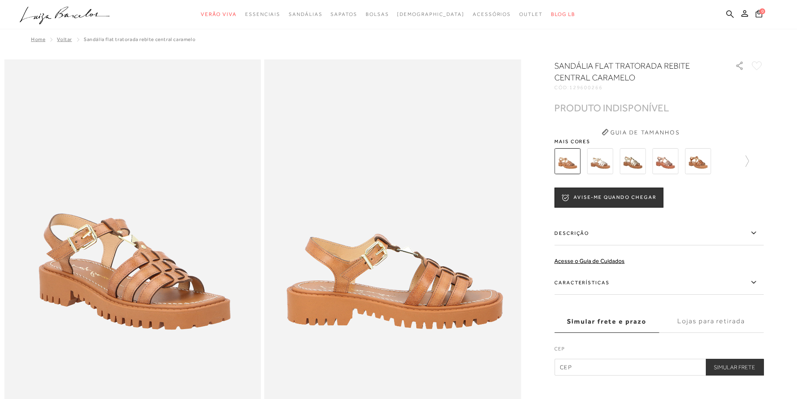
click at [600, 164] on img at bounding box center [600, 161] width 26 height 26
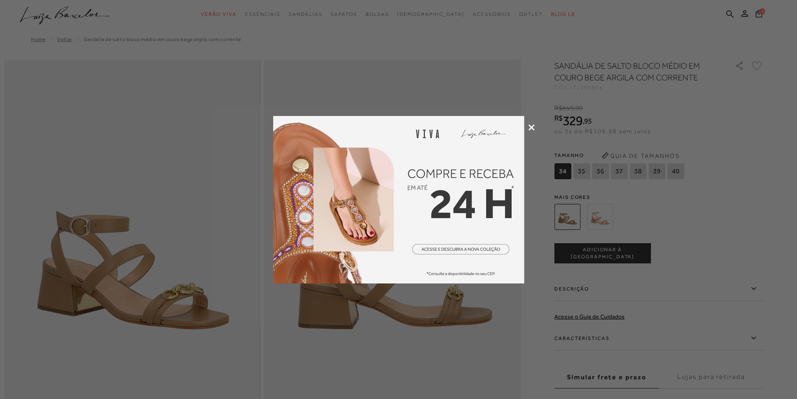
click at [532, 127] on icon at bounding box center [531, 127] width 6 height 6
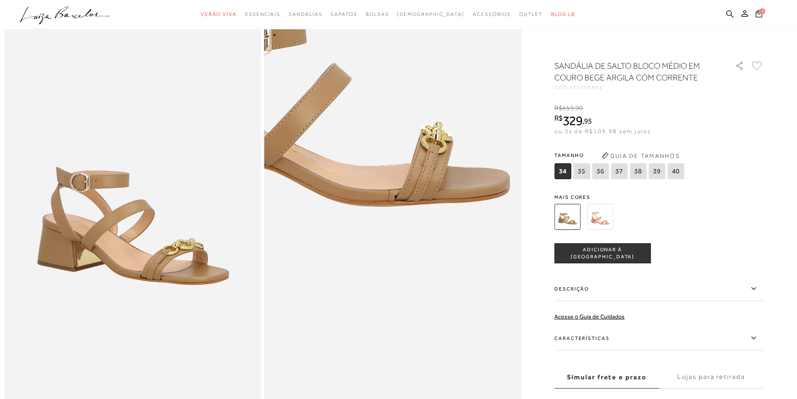
scroll to position [42, 0]
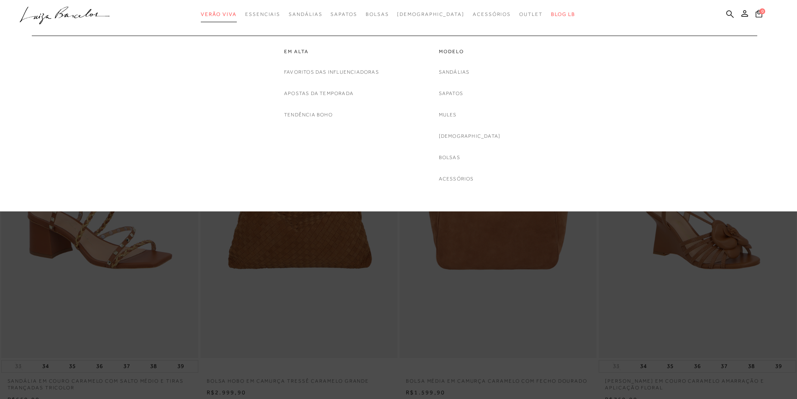
click at [231, 15] on span "Verão Viva" at bounding box center [219, 14] width 36 height 6
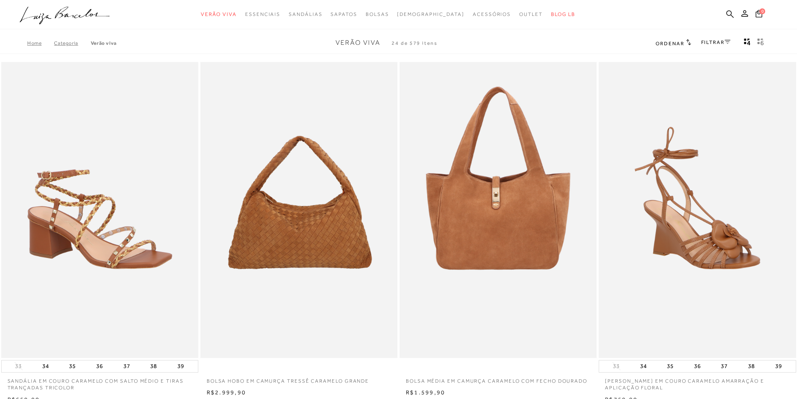
click at [51, 16] on icon ".a{fill-rule:evenodd;}" at bounding box center [65, 16] width 90 height 18
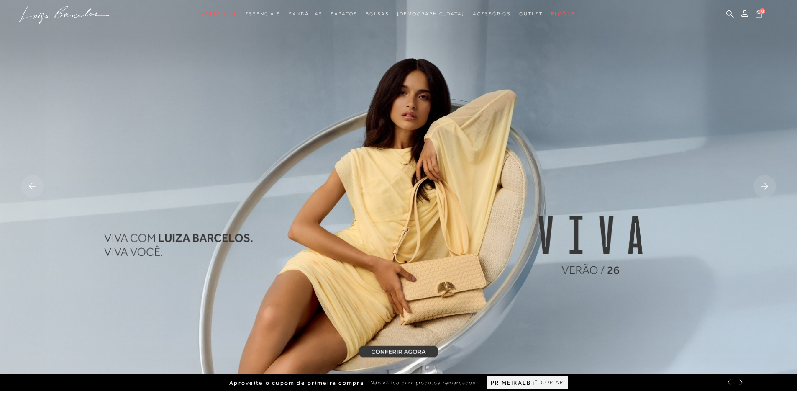
click at [570, 253] on img at bounding box center [398, 187] width 797 height 374
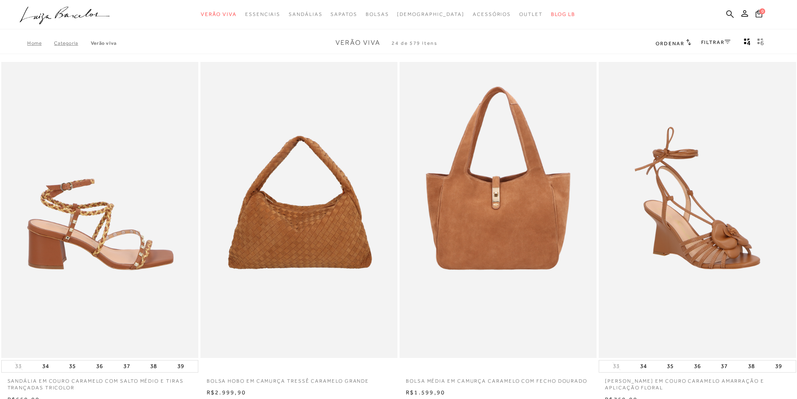
click at [123, 194] on img at bounding box center [100, 210] width 196 height 296
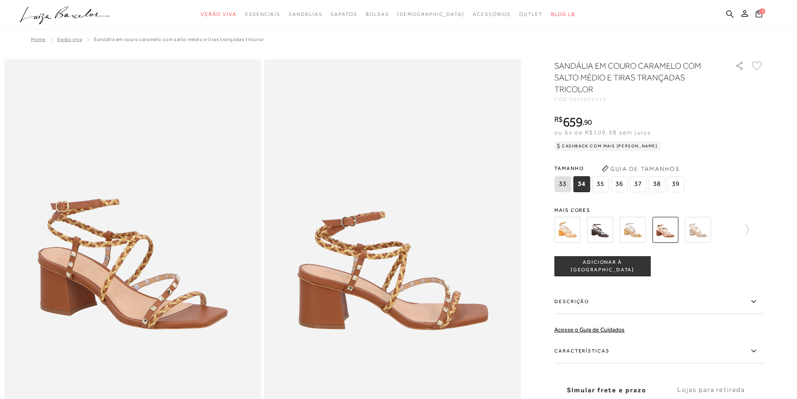
click at [752, 230] on div at bounding box center [658, 229] width 209 height 31
click at [749, 228] on icon at bounding box center [743, 230] width 12 height 12
click at [610, 228] on img at bounding box center [614, 230] width 26 height 26
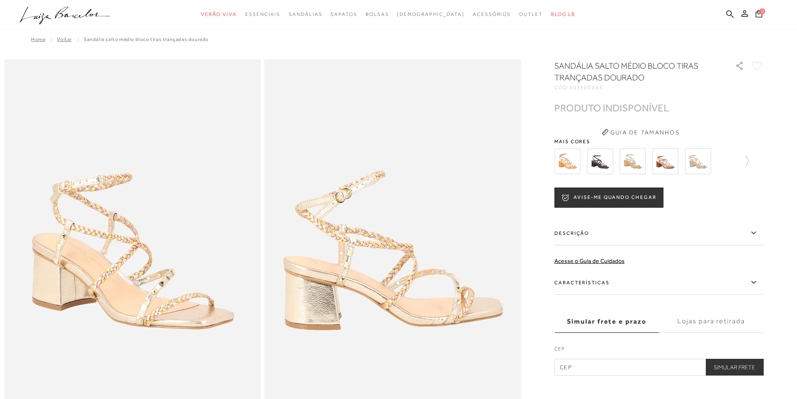
click at [710, 164] on img at bounding box center [698, 161] width 26 height 26
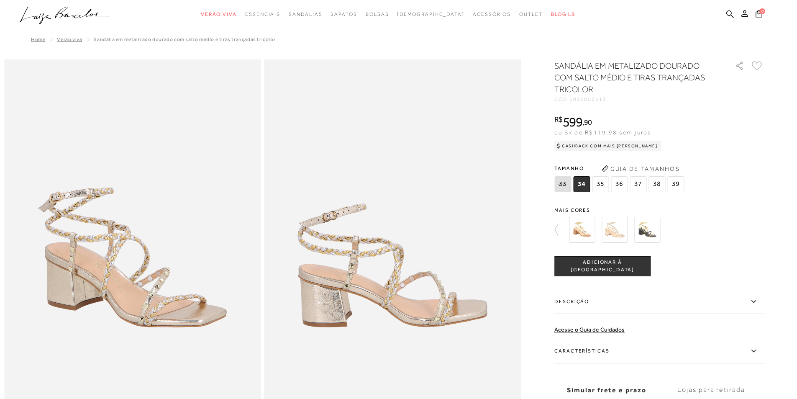
click at [641, 224] on img at bounding box center [647, 230] width 26 height 26
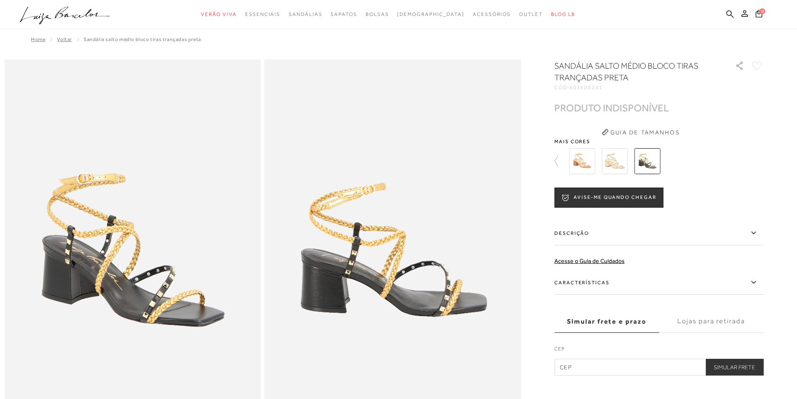
click at [623, 160] on img at bounding box center [614, 161] width 26 height 26
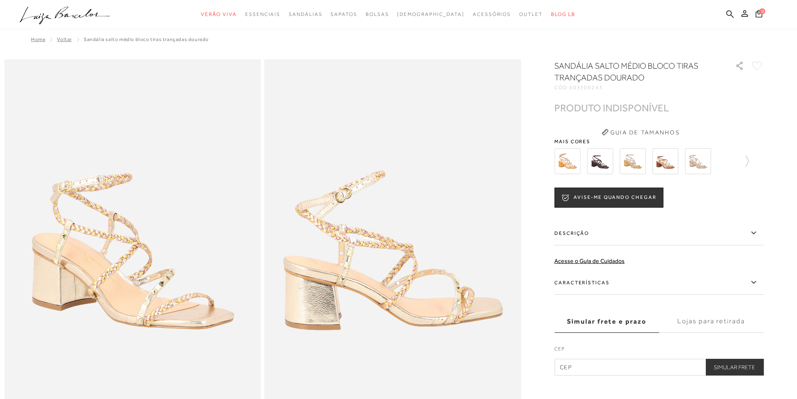
click at [608, 163] on img at bounding box center [600, 161] width 26 height 26
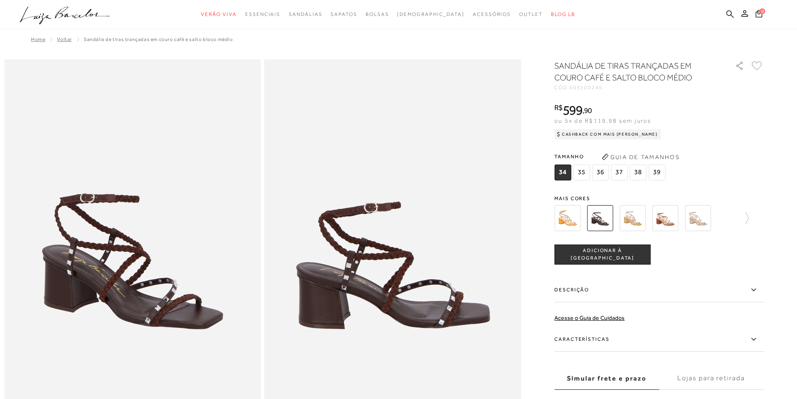
click at [634, 215] on div at bounding box center [642, 217] width 180 height 31
click at [559, 217] on icon at bounding box center [560, 218] width 12 height 12
click at [630, 220] on img at bounding box center [632, 218] width 26 height 26
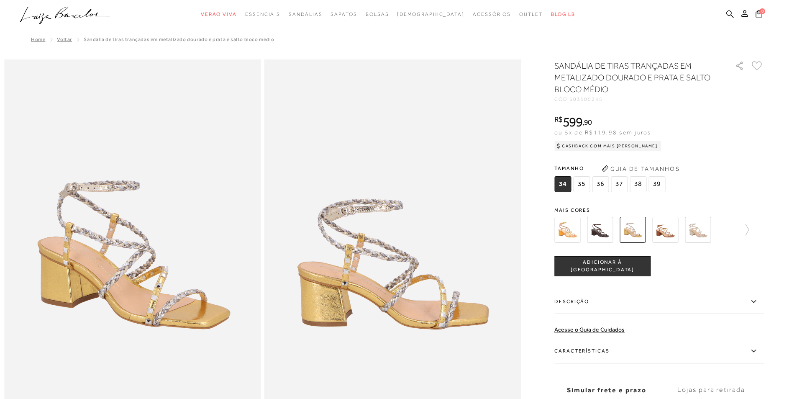
click at [668, 229] on img at bounding box center [665, 230] width 26 height 26
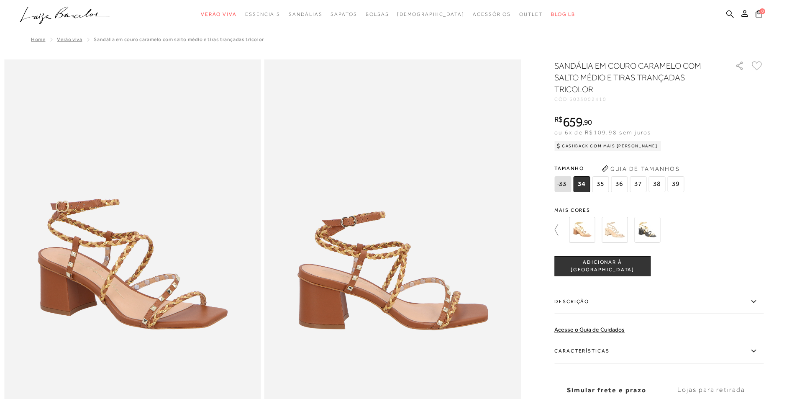
click at [561, 228] on icon at bounding box center [560, 230] width 12 height 12
click at [700, 233] on img at bounding box center [698, 230] width 26 height 26
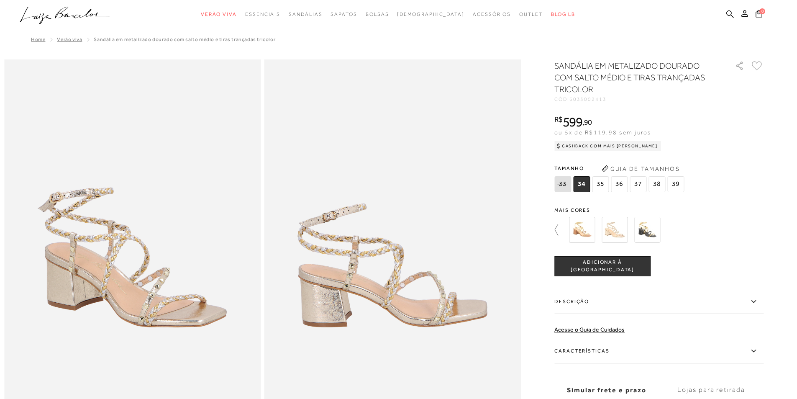
click at [559, 230] on icon at bounding box center [560, 230] width 12 height 12
click at [567, 230] on img at bounding box center [567, 230] width 26 height 26
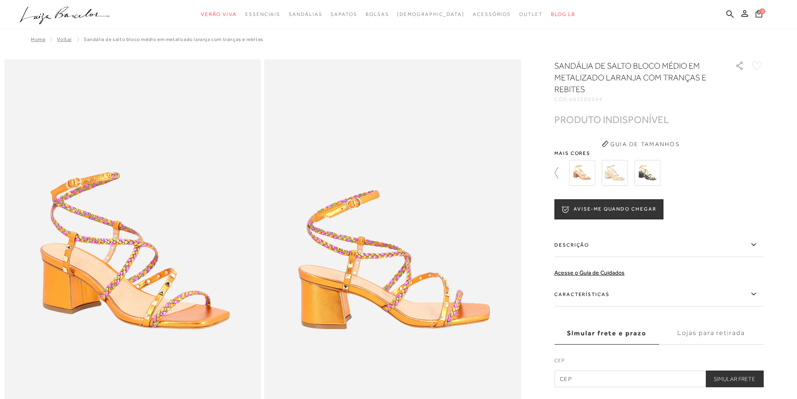
click at [561, 170] on icon at bounding box center [560, 173] width 12 height 12
click at [709, 179] on img at bounding box center [698, 173] width 26 height 26
click at [79, 19] on icon ".a{fill-rule:evenodd;}" at bounding box center [65, 16] width 90 height 18
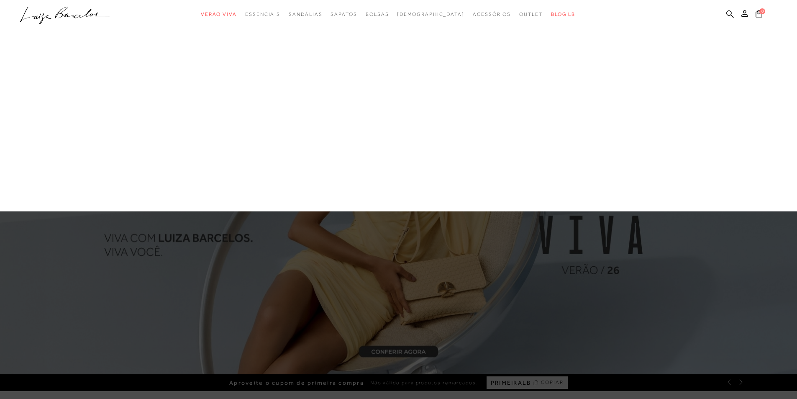
click at [232, 11] on span "Verão Viva" at bounding box center [219, 14] width 36 height 6
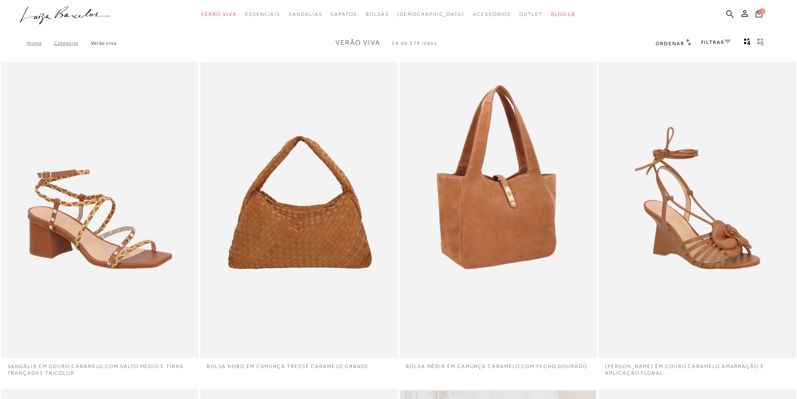
click at [534, 247] on img at bounding box center [498, 210] width 196 height 296
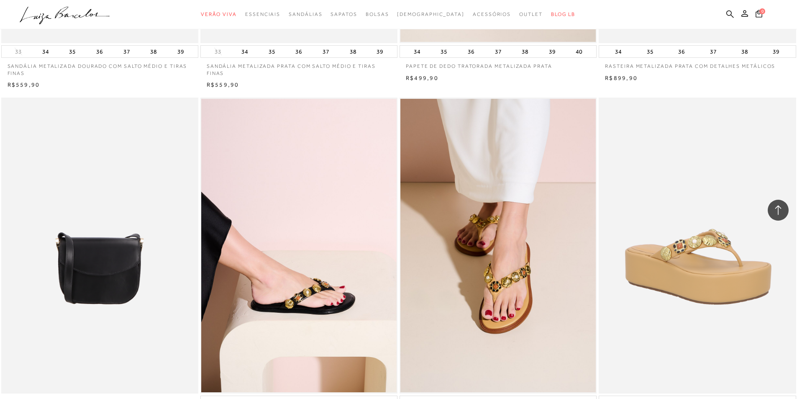
scroll to position [1924, 0]
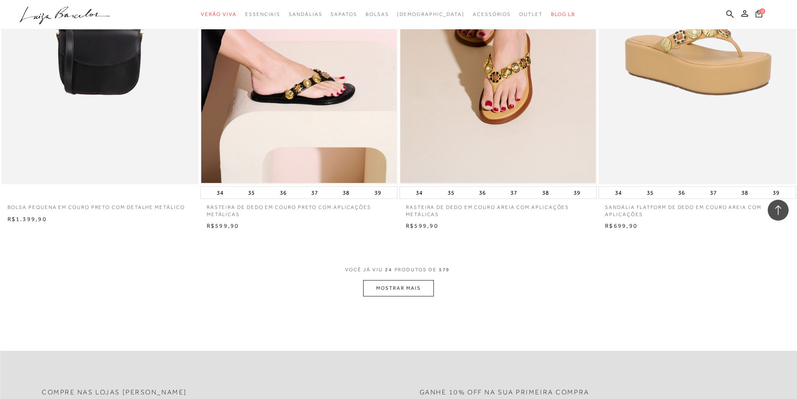
click at [406, 287] on button "MOSTRAR MAIS" at bounding box center [398, 288] width 70 height 16
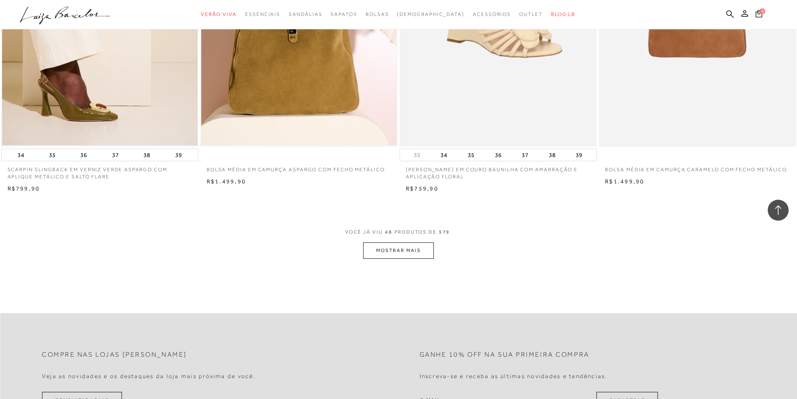
scroll to position [4056, 0]
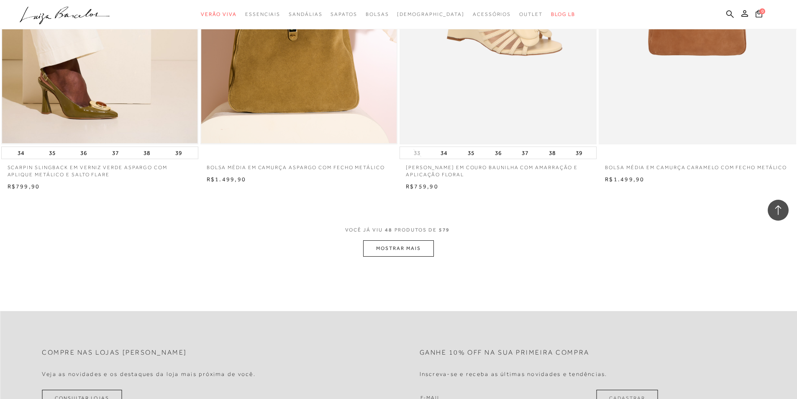
click at [390, 250] on button "MOSTRAR MAIS" at bounding box center [398, 248] width 70 height 16
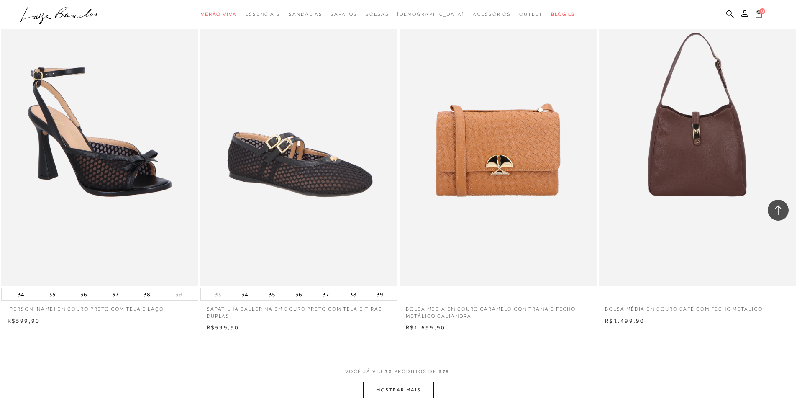
scroll to position [6147, 0]
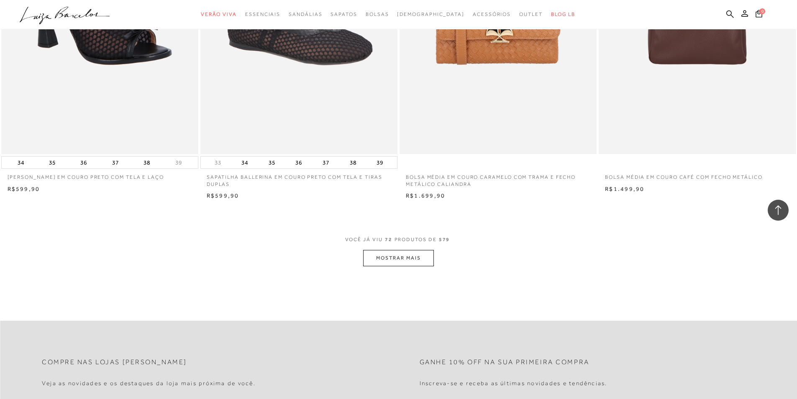
click at [378, 255] on button "MOSTRAR MAIS" at bounding box center [398, 258] width 70 height 16
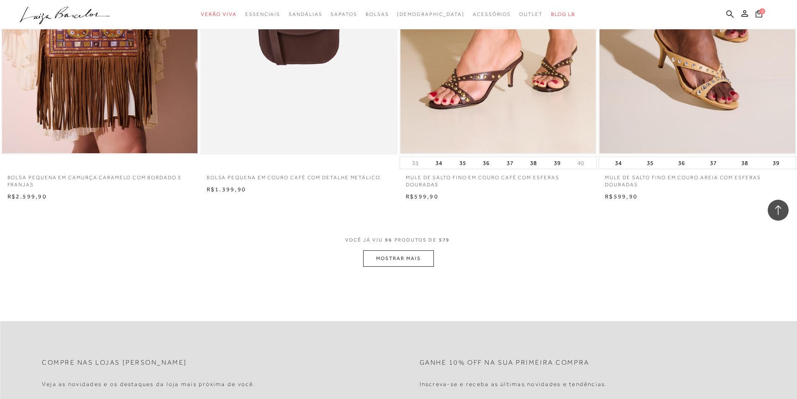
scroll to position [8279, 0]
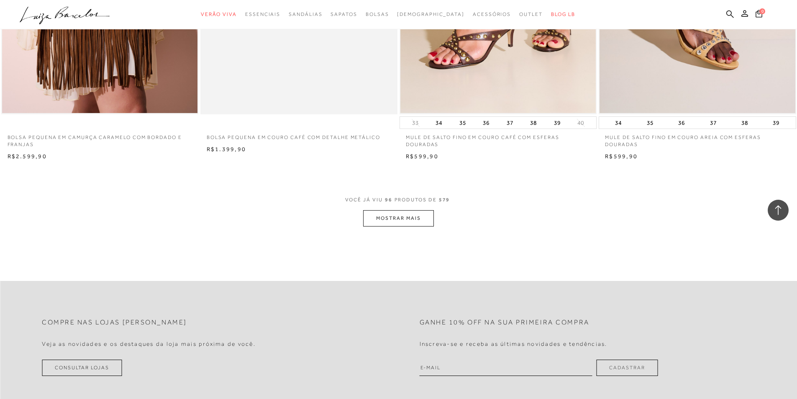
click at [397, 213] on button "MOSTRAR MAIS" at bounding box center [398, 218] width 70 height 16
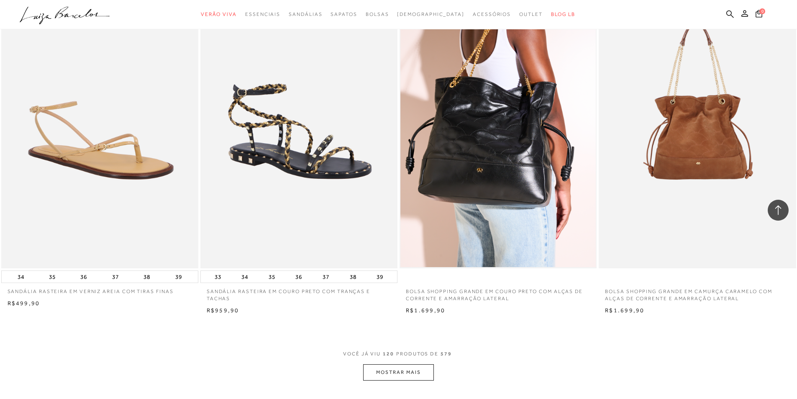
scroll to position [10328, 0]
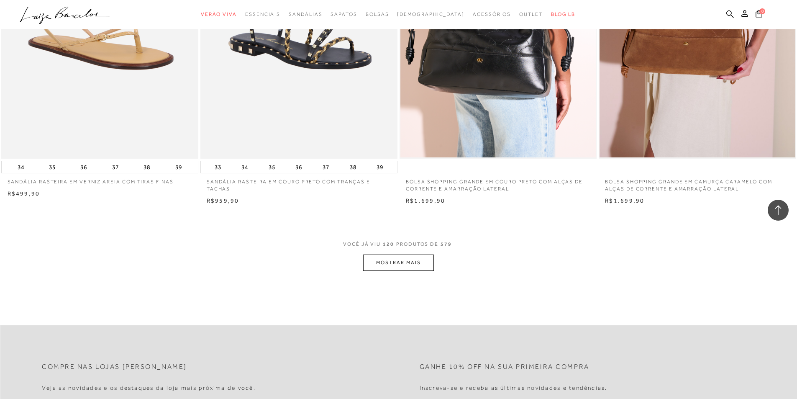
click at [422, 262] on button "MOSTRAR MAIS" at bounding box center [398, 262] width 70 height 16
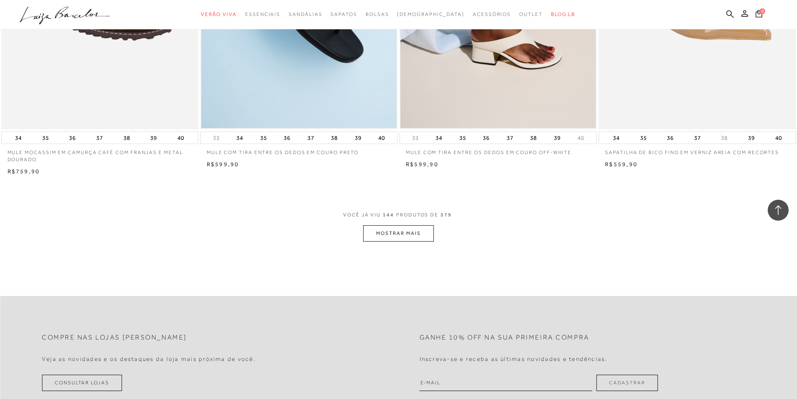
scroll to position [12461, 0]
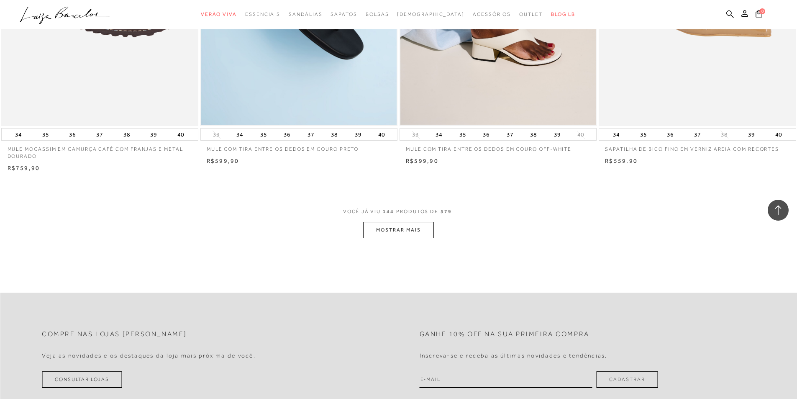
click at [423, 221] on span "VOCÊ JÁ VIU 144 PRODUTOS DE 579" at bounding box center [398, 214] width 111 height 15
click at [418, 225] on button "MOSTRAR MAIS" at bounding box center [398, 230] width 70 height 16
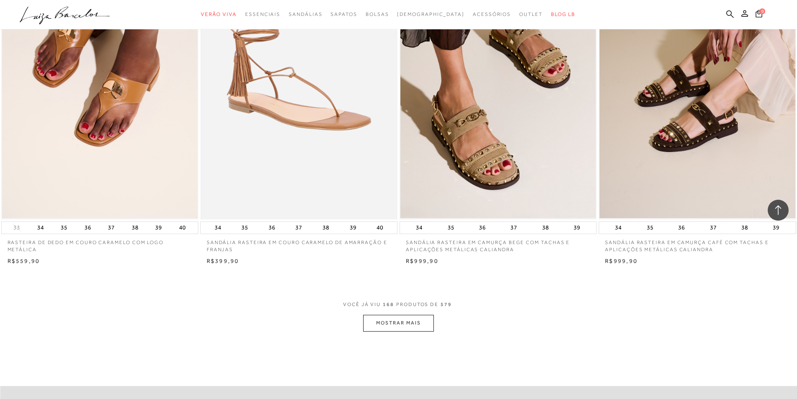
scroll to position [14677, 0]
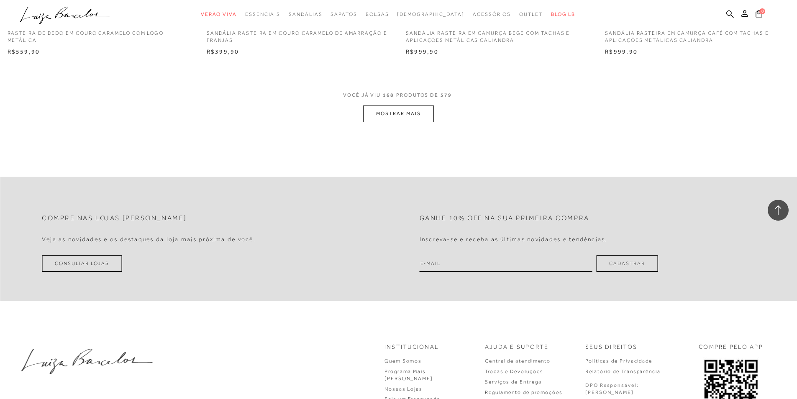
click at [417, 105] on button "MOSTRAR MAIS" at bounding box center [398, 113] width 70 height 16
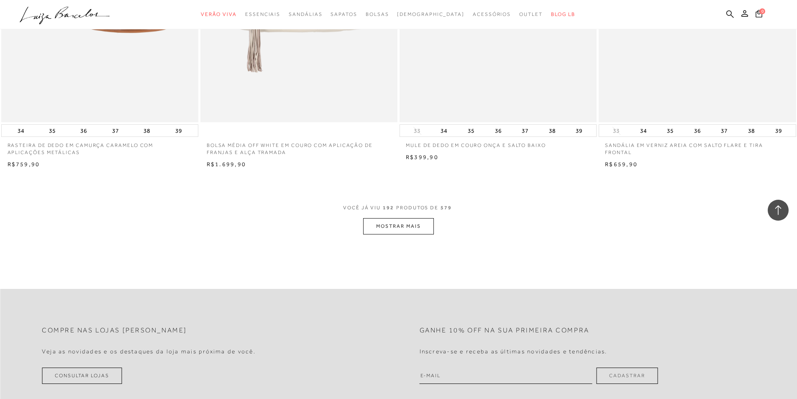
scroll to position [16768, 0]
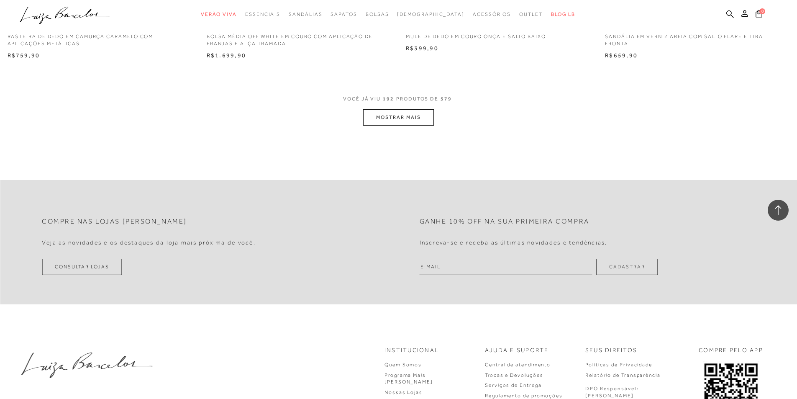
click at [419, 125] on button "MOSTRAR MAIS" at bounding box center [398, 117] width 70 height 16
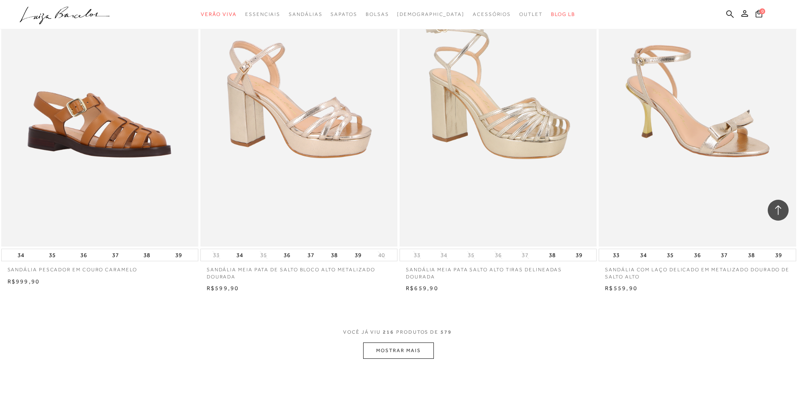
scroll to position [18692, 0]
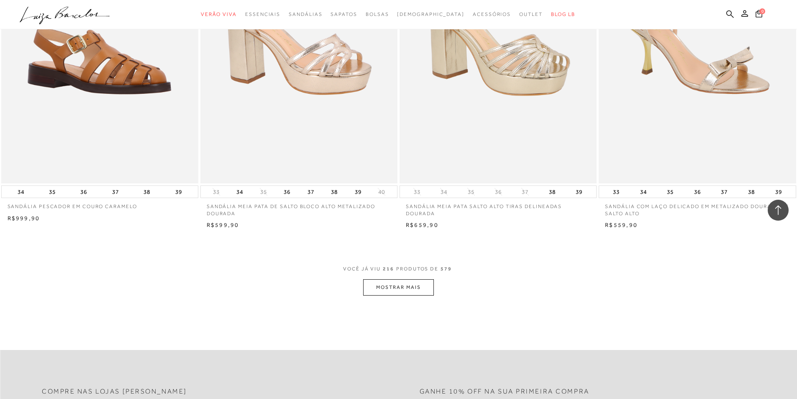
click at [391, 295] on button "MOSTRAR MAIS" at bounding box center [398, 287] width 70 height 16
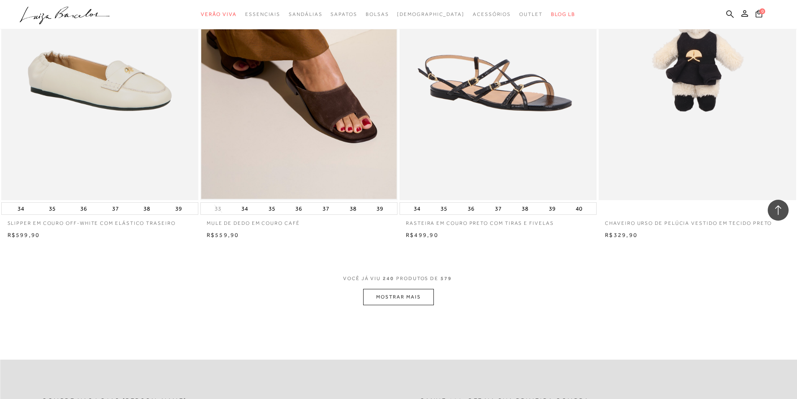
scroll to position [20782, 0]
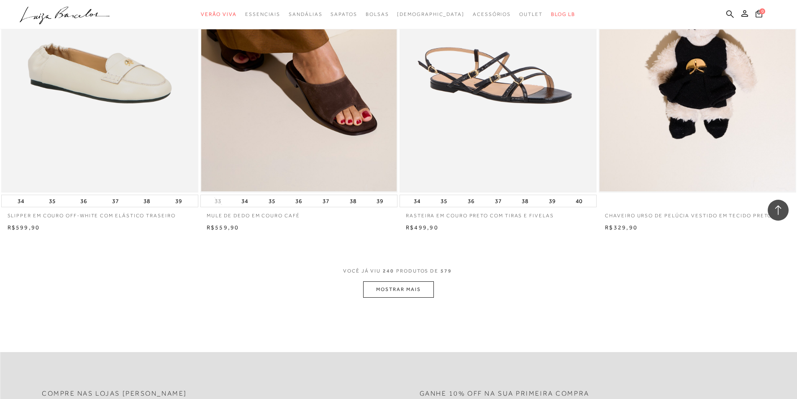
click at [398, 293] on button "MOSTRAR MAIS" at bounding box center [398, 289] width 70 height 16
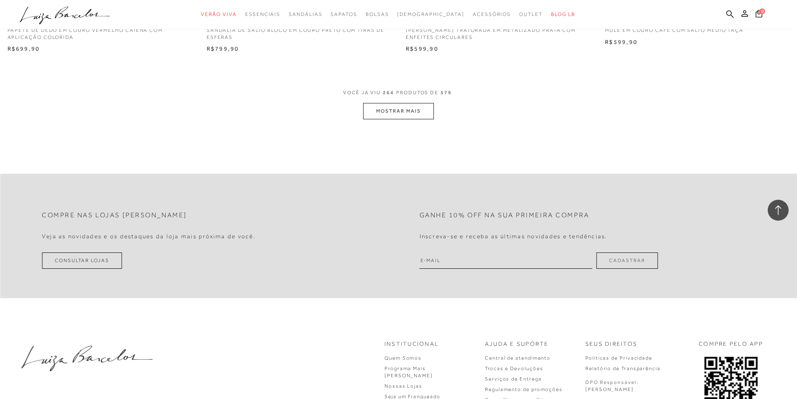
scroll to position [23082, 0]
